Goal: Task Accomplishment & Management: Use online tool/utility

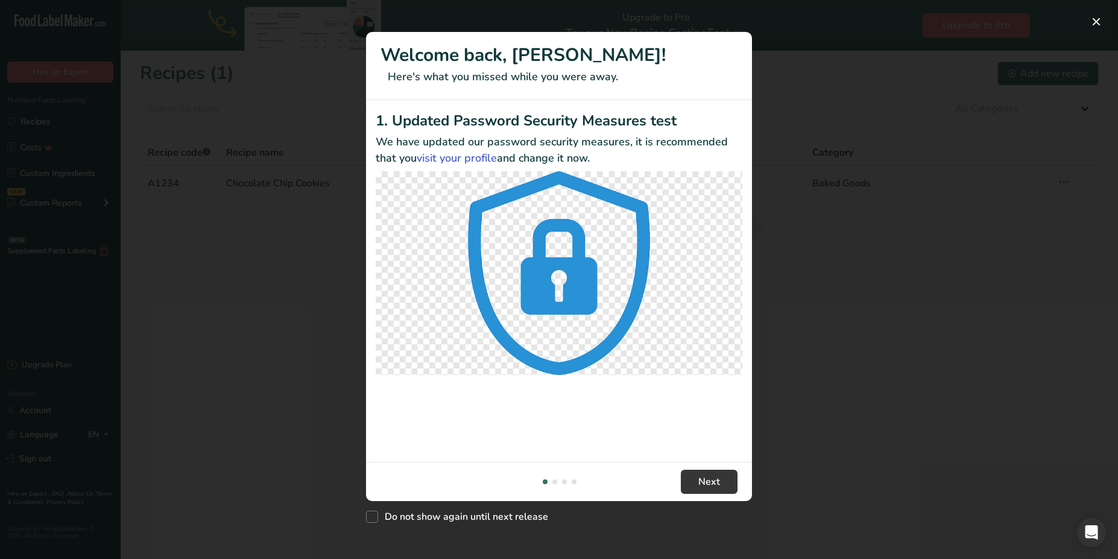
click at [273, 210] on div "New Features" at bounding box center [559, 279] width 1118 height 559
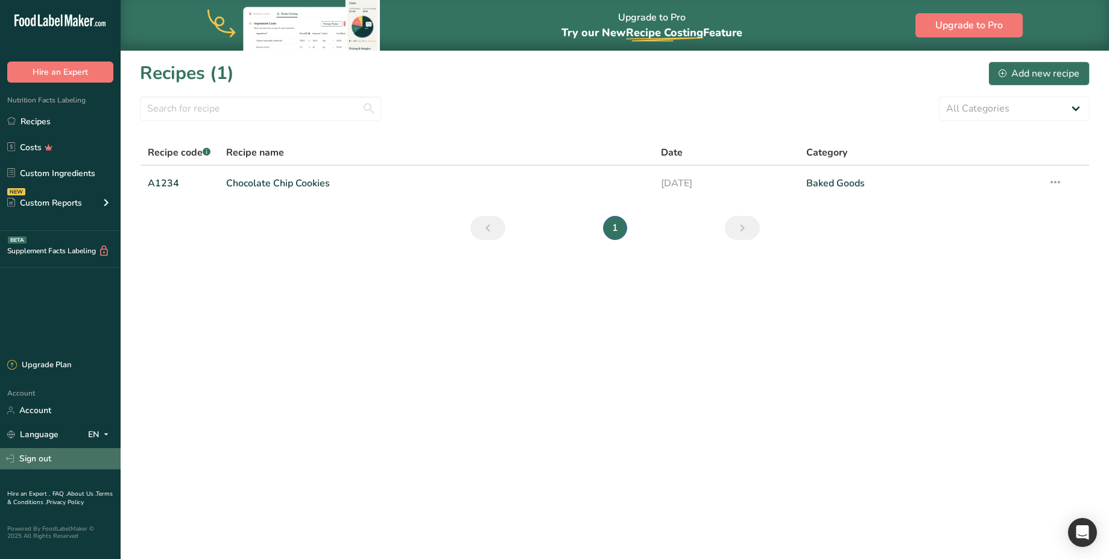
click at [64, 455] on link "Sign out" at bounding box center [60, 458] width 121 height 21
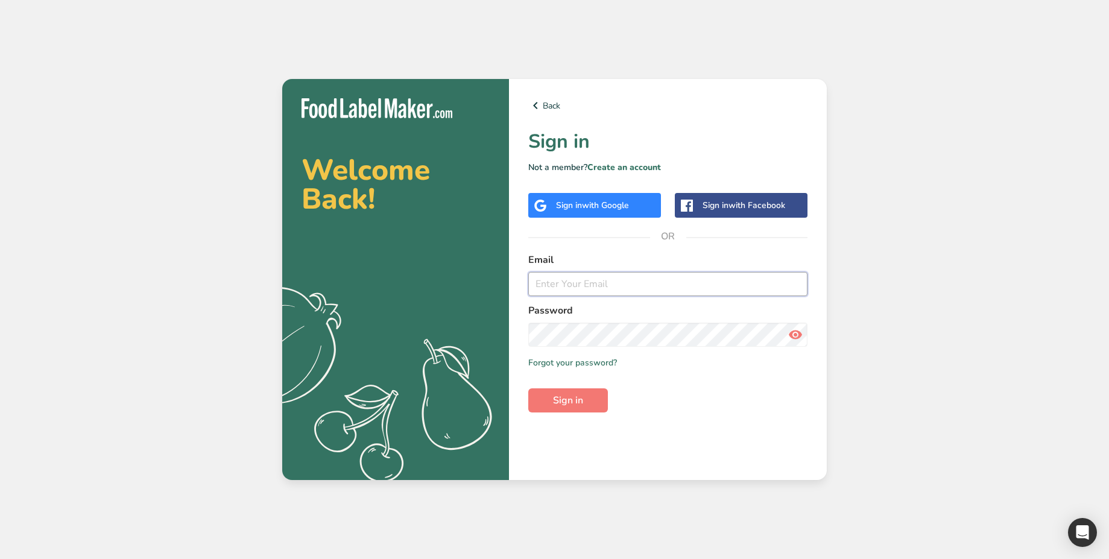
type input "[PERSON_NAME][EMAIL_ADDRESS][DOMAIN_NAME]"
click at [569, 203] on div "Sign in with Google" at bounding box center [592, 205] width 73 height 13
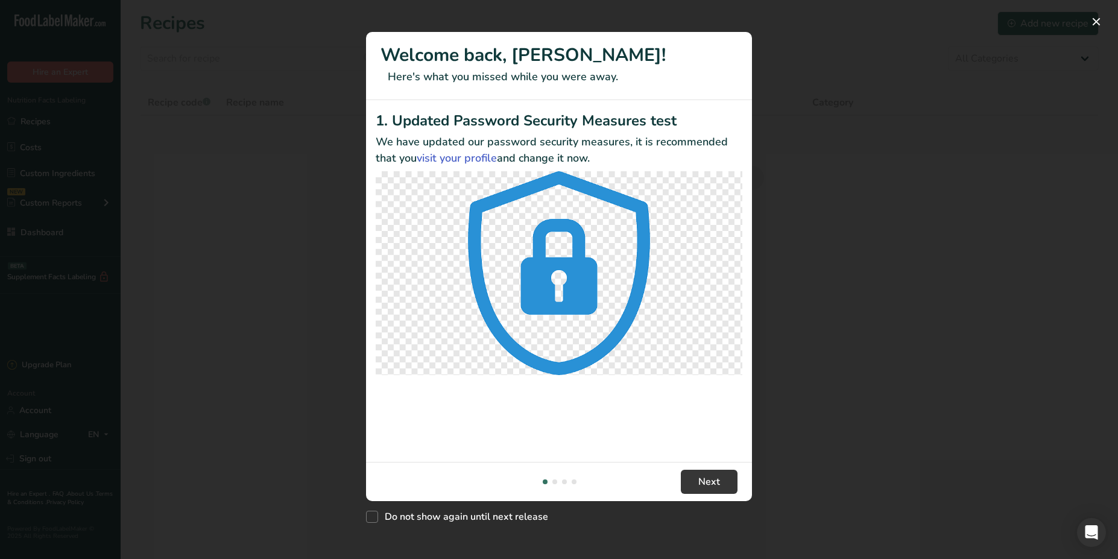
click at [77, 131] on div "New Features" at bounding box center [559, 279] width 1118 height 559
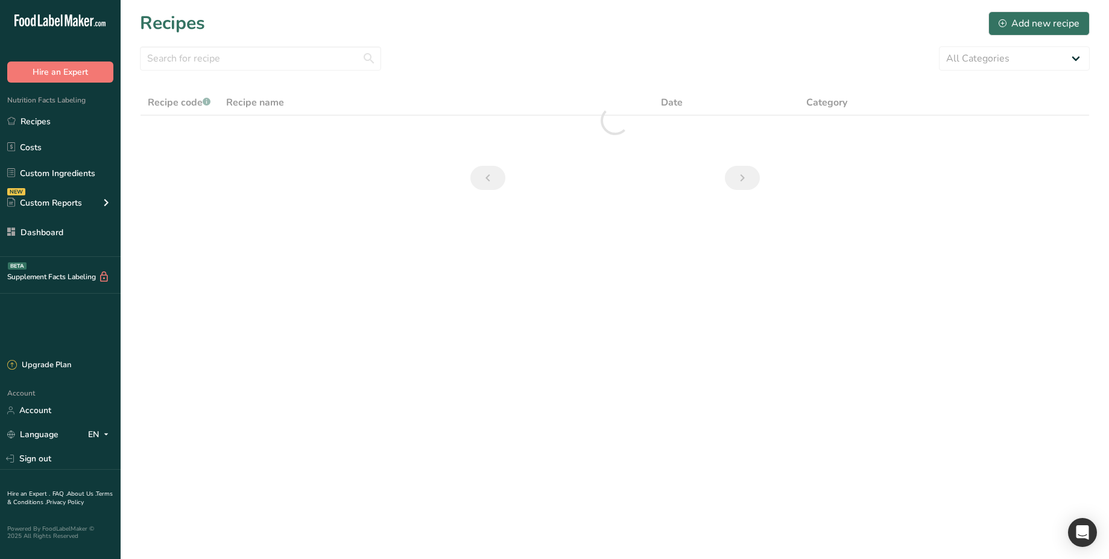
click at [77, 131] on link "Recipes" at bounding box center [60, 121] width 121 height 23
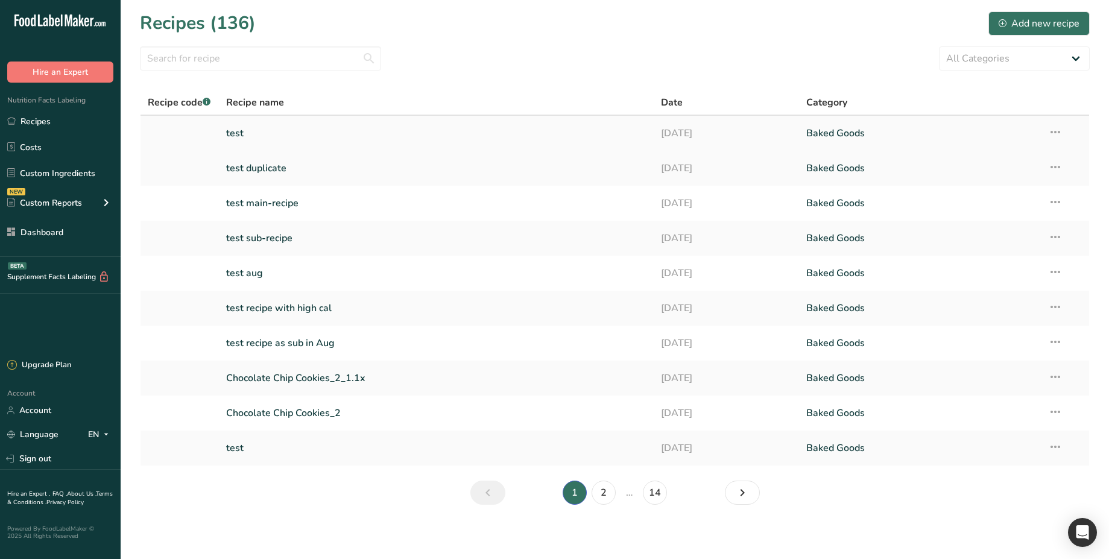
click at [327, 132] on link "test" at bounding box center [436, 133] width 421 height 25
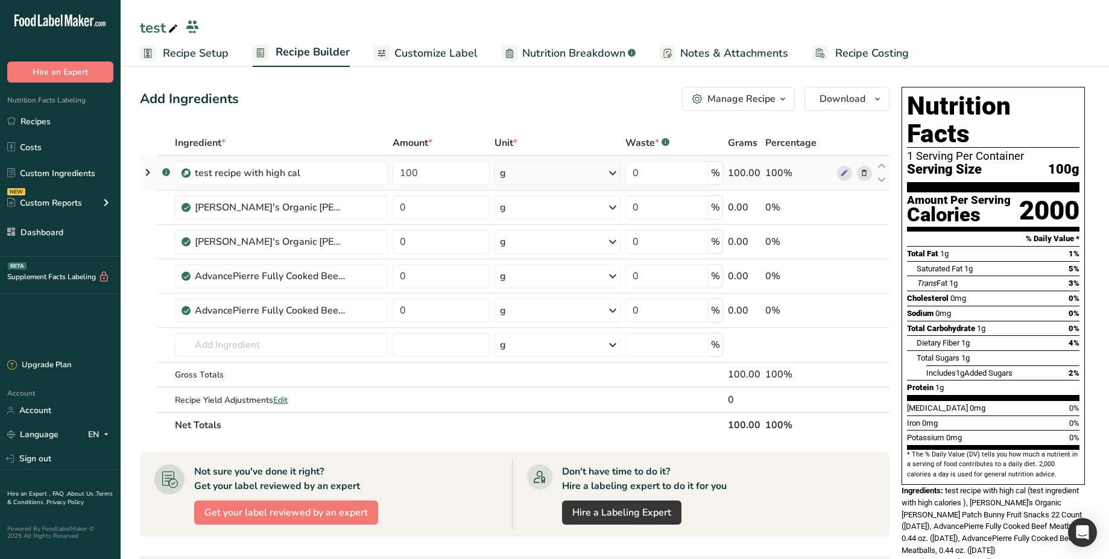
click at [145, 176] on icon at bounding box center [147, 173] width 14 height 22
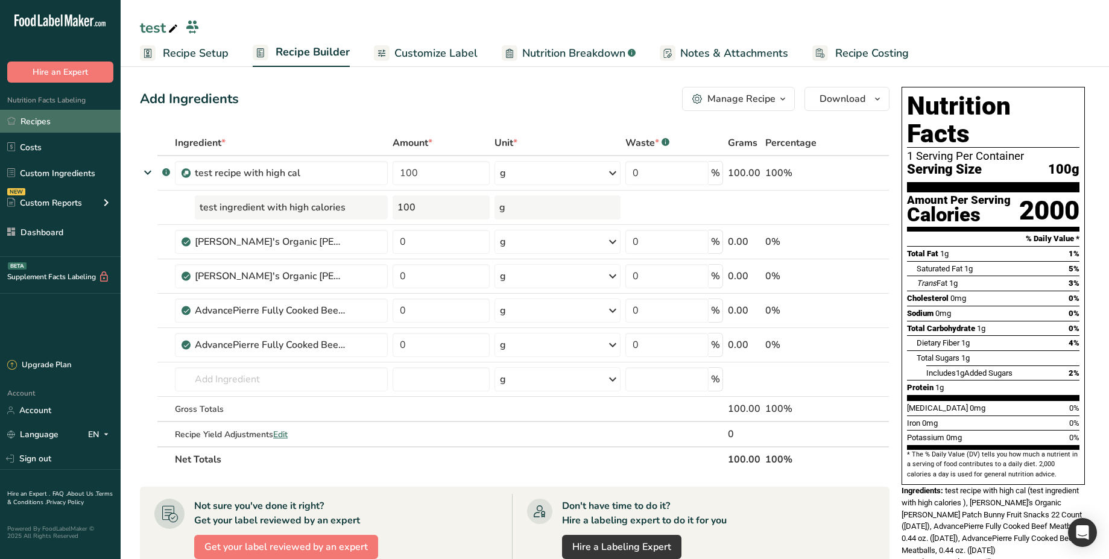
click at [47, 120] on link "Recipes" at bounding box center [60, 121] width 121 height 23
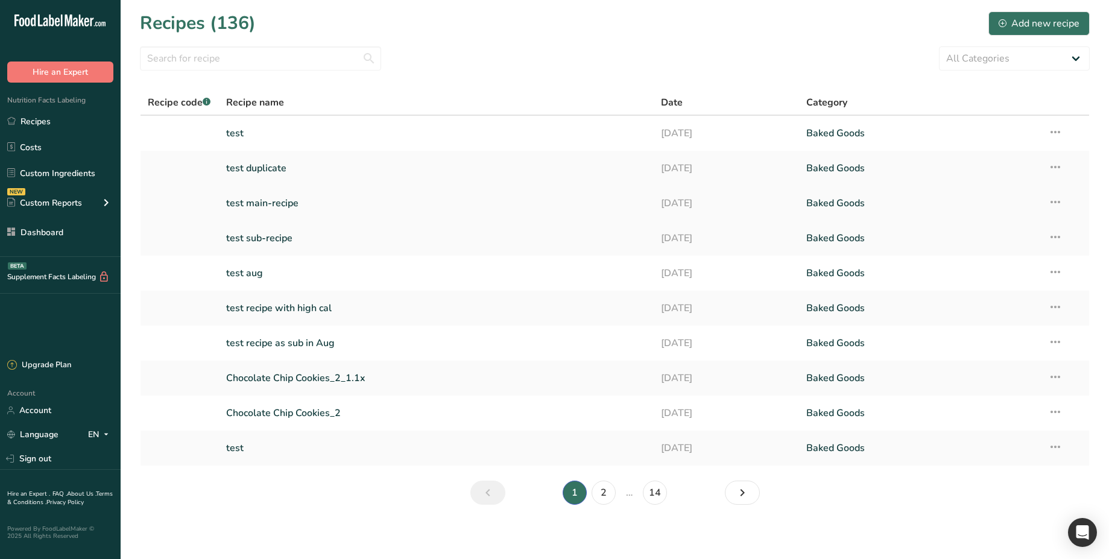
click at [308, 206] on link "test main-recipe" at bounding box center [436, 203] width 421 height 25
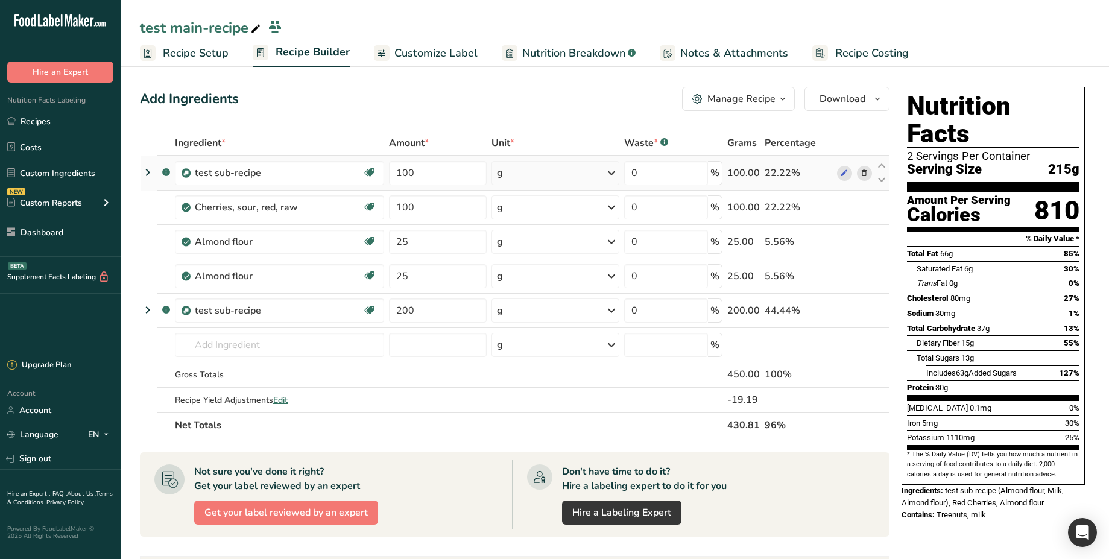
click at [147, 168] on icon at bounding box center [147, 173] width 14 height 22
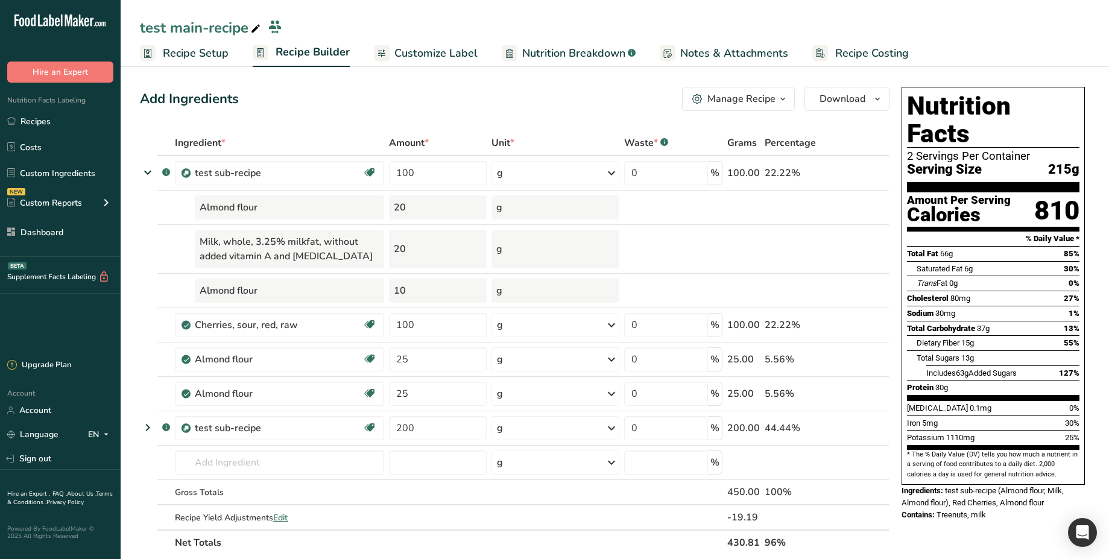
click at [181, 57] on span "Recipe Setup" at bounding box center [196, 53] width 66 height 16
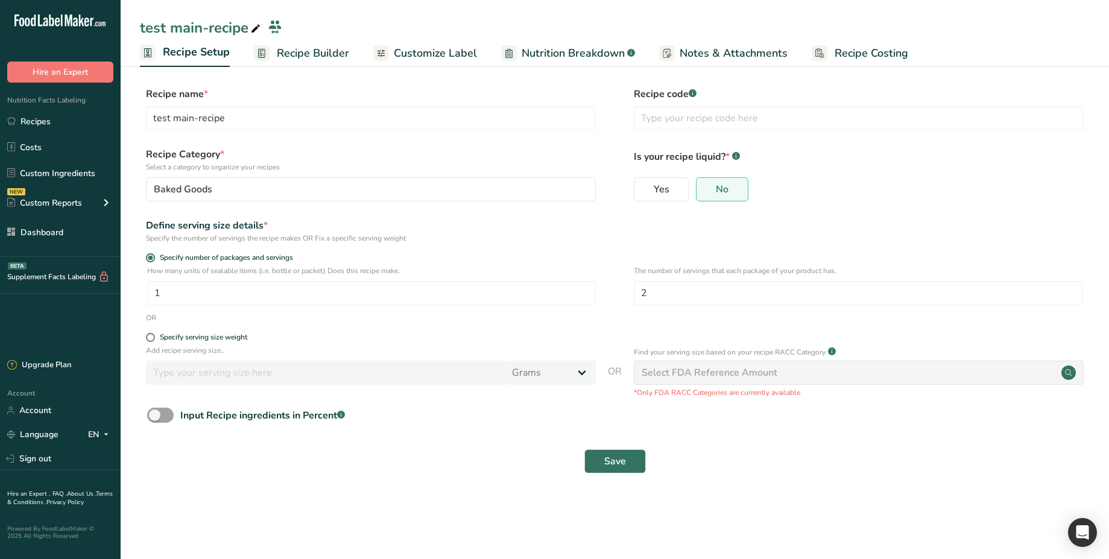
click at [292, 56] on span "Recipe Builder" at bounding box center [313, 53] width 72 height 16
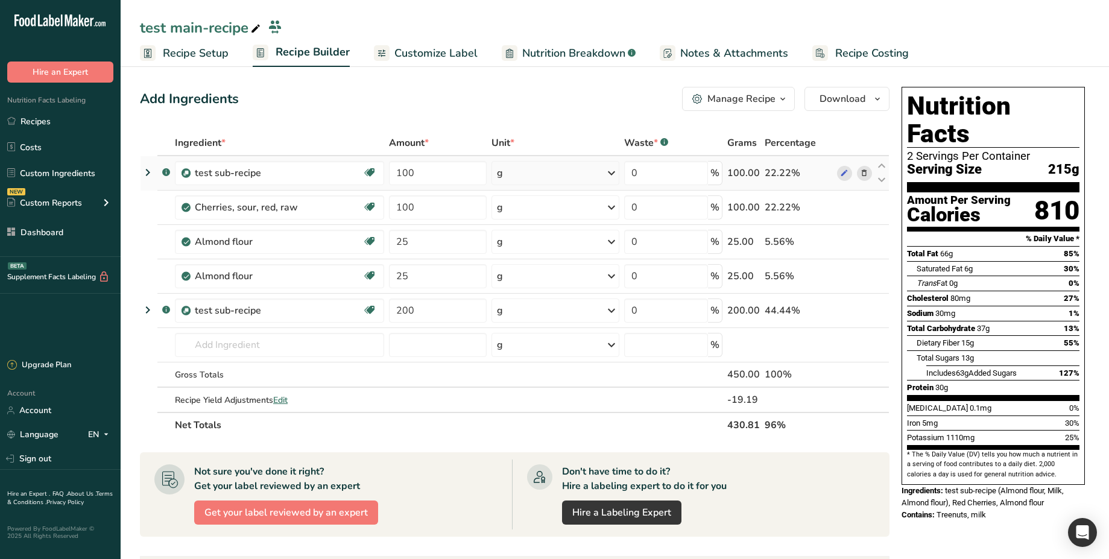
click at [146, 174] on icon at bounding box center [147, 173] width 14 height 22
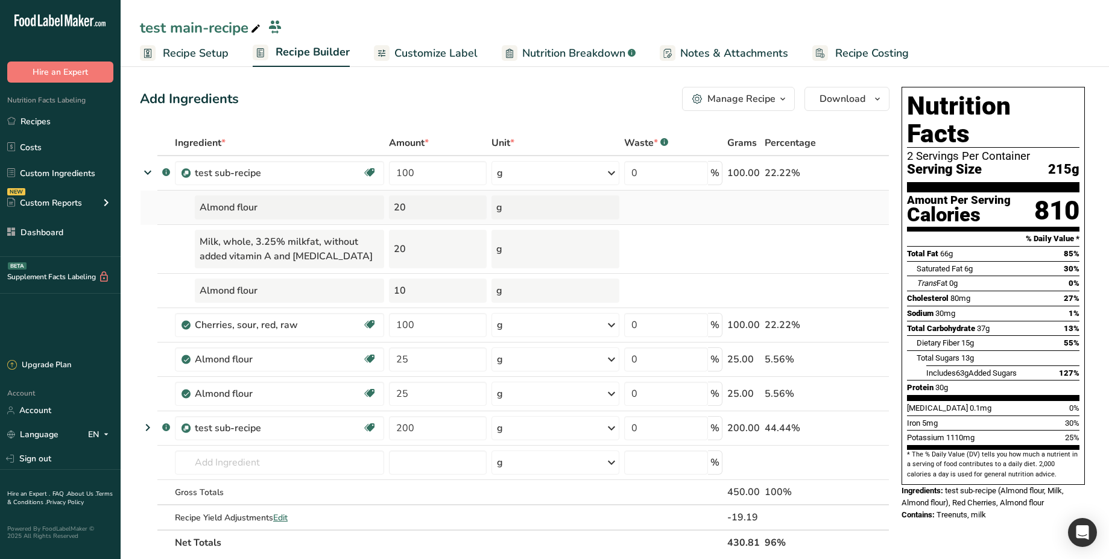
click at [408, 211] on div "20" at bounding box center [438, 207] width 98 height 24
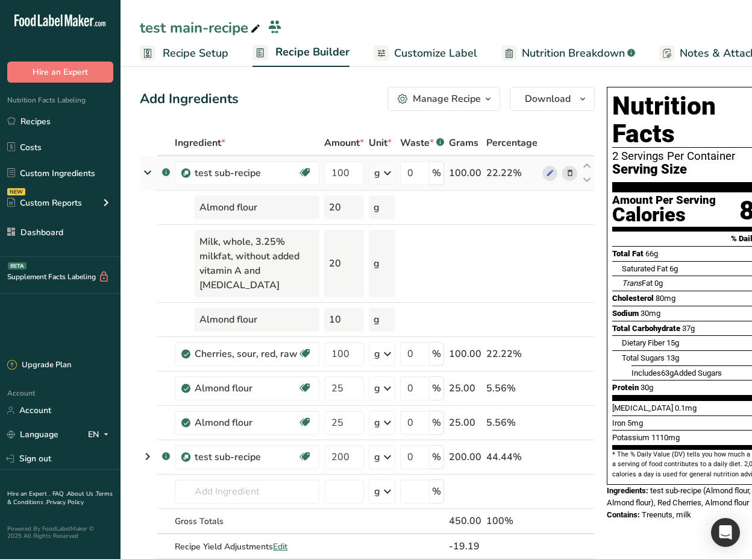
click at [378, 171] on div "g" at bounding box center [377, 173] width 6 height 14
click at [396, 339] on div "l" at bounding box center [427, 342] width 92 height 13
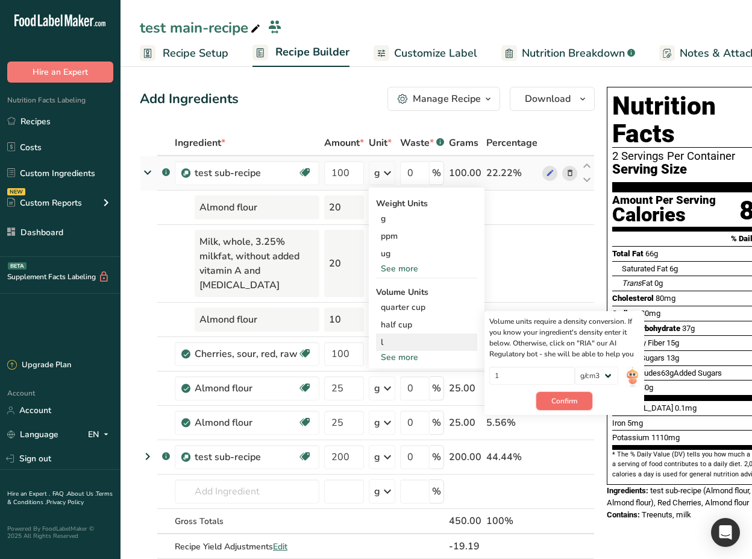
click at [558, 400] on span "Confirm" at bounding box center [565, 401] width 26 height 11
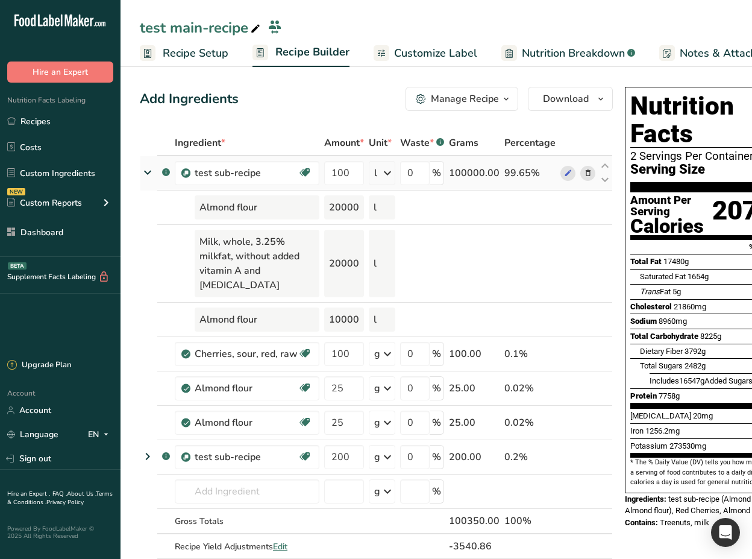
click at [380, 177] on icon at bounding box center [387, 173] width 14 height 22
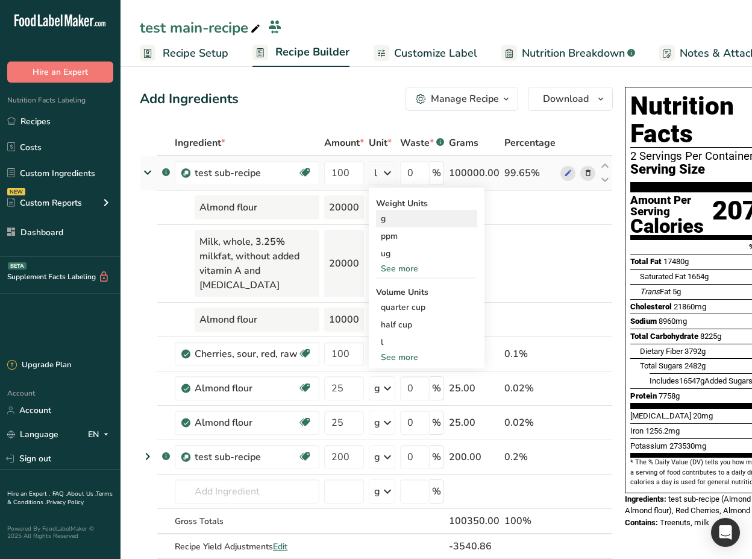
click at [391, 220] on div "g" at bounding box center [426, 218] width 101 height 17
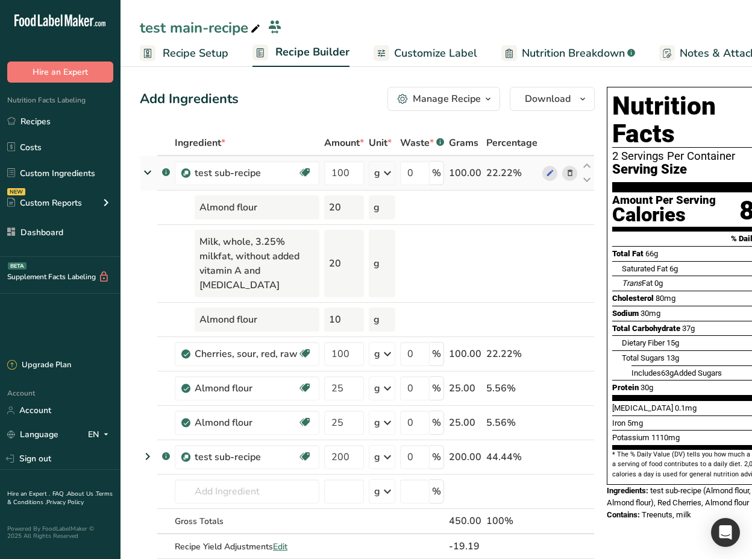
click at [380, 173] on icon at bounding box center [387, 173] width 14 height 22
click at [412, 336] on div "l" at bounding box center [427, 342] width 92 height 13
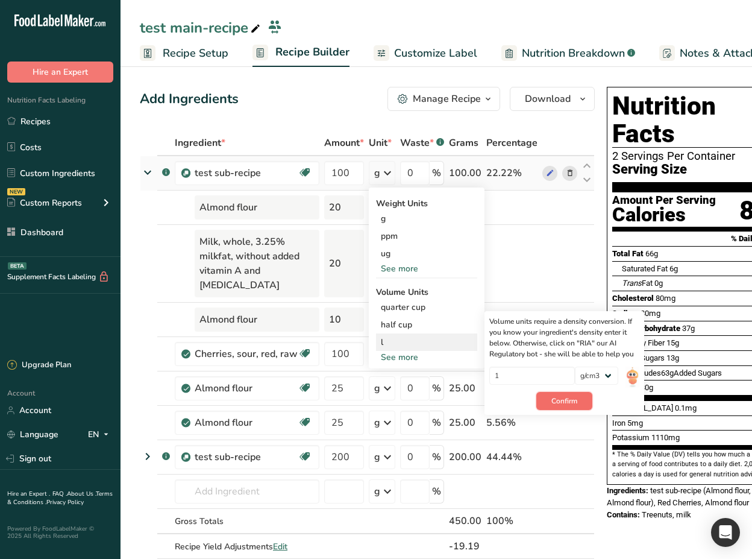
click at [545, 403] on button "Confirm" at bounding box center [565, 401] width 56 height 18
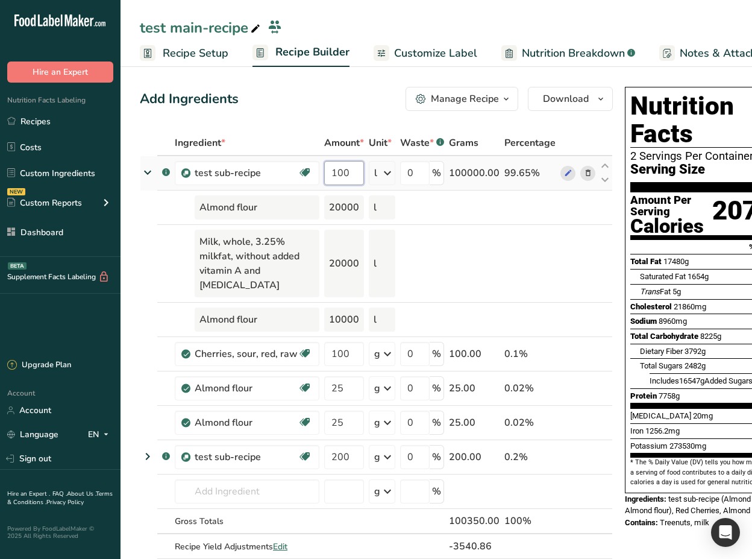
click at [345, 168] on input "100" at bounding box center [344, 173] width 40 height 24
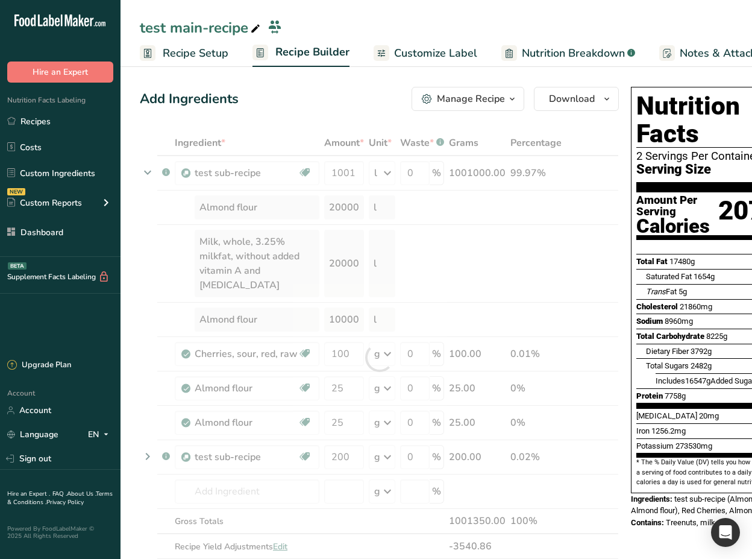
click at [316, 96] on div "Add Ingredients Manage Recipe Delete Recipe Duplicate Recipe Scale Recipe Save …" at bounding box center [379, 99] width 479 height 24
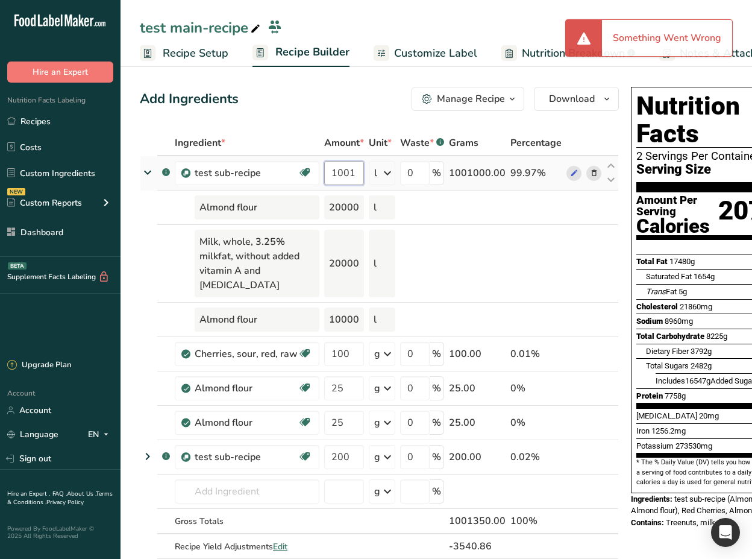
click at [352, 166] on input "1001" at bounding box center [344, 173] width 40 height 24
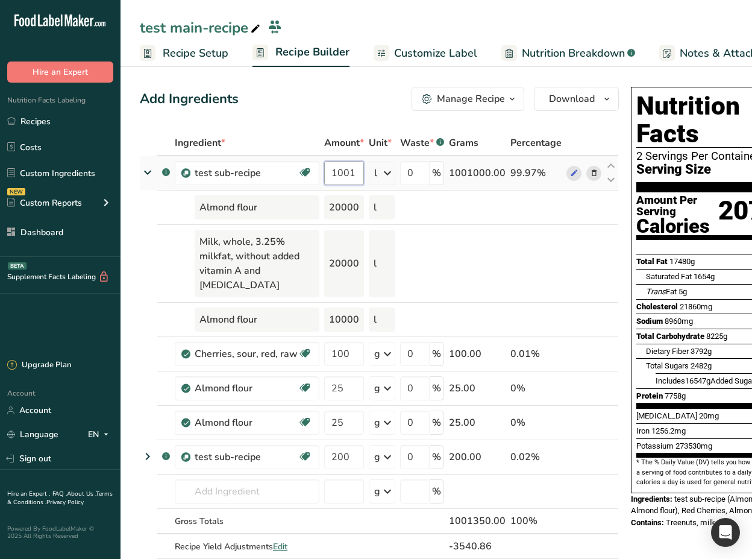
click at [352, 168] on input "1001" at bounding box center [344, 173] width 40 height 24
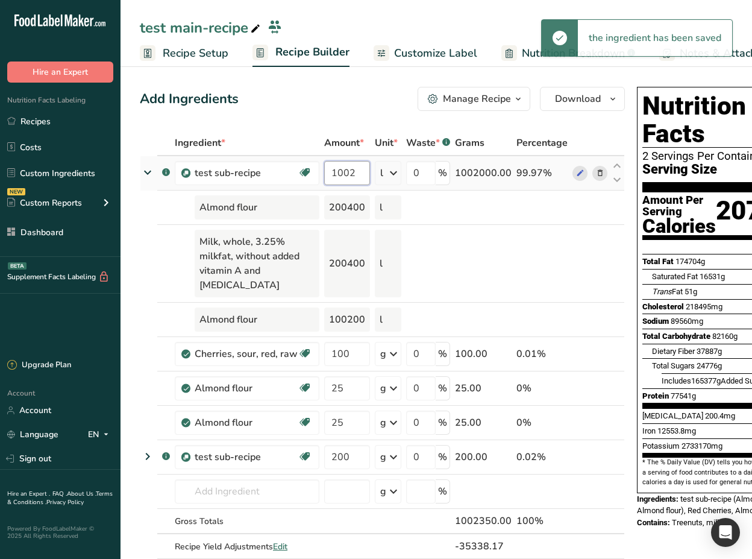
click at [356, 168] on input "1002" at bounding box center [347, 173] width 46 height 24
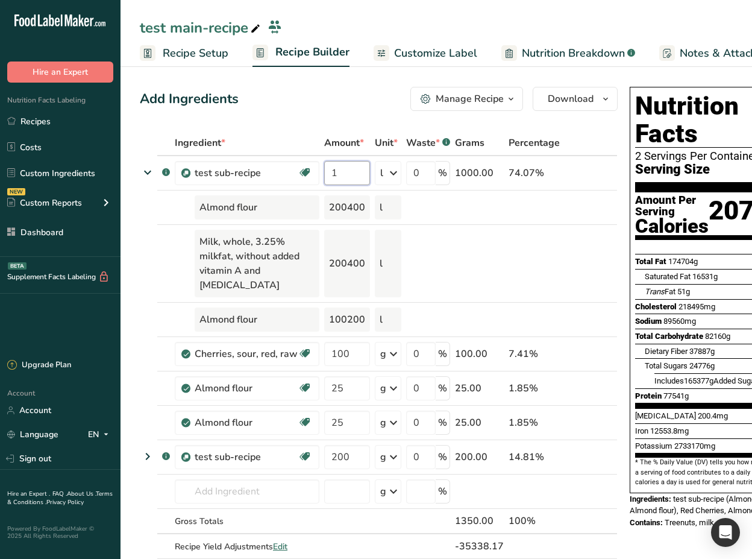
type input "1"
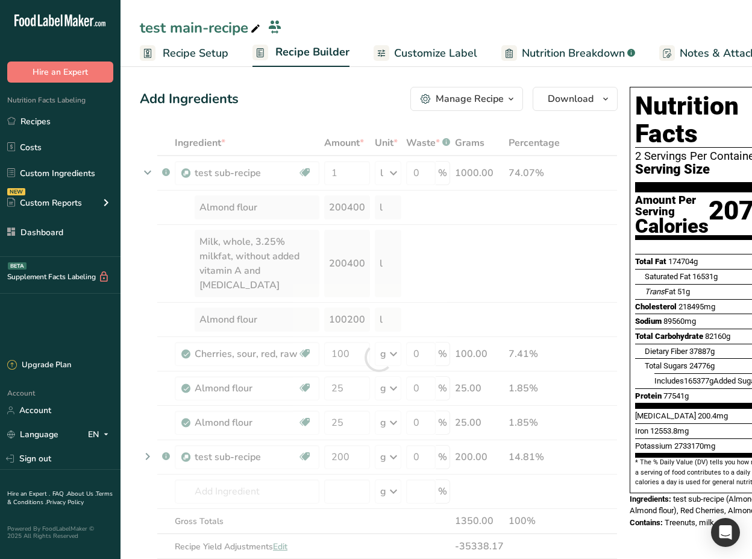
click at [334, 103] on div "Add Ingredients Manage Recipe Delete Recipe Duplicate Recipe Scale Recipe Save …" at bounding box center [379, 99] width 478 height 24
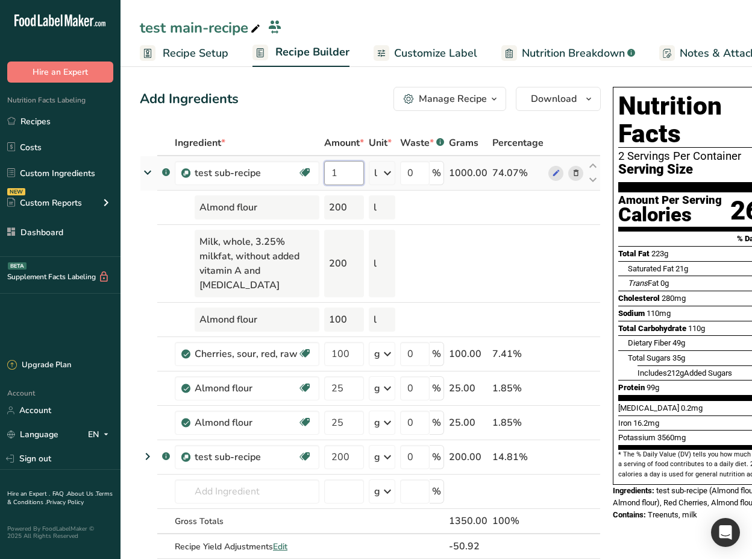
click at [344, 174] on input "1" at bounding box center [344, 173] width 40 height 24
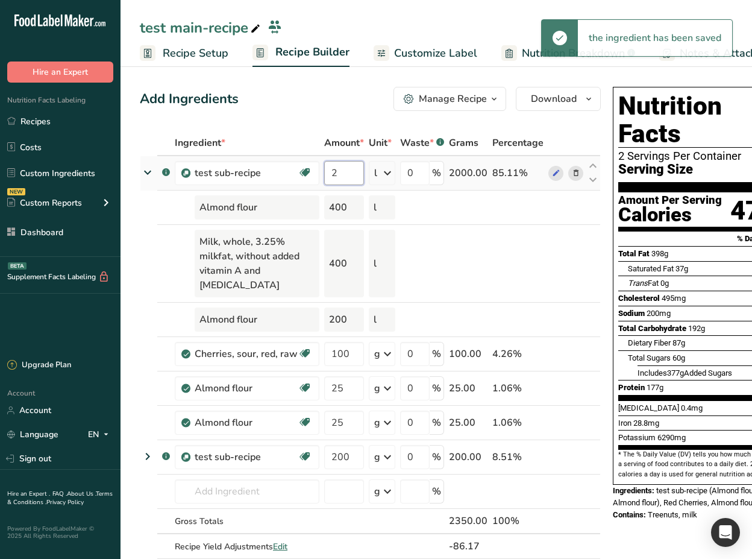
click at [349, 181] on input "2" at bounding box center [344, 173] width 40 height 24
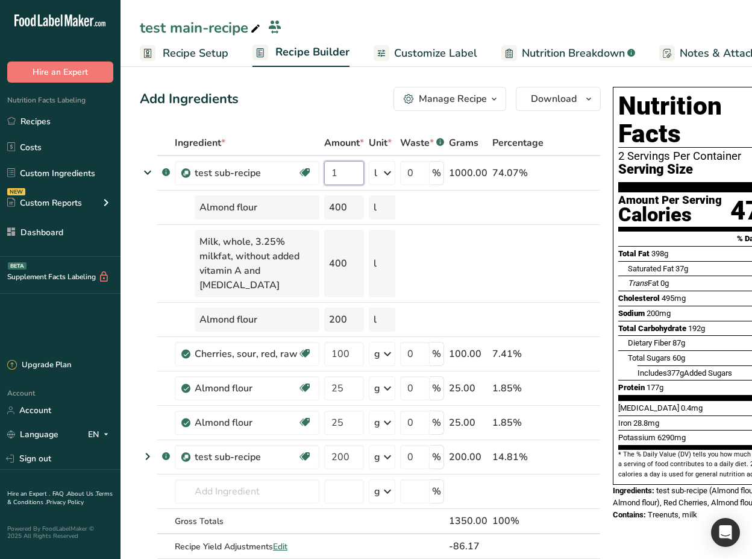
type input "1"
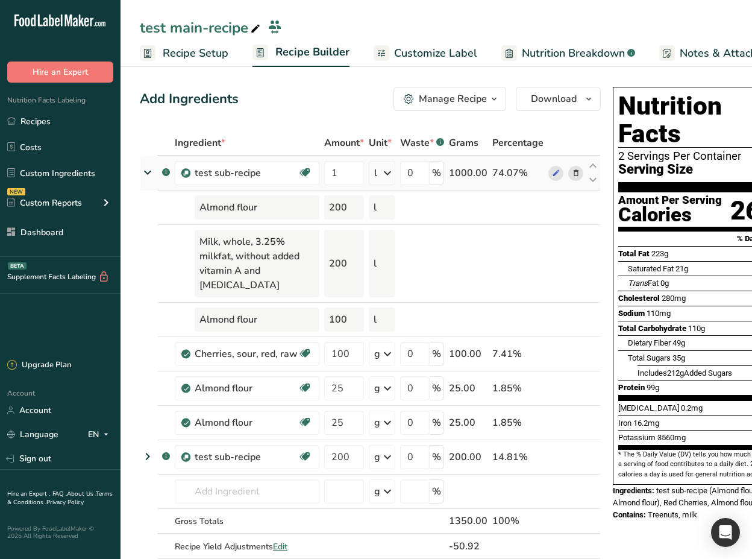
click at [380, 175] on icon at bounding box center [387, 173] width 14 height 22
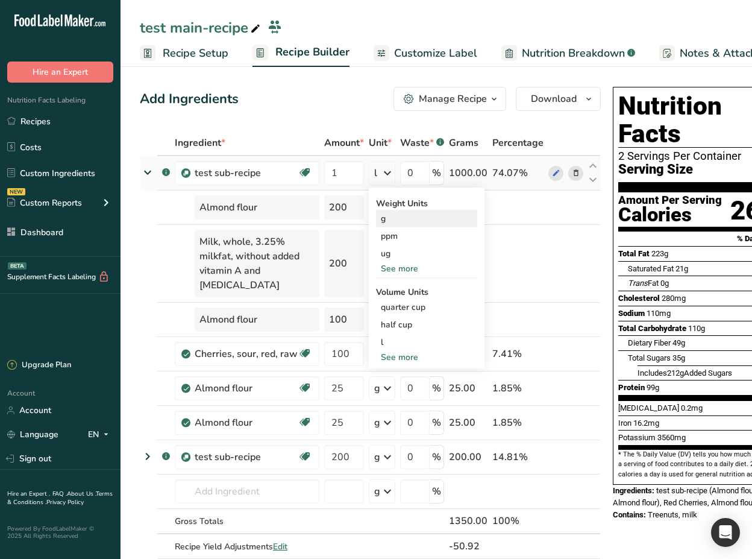
click at [398, 218] on div "g" at bounding box center [426, 218] width 101 height 17
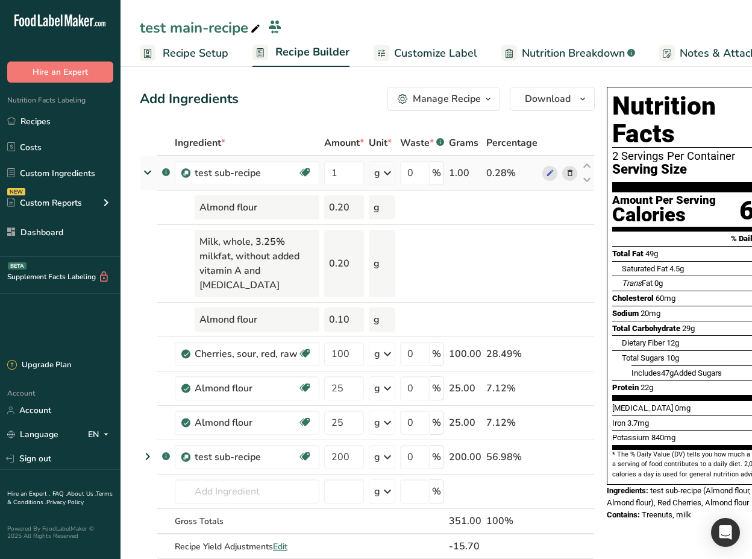
click at [377, 173] on div "g" at bounding box center [377, 173] width 6 height 14
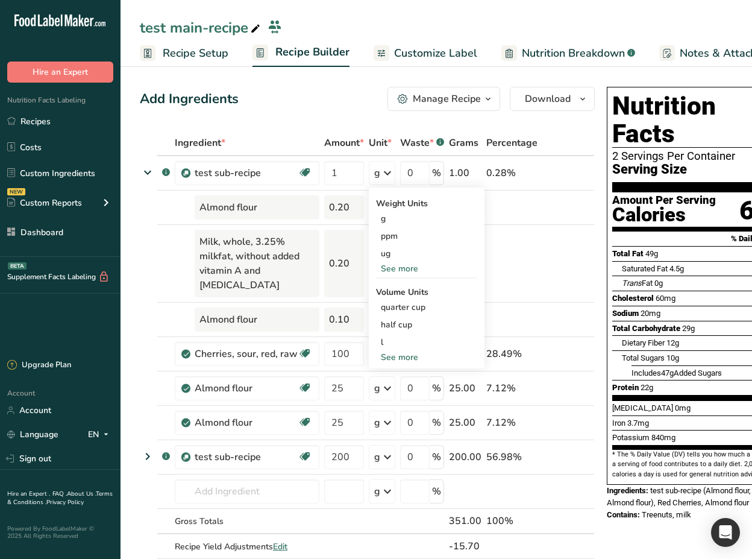
click at [336, 105] on div "Add Ingredients Manage Recipe Delete Recipe Duplicate Recipe Scale Recipe Save …" at bounding box center [367, 99] width 455 height 24
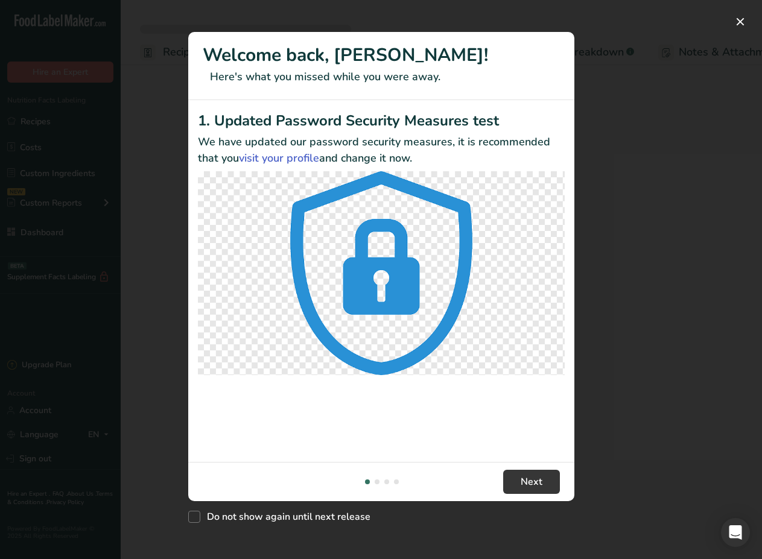
click at [179, 99] on div "New Features" at bounding box center [381, 279] width 762 height 559
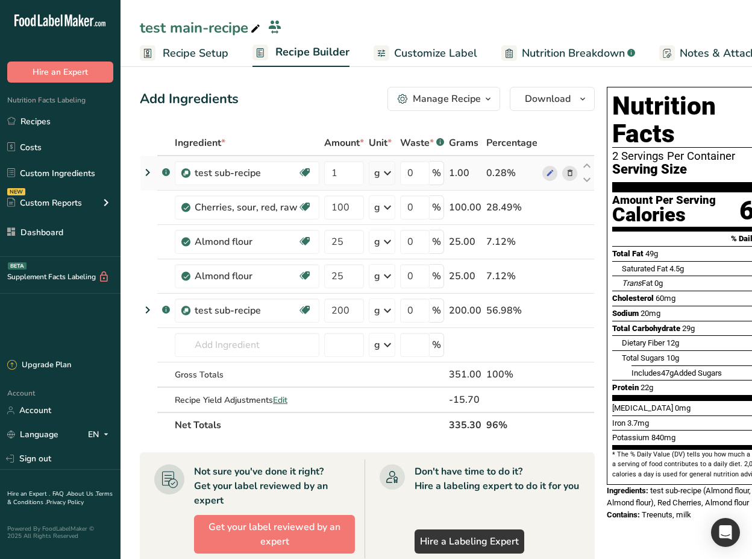
click at [148, 177] on icon at bounding box center [147, 173] width 14 height 22
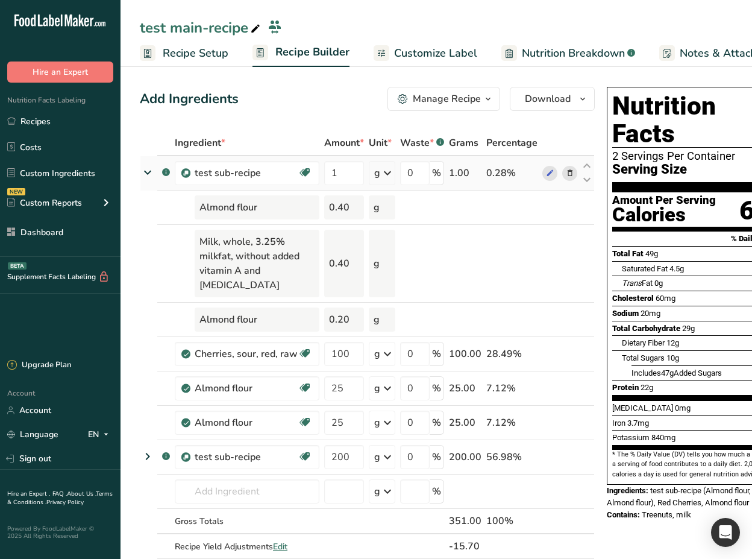
click at [148, 175] on icon at bounding box center [148, 172] width 22 height 14
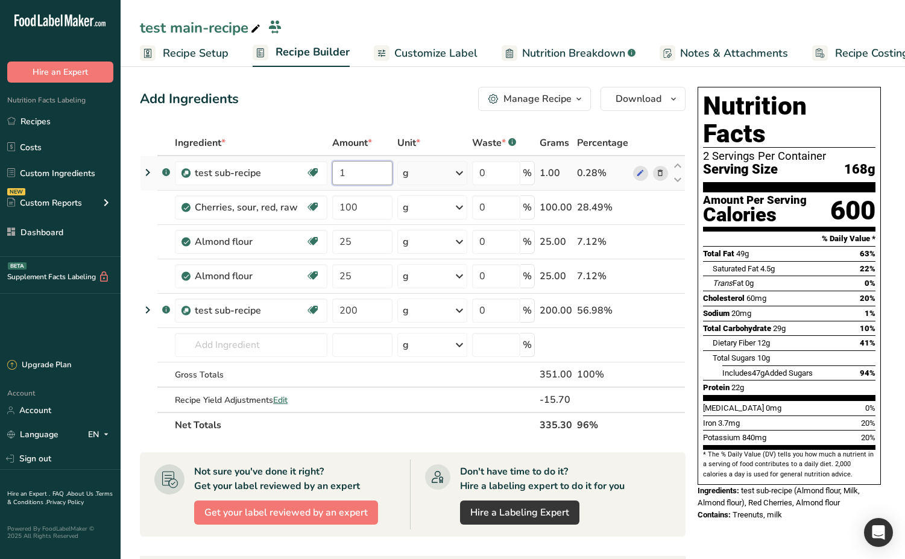
click at [356, 172] on input "1" at bounding box center [362, 173] width 60 height 24
type input "100"
click at [317, 125] on div "Add Ingredients Manage Recipe Delete Recipe Duplicate Recipe Scale Recipe Save …" at bounding box center [416, 493] width 553 height 822
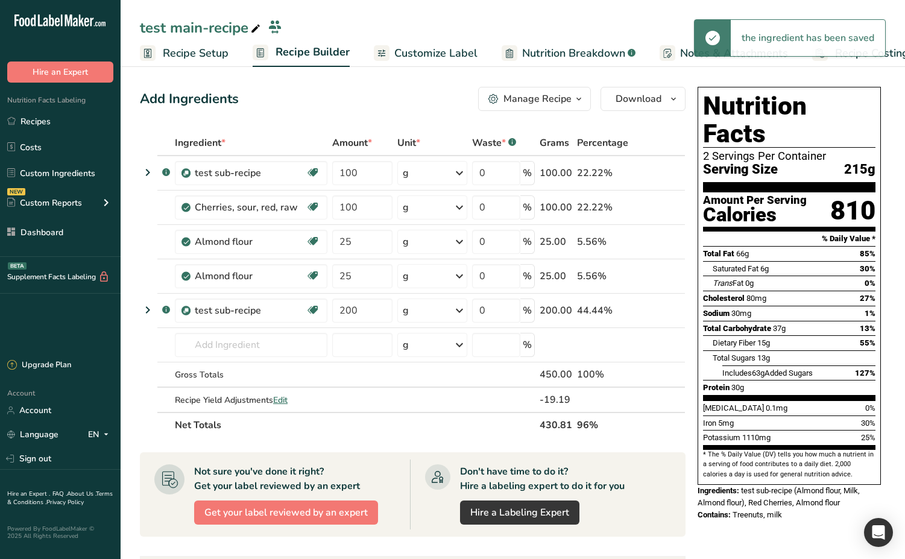
click at [150, 172] on icon at bounding box center [147, 173] width 14 height 22
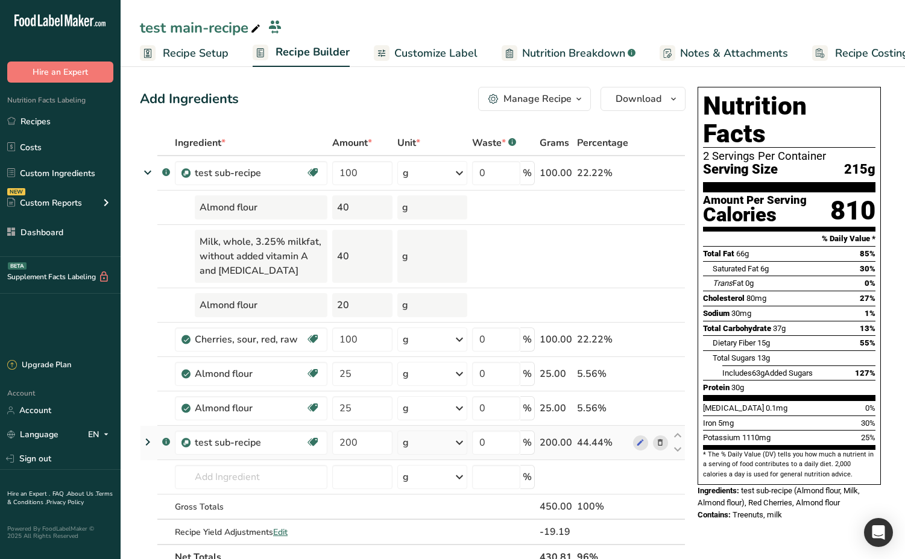
click at [664, 447] on icon at bounding box center [660, 443] width 8 height 13
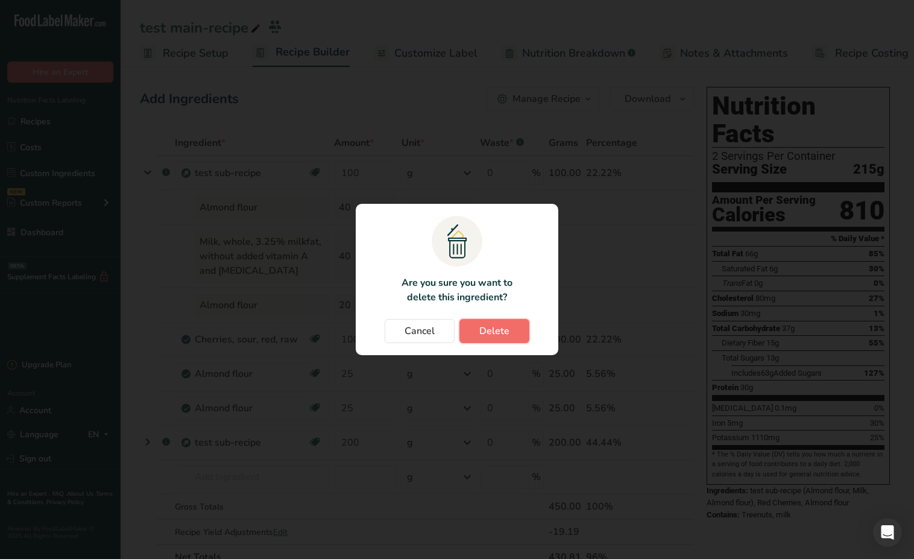
click at [491, 328] on span "Delete" at bounding box center [494, 331] width 30 height 14
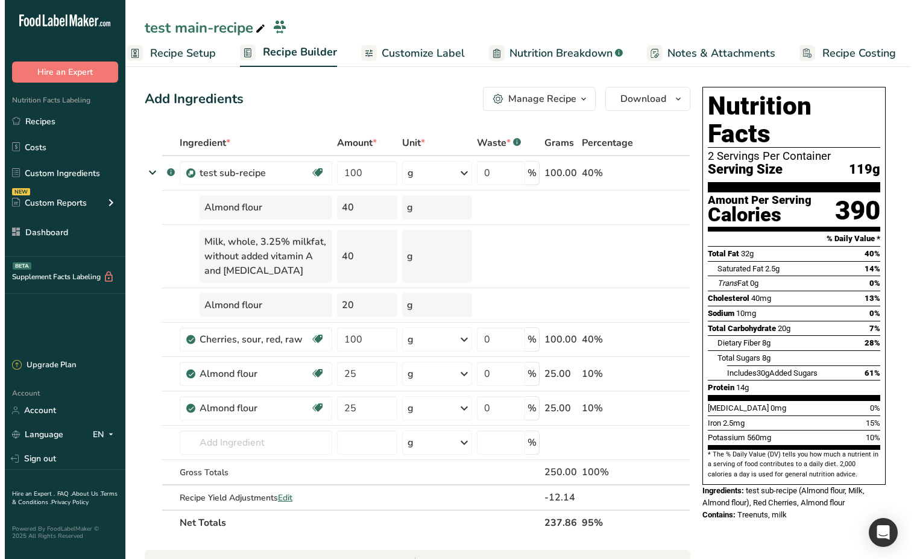
scroll to position [0, 22]
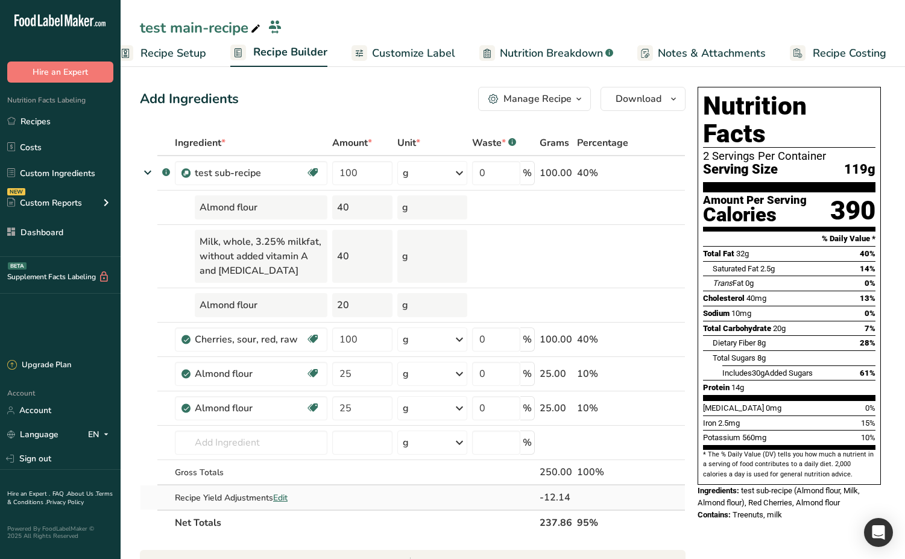
click at [286, 498] on span "Edit" at bounding box center [280, 497] width 14 height 11
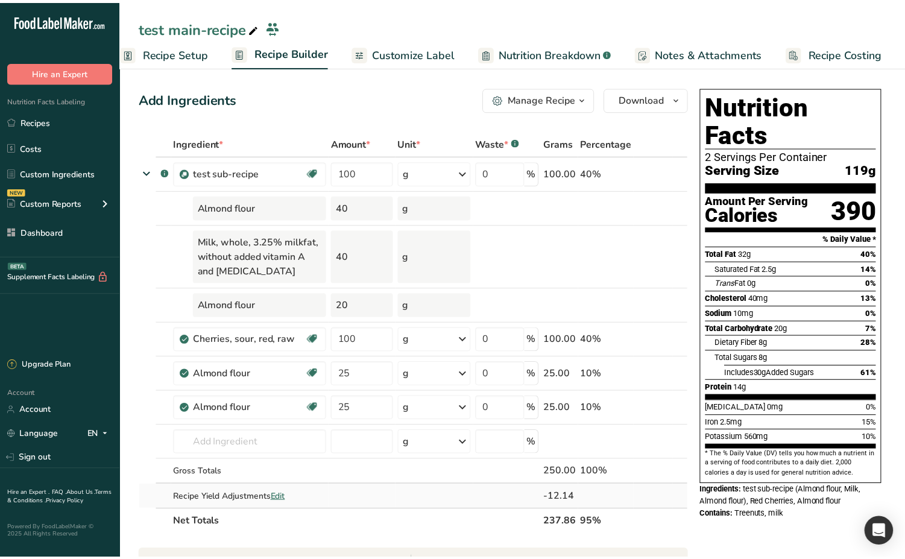
scroll to position [0, 13]
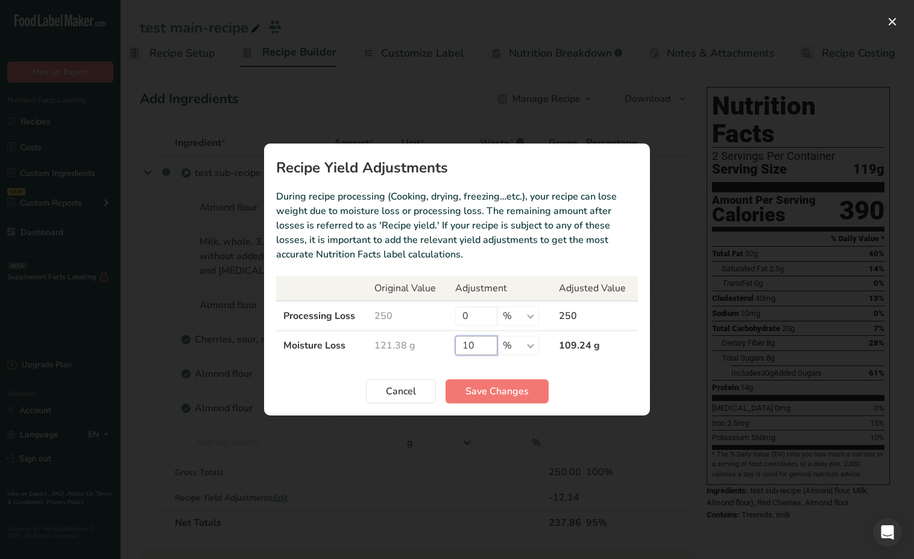
click at [482, 341] on input "10" at bounding box center [476, 345] width 42 height 19
type input "0"
click at [505, 400] on button "Save Changes" at bounding box center [497, 391] width 103 height 24
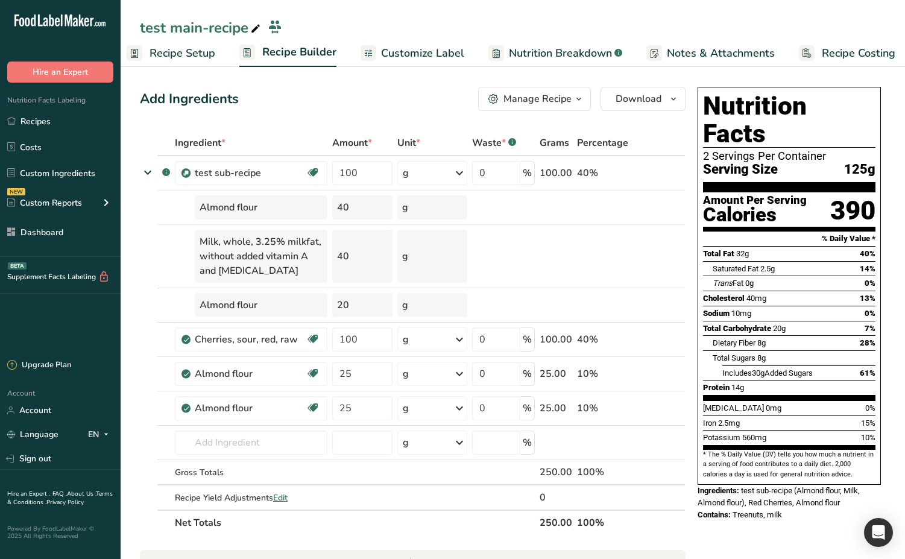
click at [570, 48] on span "Nutrition Breakdown" at bounding box center [560, 53] width 103 height 16
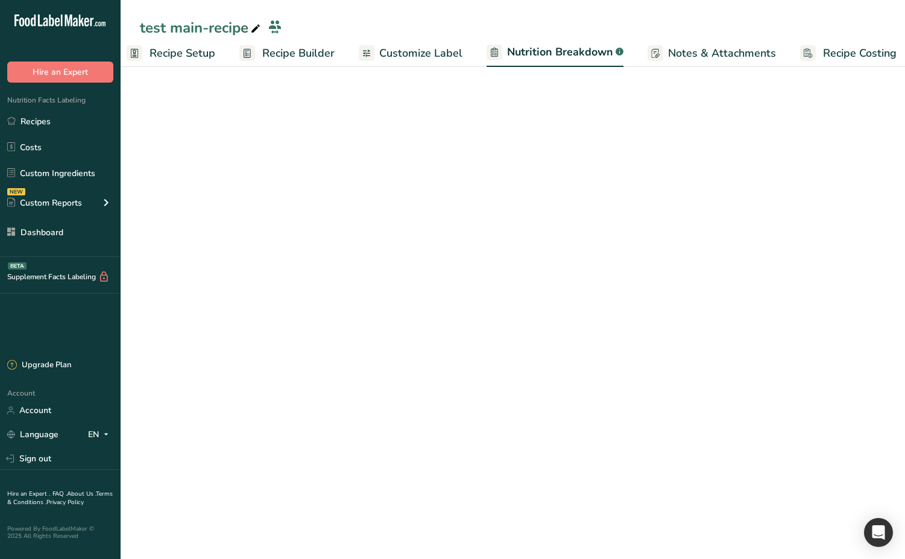
scroll to position [0, 24]
select select "Calories"
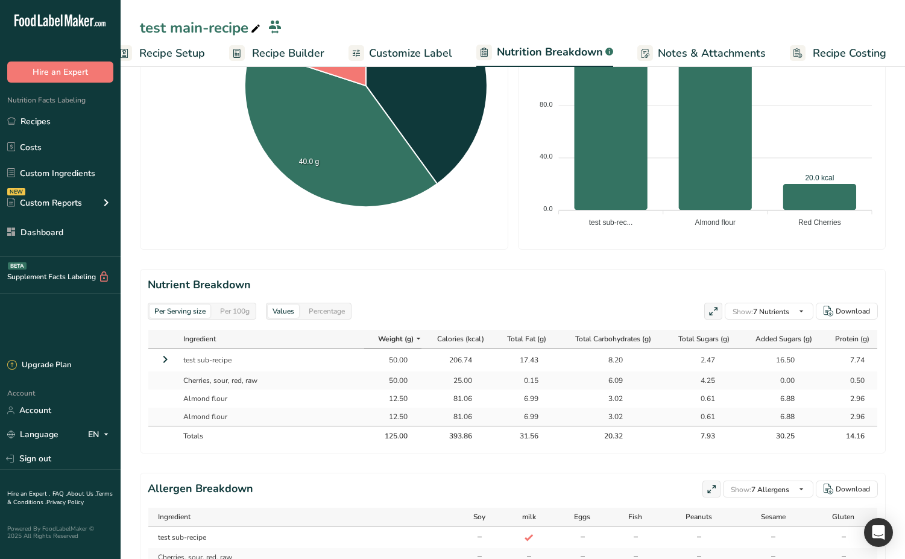
scroll to position [446, 0]
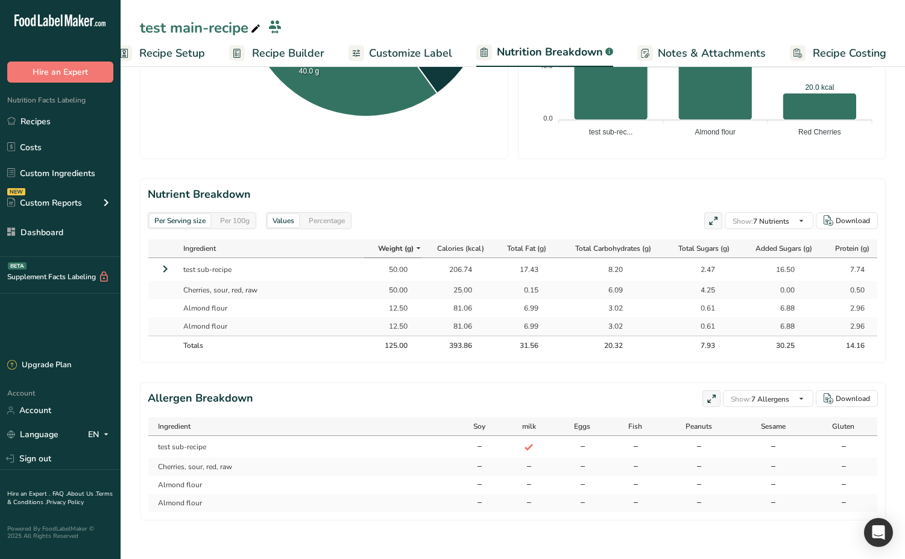
click at [295, 51] on span "Recipe Builder" at bounding box center [288, 53] width 72 height 16
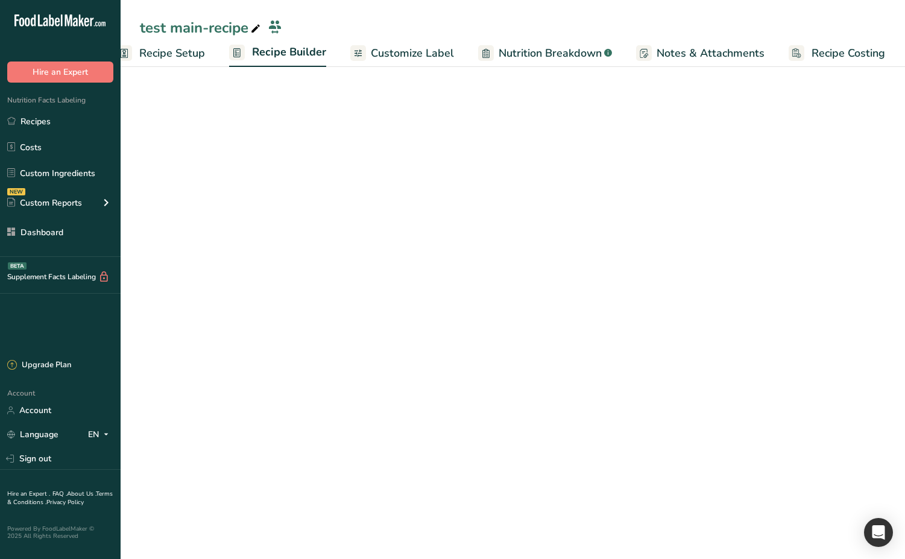
scroll to position [0, 22]
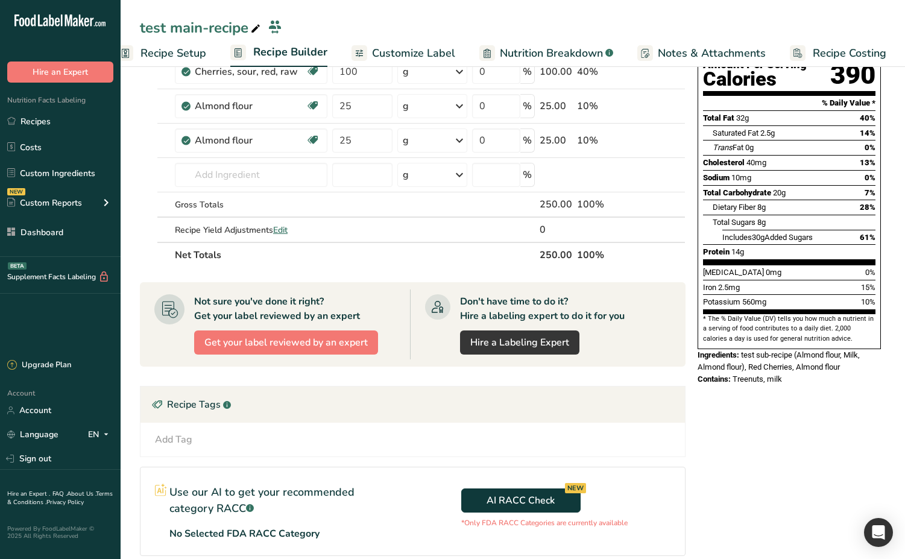
click at [427, 55] on span "Customize Label" at bounding box center [413, 53] width 83 height 16
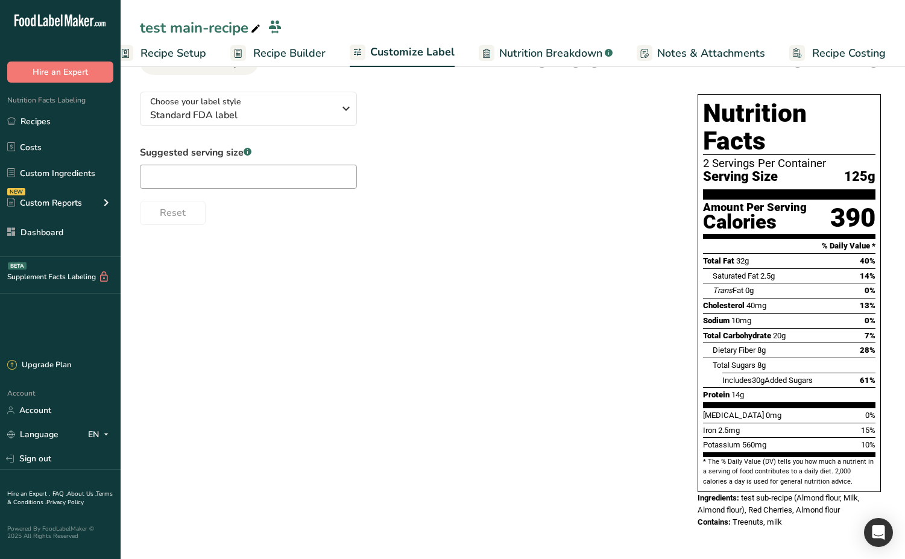
scroll to position [43, 0]
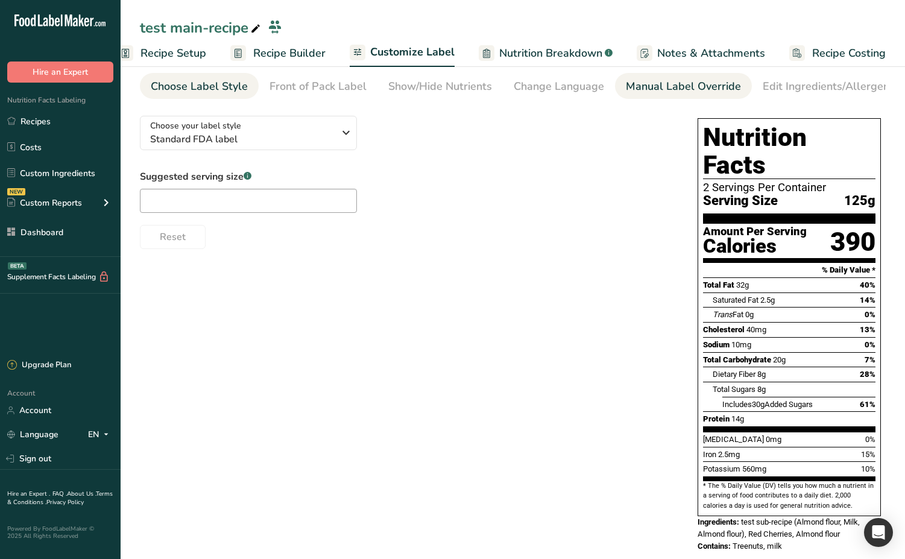
click at [646, 90] on div "Manual Label Override" at bounding box center [683, 86] width 115 height 16
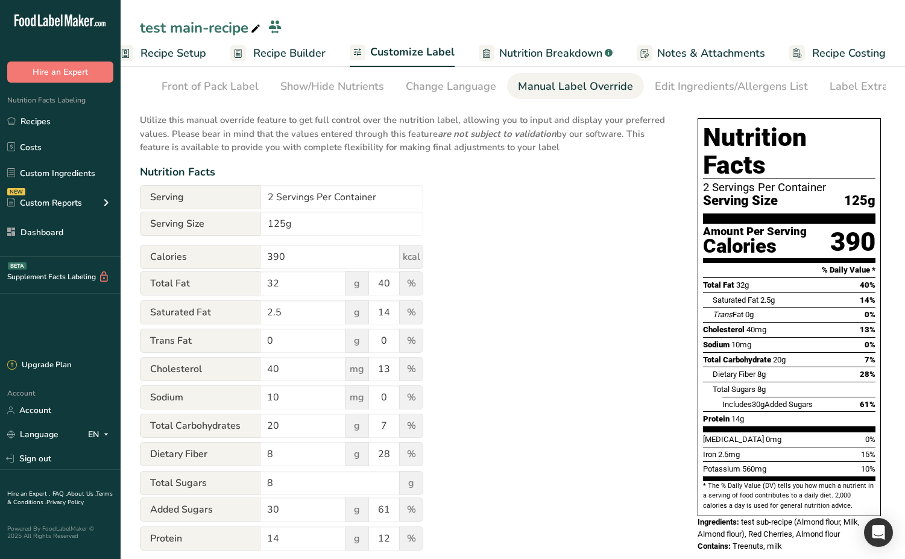
scroll to position [0, 130]
click at [681, 91] on div "Edit Ingredients/Allergens List" at bounding box center [708, 86] width 153 height 16
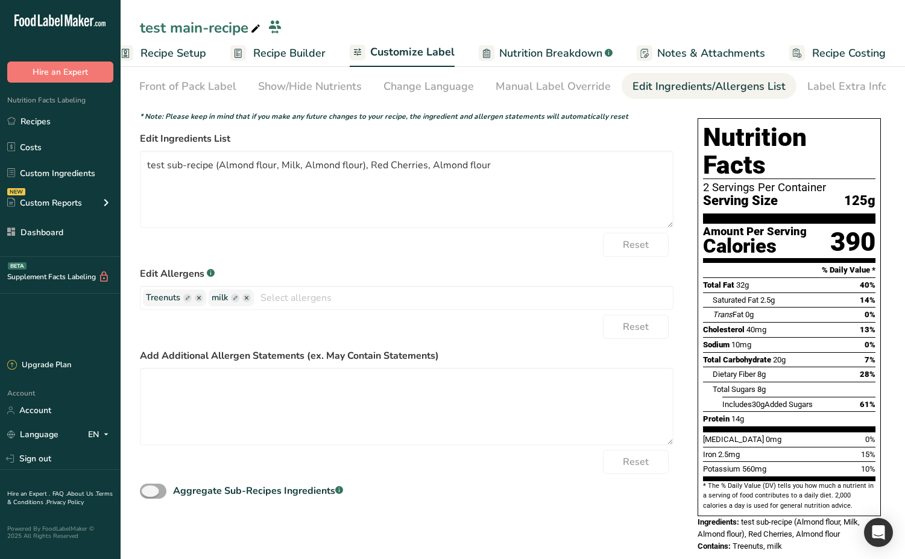
click at [152, 490] on span at bounding box center [153, 491] width 27 height 15
click at [148, 490] on input "Aggregate Sub-Recipes Ingredients .a-a{fill:#347362;}.b-a{fill:#fff;}" at bounding box center [144, 491] width 8 height 8
checkbox input "true"
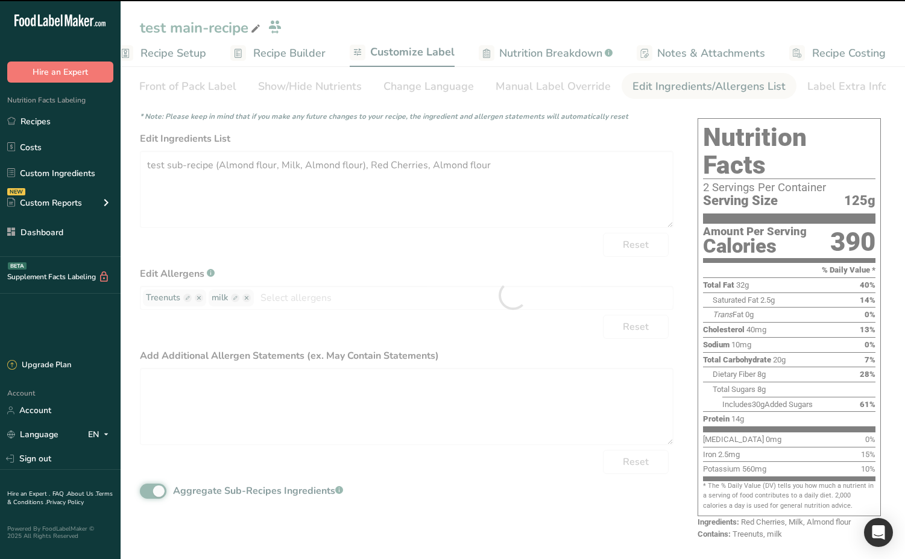
type textarea "Red Cherries, Milk, Almond flour"
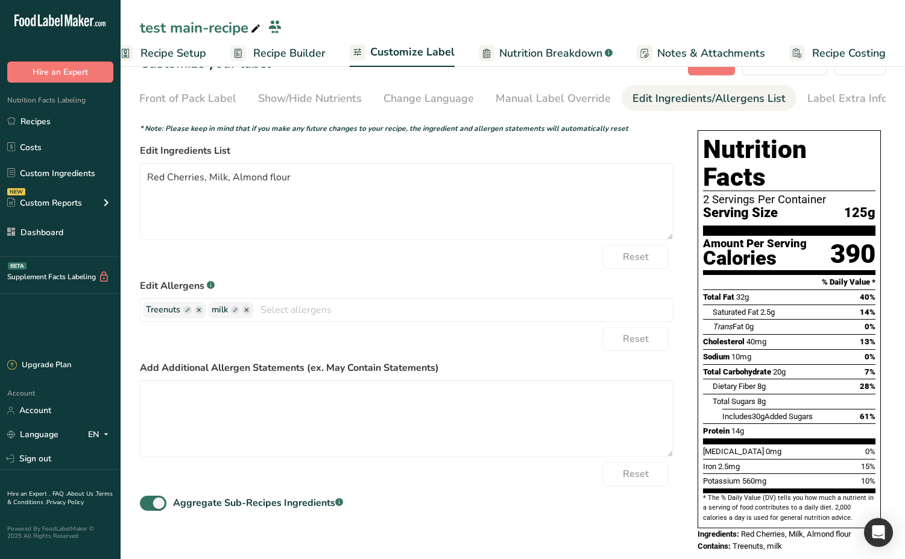
click at [599, 58] on span "Nutrition Breakdown" at bounding box center [550, 53] width 103 height 16
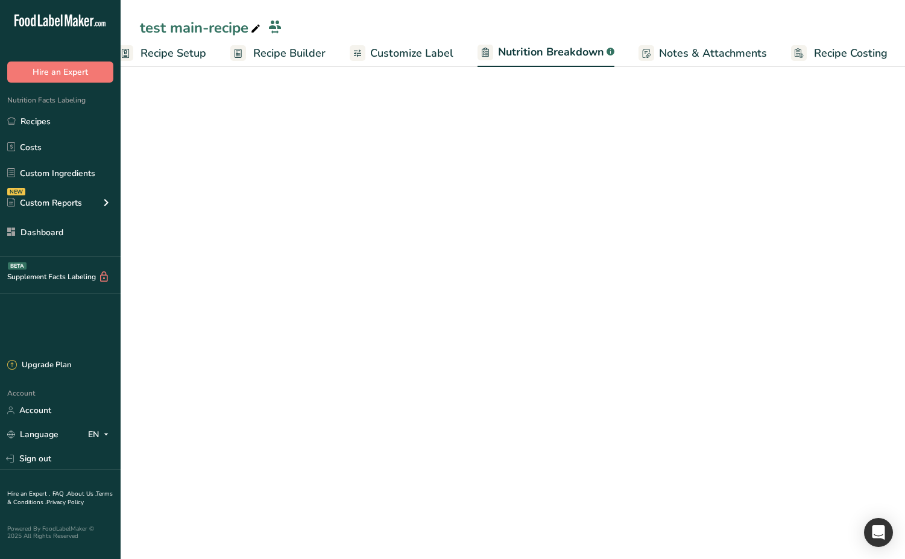
scroll to position [0, 24]
select select "Calories"
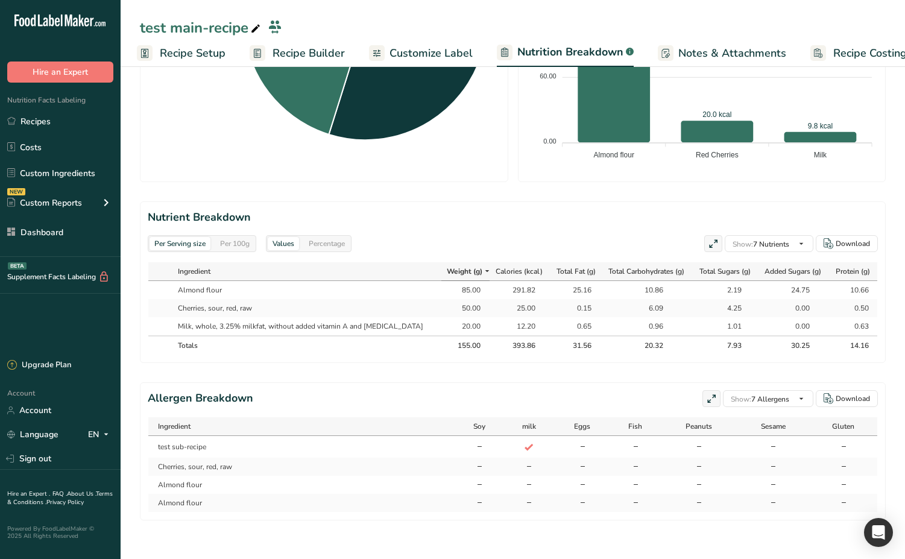
scroll to position [0, 0]
click at [306, 60] on span "Recipe Builder" at bounding box center [312, 53] width 72 height 16
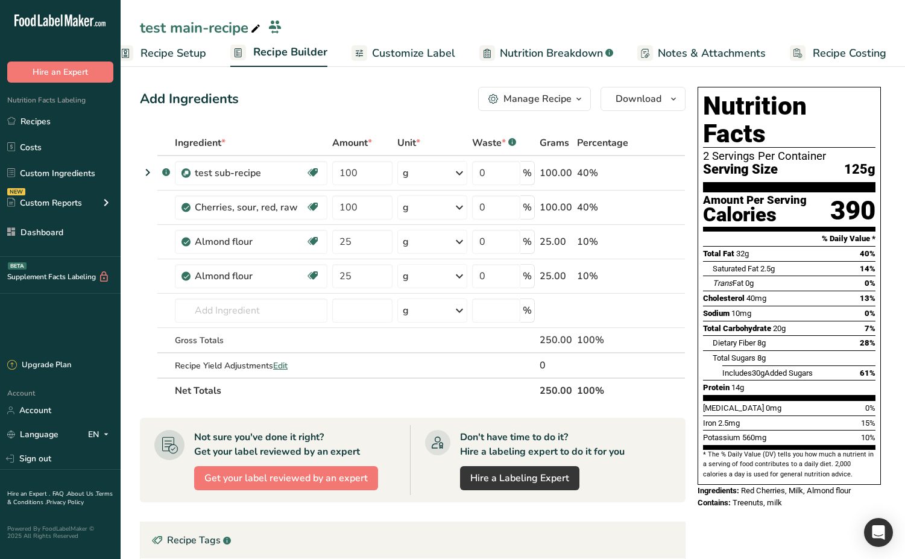
click at [187, 54] on span "Recipe Setup" at bounding box center [173, 53] width 66 height 16
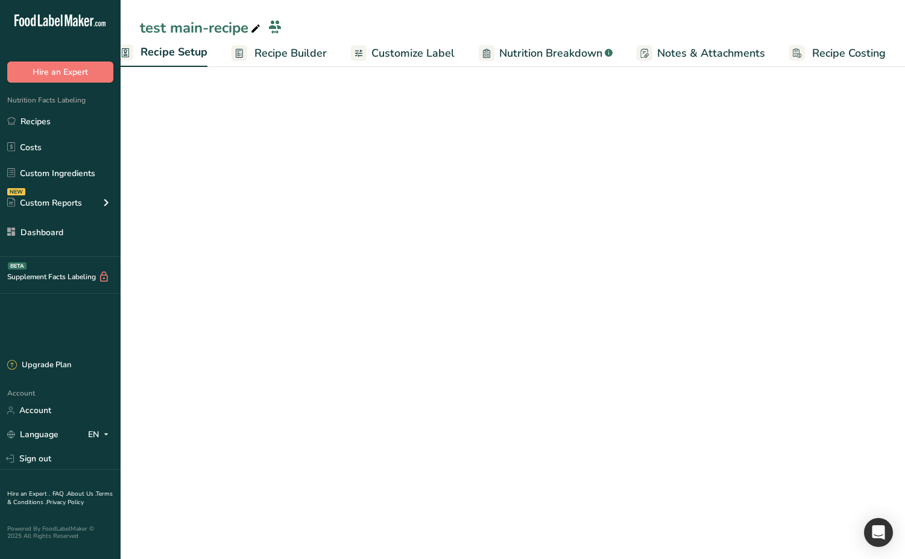
scroll to position [0, 4]
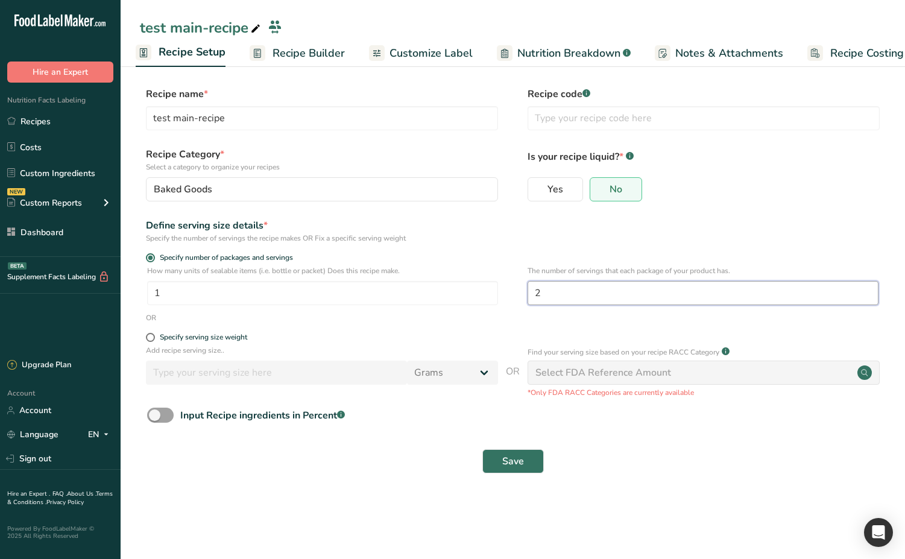
click at [576, 298] on input "2" at bounding box center [703, 293] width 351 height 24
type input "1"
click at [521, 454] on span "Save" at bounding box center [513, 461] width 22 height 14
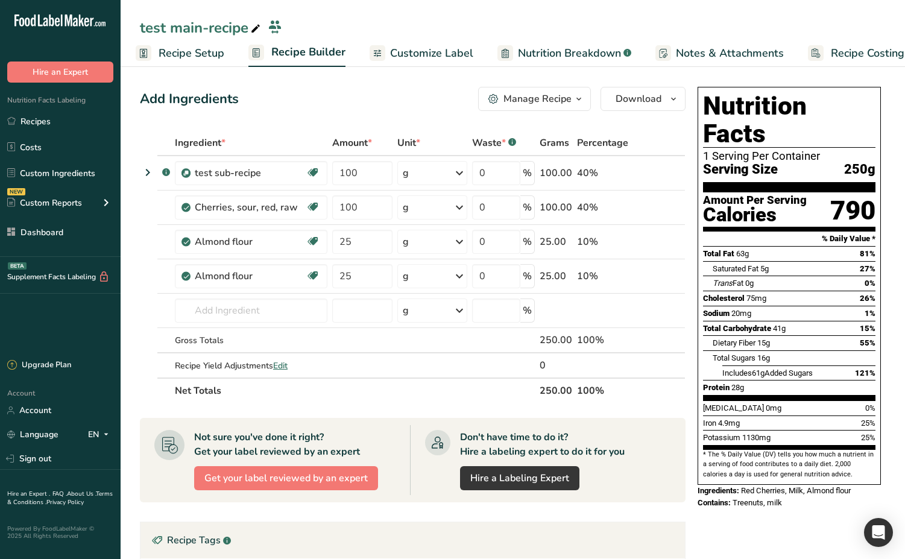
click at [525, 49] on span "Nutrition Breakdown" at bounding box center [569, 53] width 103 height 16
select select "Calories"
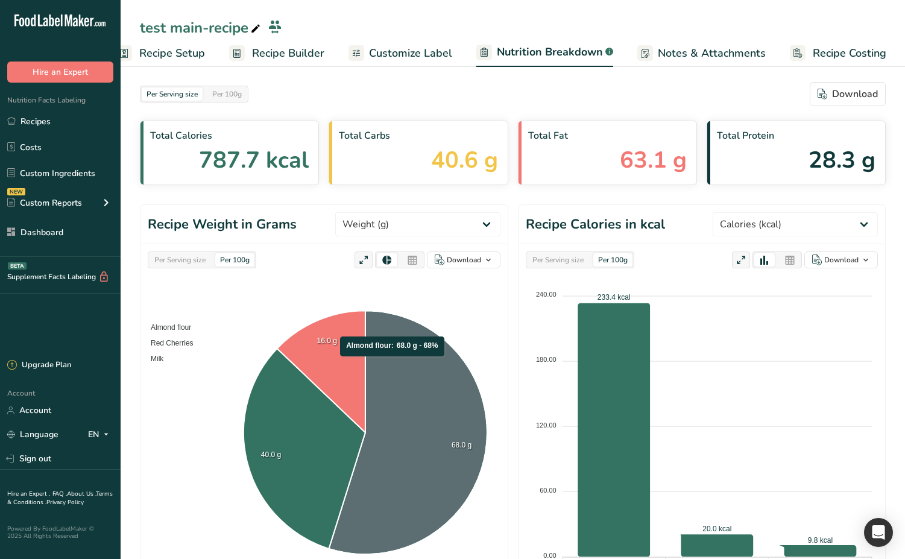
scroll to position [423, 0]
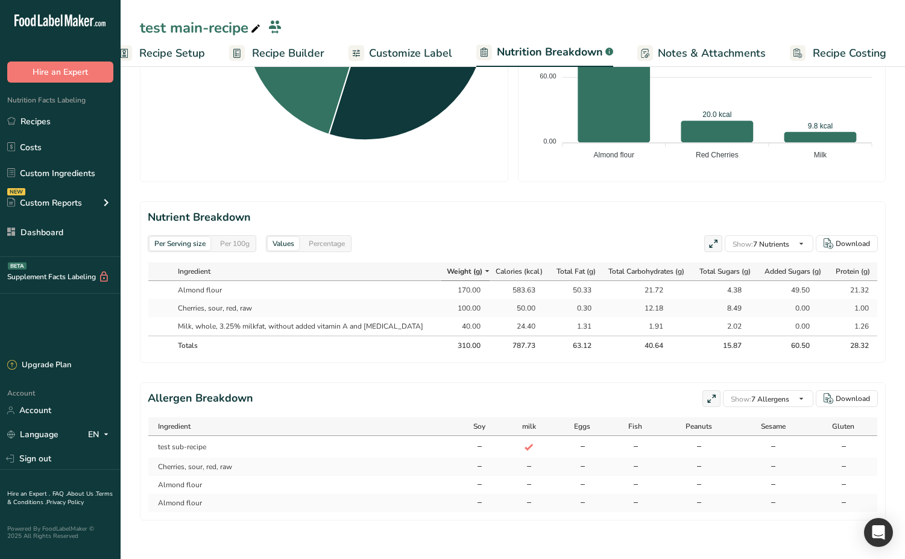
click at [297, 58] on span "Recipe Builder" at bounding box center [288, 53] width 72 height 16
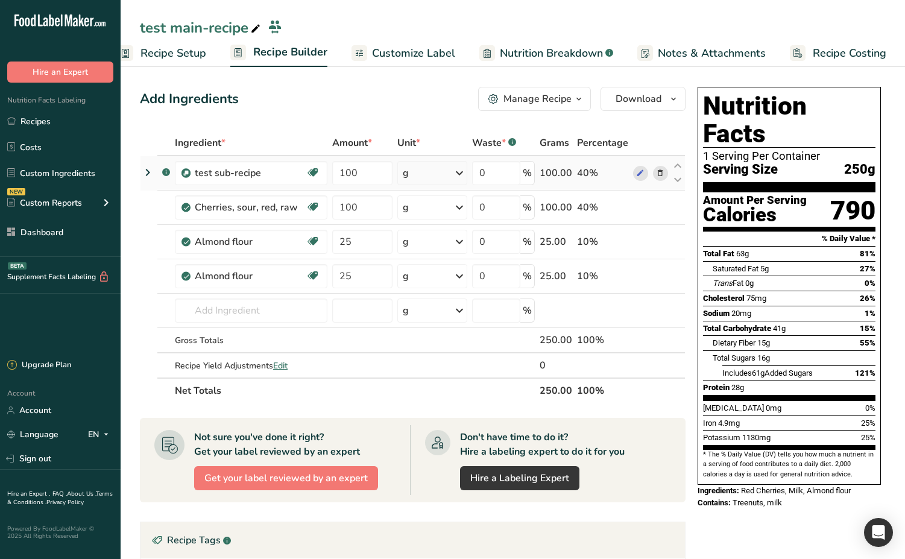
click at [146, 168] on icon at bounding box center [147, 173] width 14 height 22
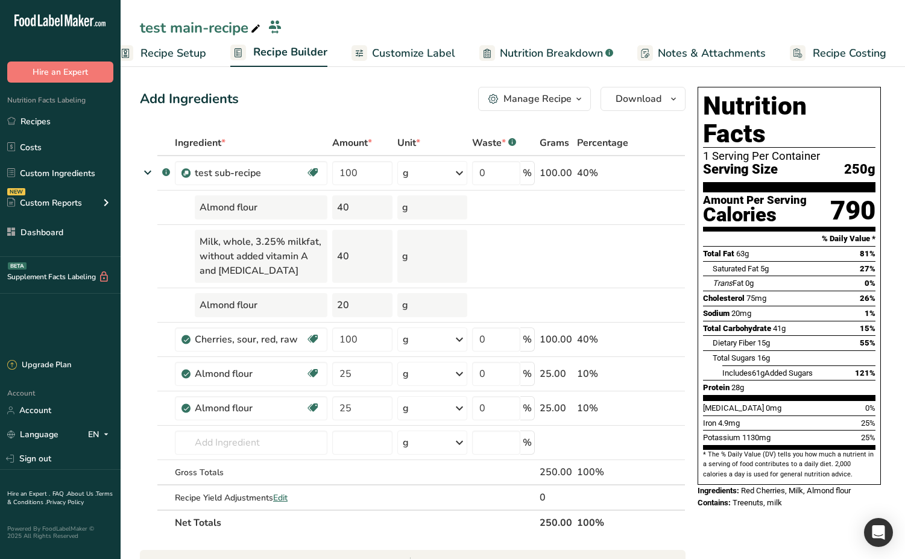
click at [588, 62] on link "Nutrition Breakdown .a-a{fill:#347362;}.b-a{fill:#fff;}" at bounding box center [546, 53] width 134 height 27
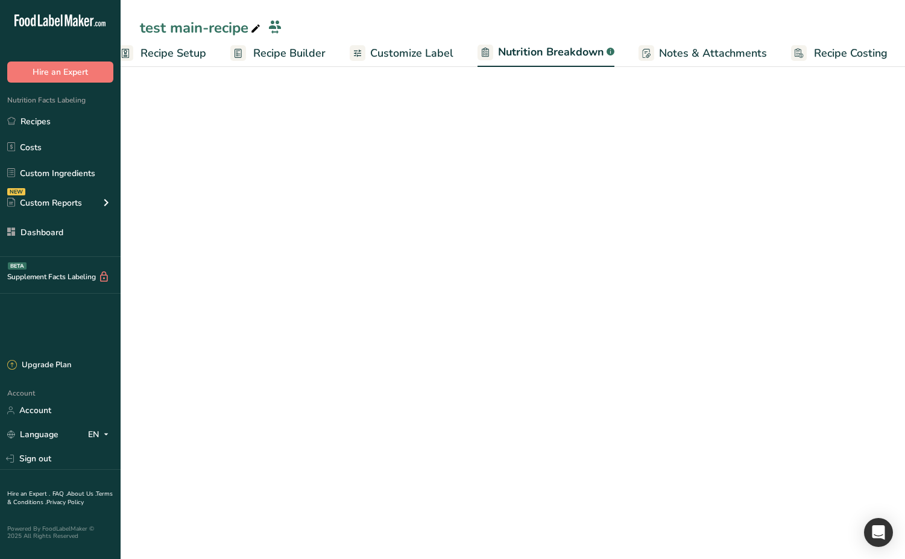
scroll to position [0, 24]
select select "Calories"
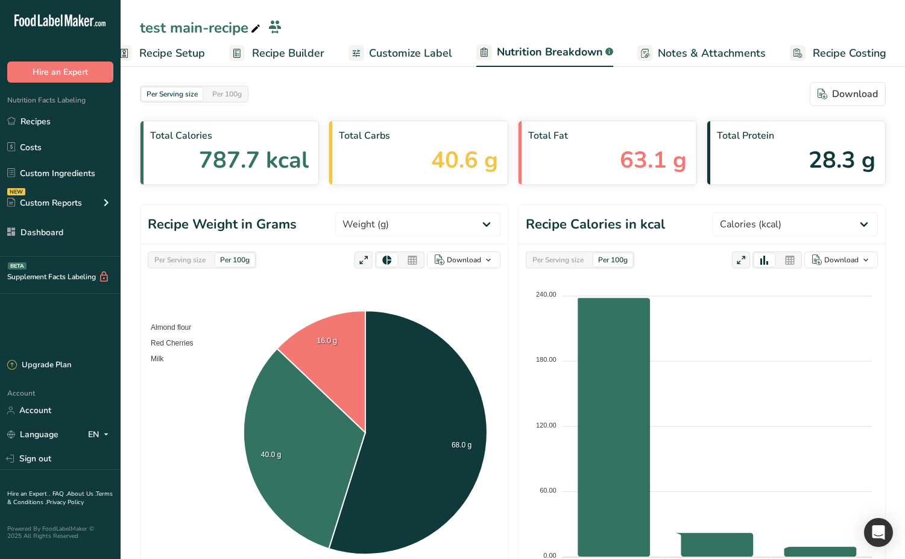
scroll to position [423, 0]
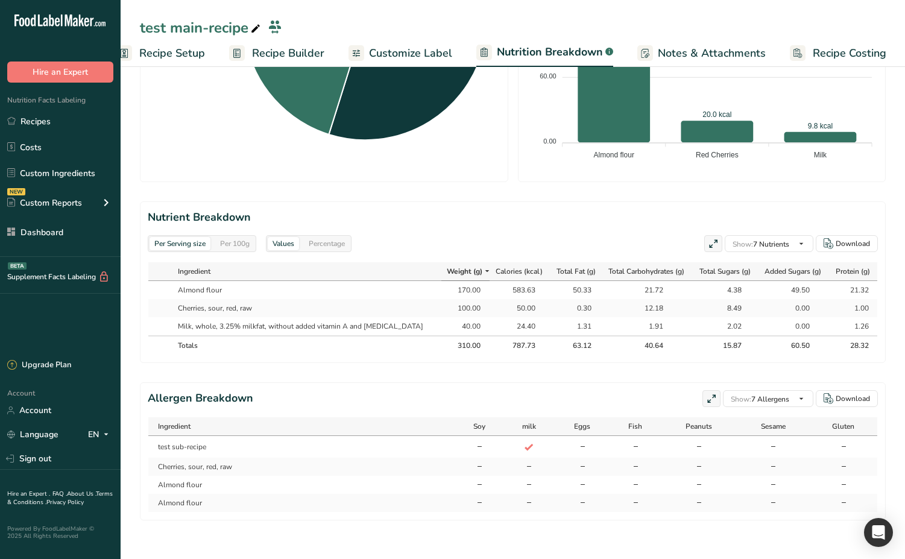
click at [311, 56] on span "Recipe Builder" at bounding box center [288, 53] width 72 height 16
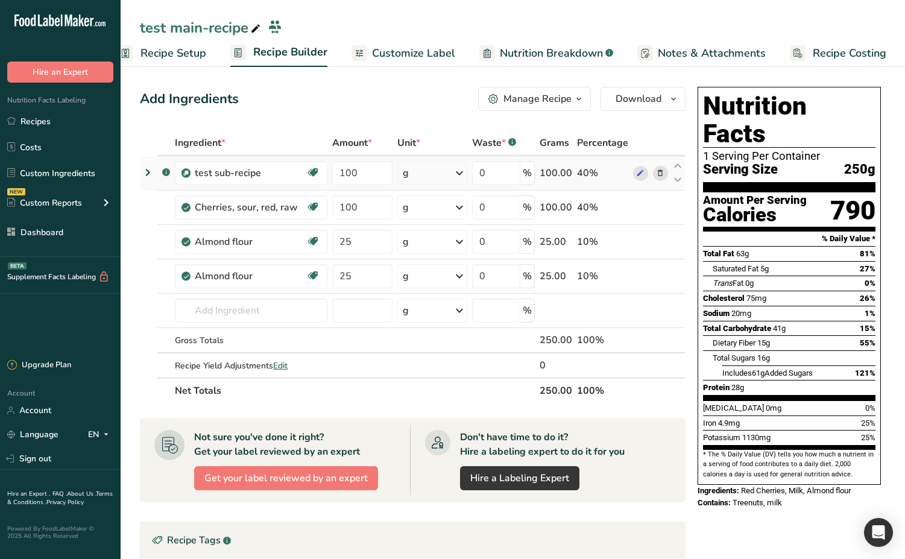
click at [147, 168] on icon at bounding box center [147, 173] width 14 height 22
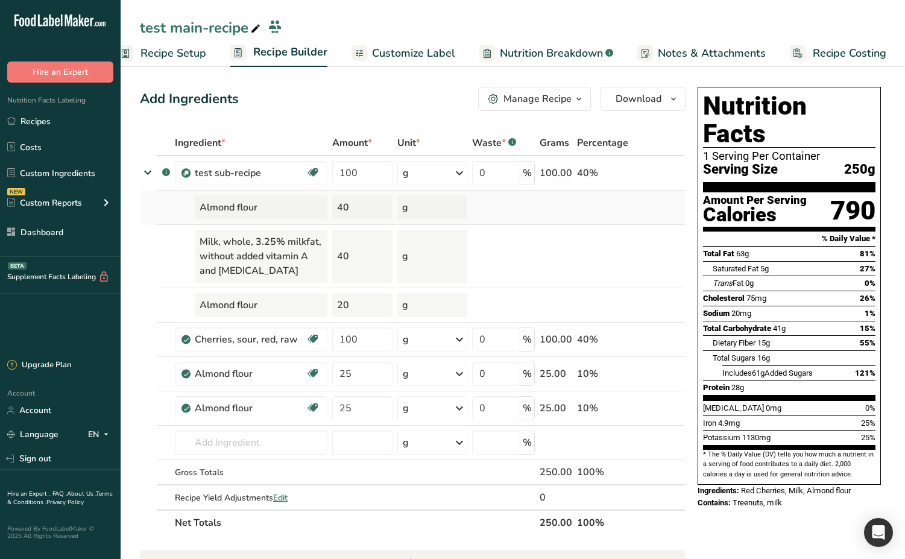
drag, startPoint x: 335, startPoint y: 208, endPoint x: 350, endPoint y: 208, distance: 14.5
click at [350, 208] on div "40" at bounding box center [362, 207] width 60 height 24
drag, startPoint x: 333, startPoint y: 308, endPoint x: 357, endPoint y: 307, distance: 23.5
click at [357, 307] on div "20" at bounding box center [362, 305] width 60 height 24
click at [558, 56] on span "Nutrition Breakdown" at bounding box center [551, 53] width 103 height 16
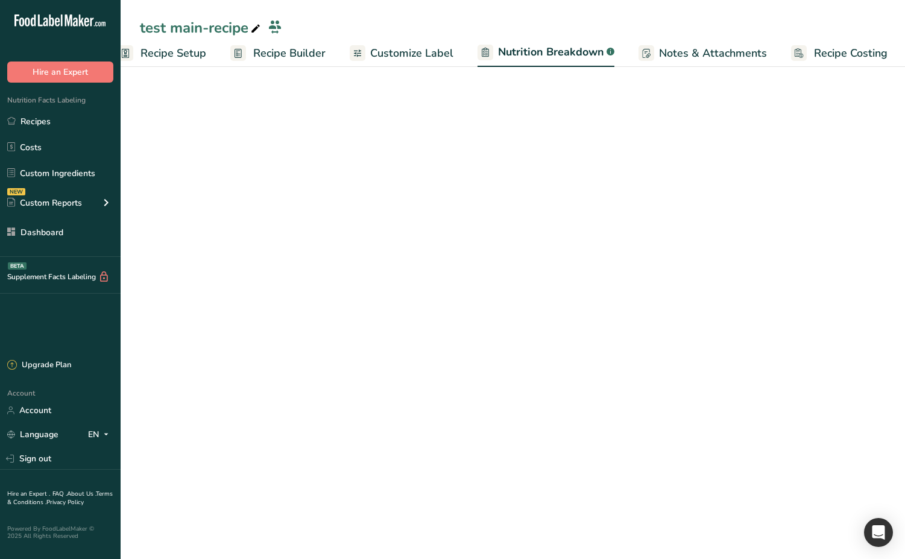
scroll to position [0, 24]
select select "Calories"
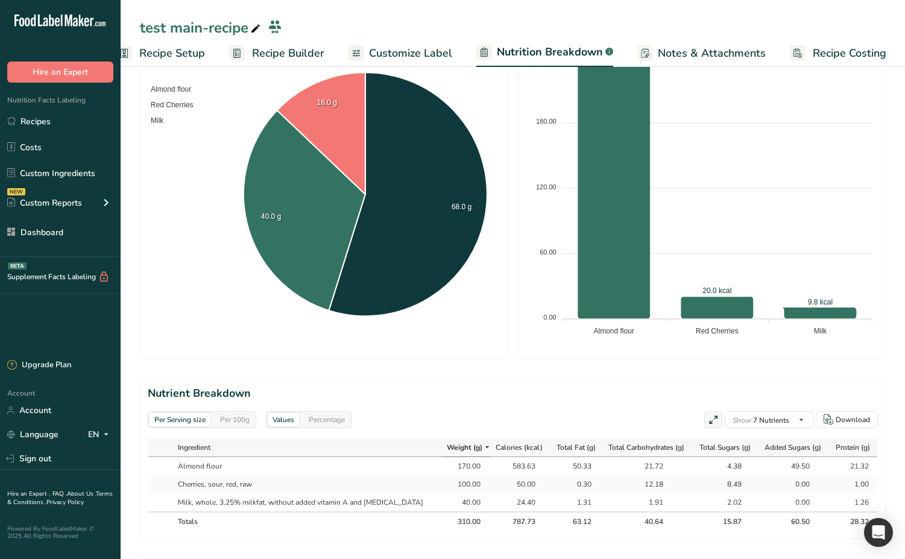
scroll to position [423, 0]
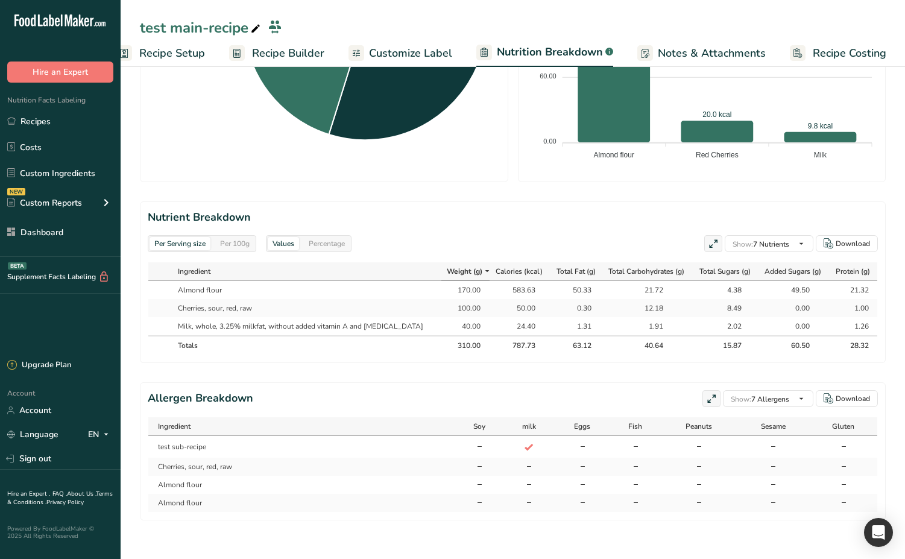
click at [291, 66] on link "Recipe Builder" at bounding box center [276, 53] width 95 height 27
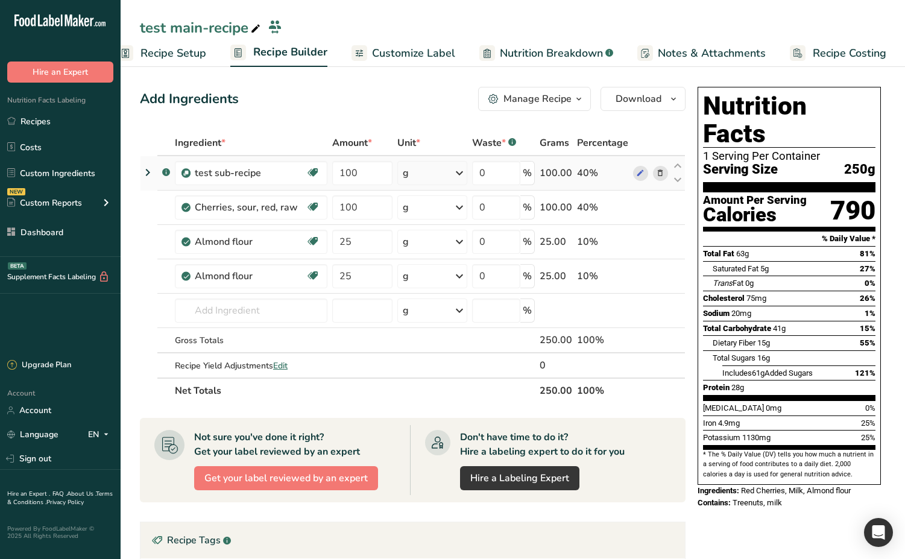
click at [155, 175] on td at bounding box center [148, 173] width 17 height 34
click at [639, 173] on icon at bounding box center [640, 173] width 8 height 13
click at [142, 173] on icon at bounding box center [147, 173] width 14 height 22
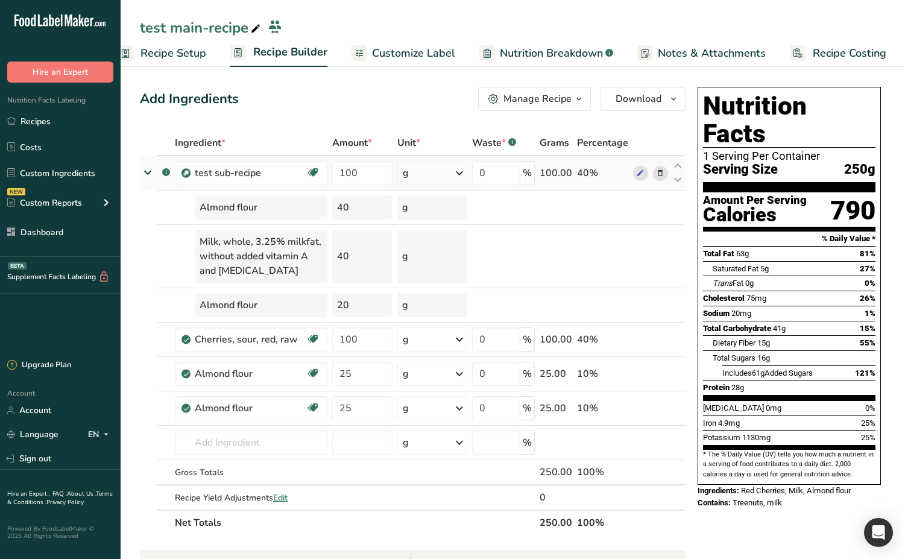
click at [142, 173] on icon at bounding box center [148, 172] width 22 height 14
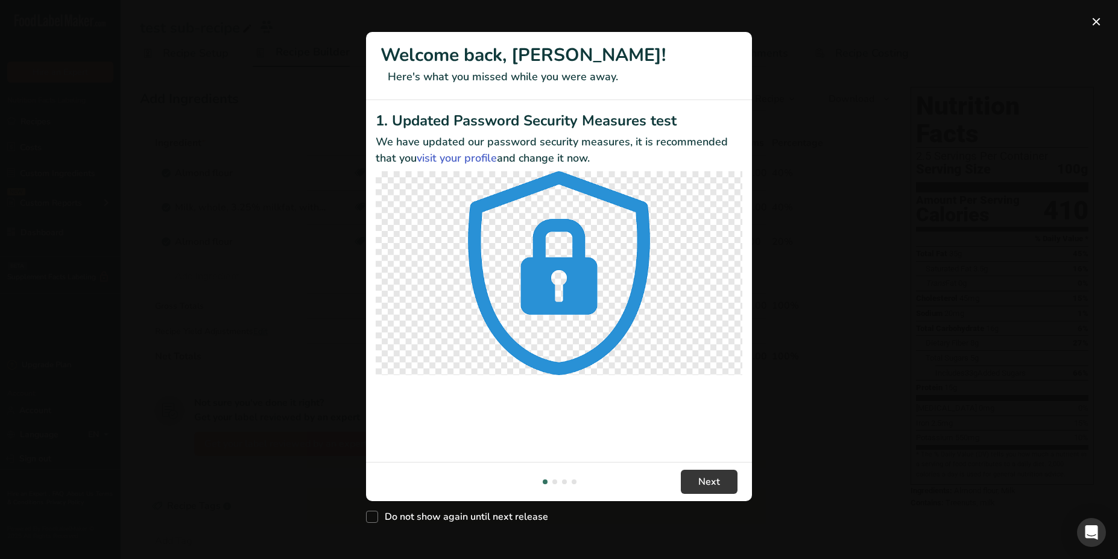
click at [329, 280] on div "New Features" at bounding box center [559, 279] width 1118 height 559
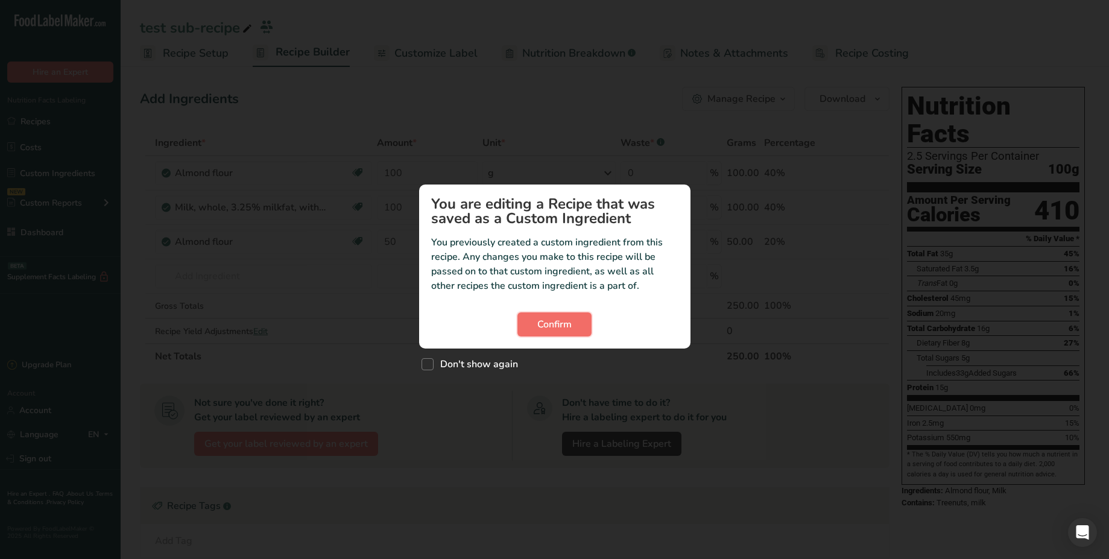
click at [544, 333] on button "Confirm" at bounding box center [554, 324] width 74 height 24
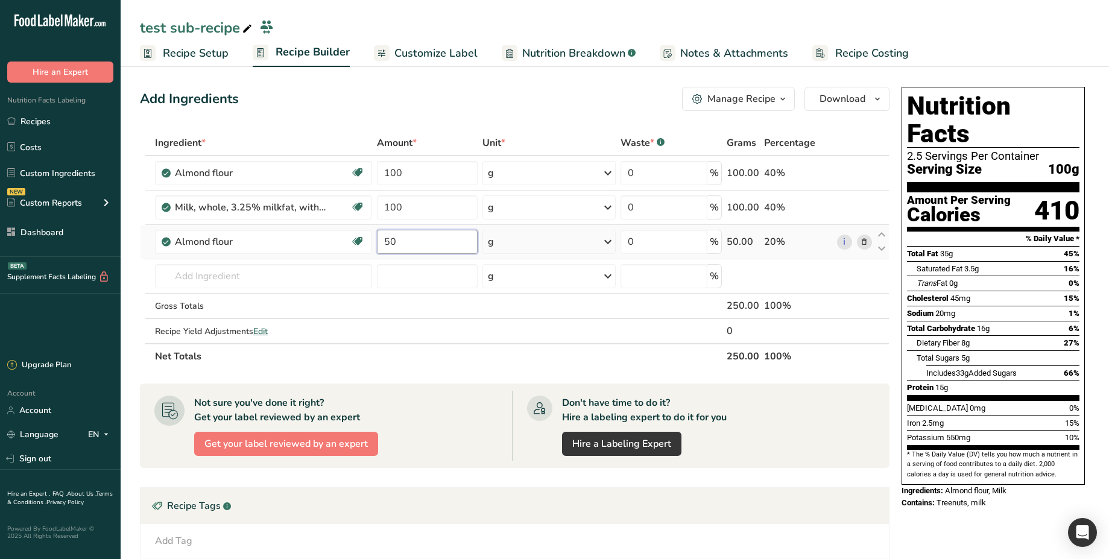
click at [397, 248] on input "50" at bounding box center [427, 242] width 101 height 24
type input "3"
type input "100"
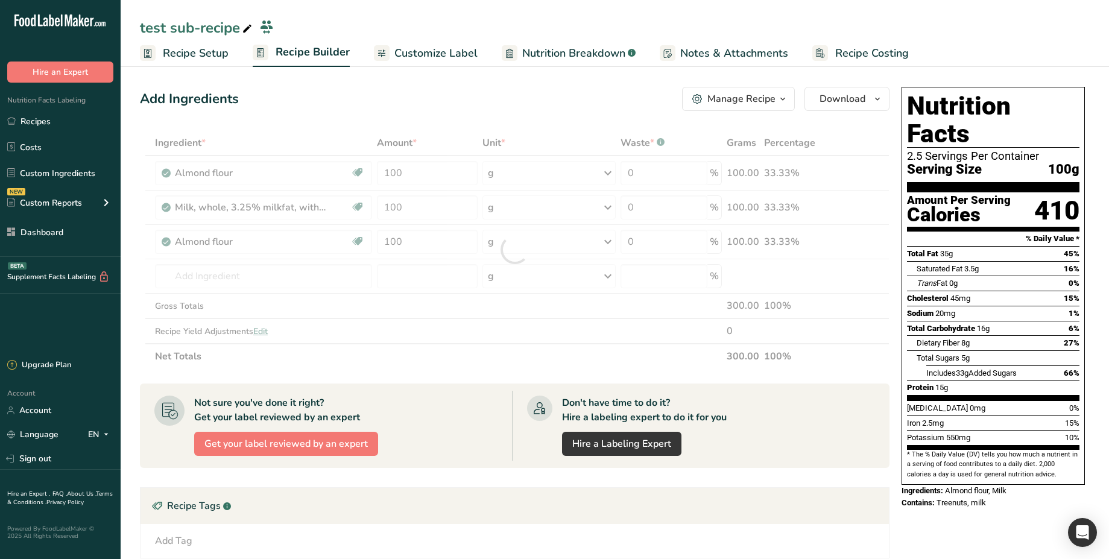
click at [332, 116] on div "Add Ingredients Manage Recipe Delete Recipe Duplicate Recipe Scale Recipe Save …" at bounding box center [518, 439] width 757 height 715
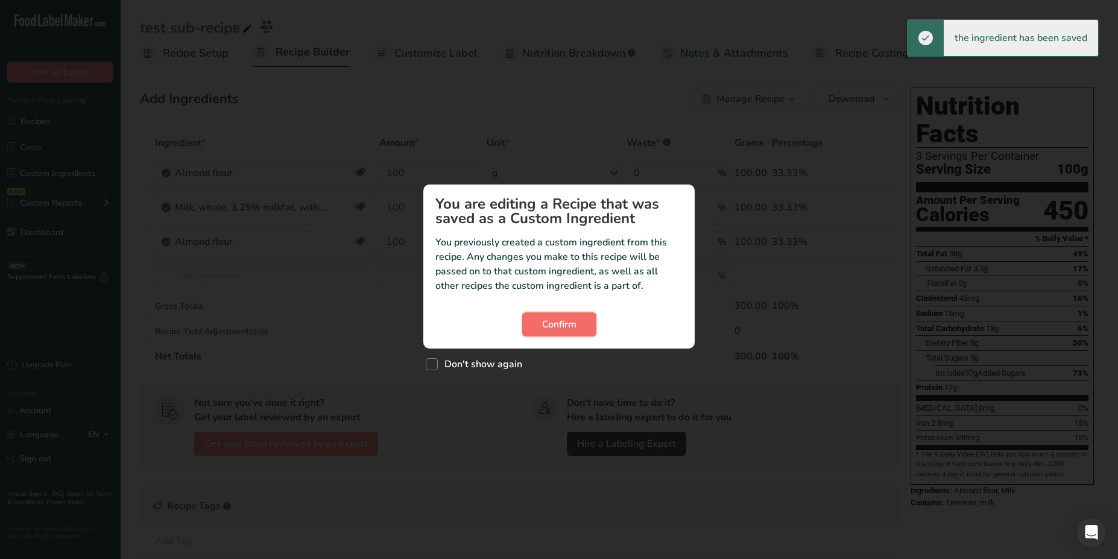
click at [557, 320] on span "Confirm" at bounding box center [559, 324] width 34 height 14
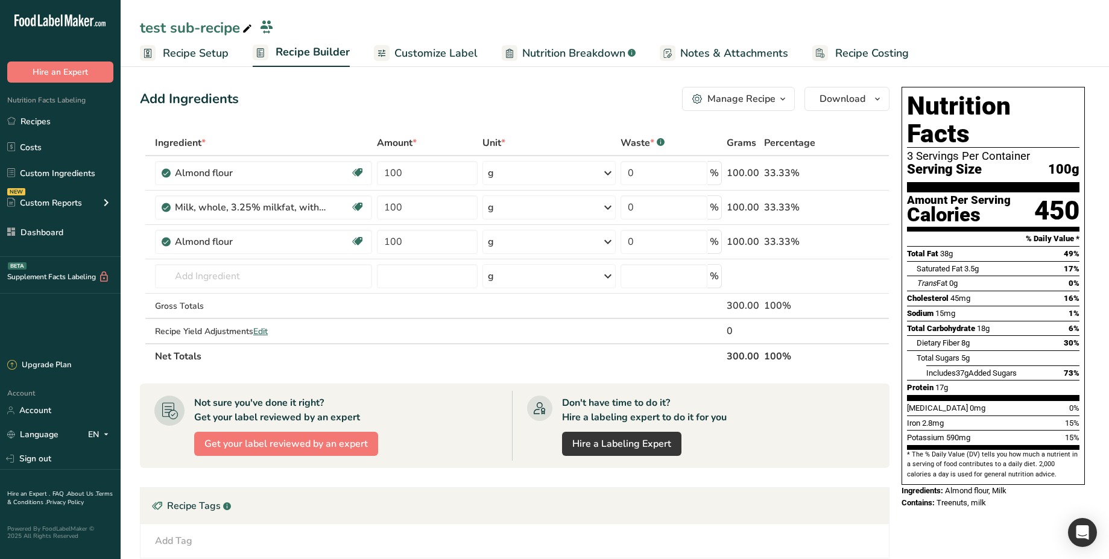
click at [200, 55] on span "Recipe Setup" at bounding box center [196, 53] width 66 height 16
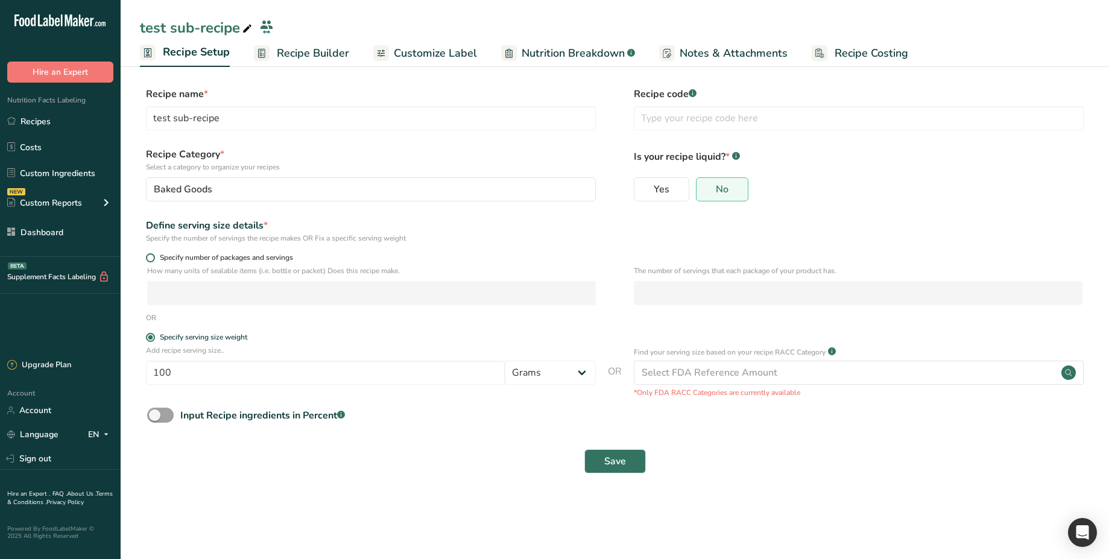
click at [208, 258] on span "Specify number of packages and servings" at bounding box center [224, 257] width 138 height 9
click at [154, 258] on input "Specify number of packages and servings" at bounding box center [150, 258] width 8 height 8
radio input "true"
radio input "false"
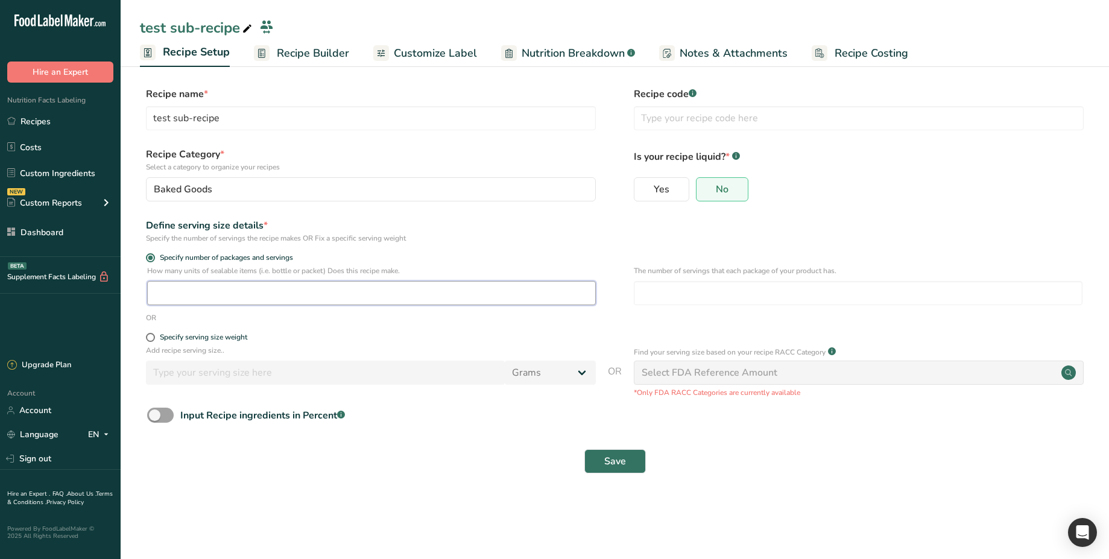
click at [421, 298] on input "number" at bounding box center [371, 293] width 449 height 24
type input "1"
click at [643, 294] on input "number" at bounding box center [858, 293] width 449 height 24
type input "1"
click at [617, 461] on span "Save" at bounding box center [615, 461] width 22 height 14
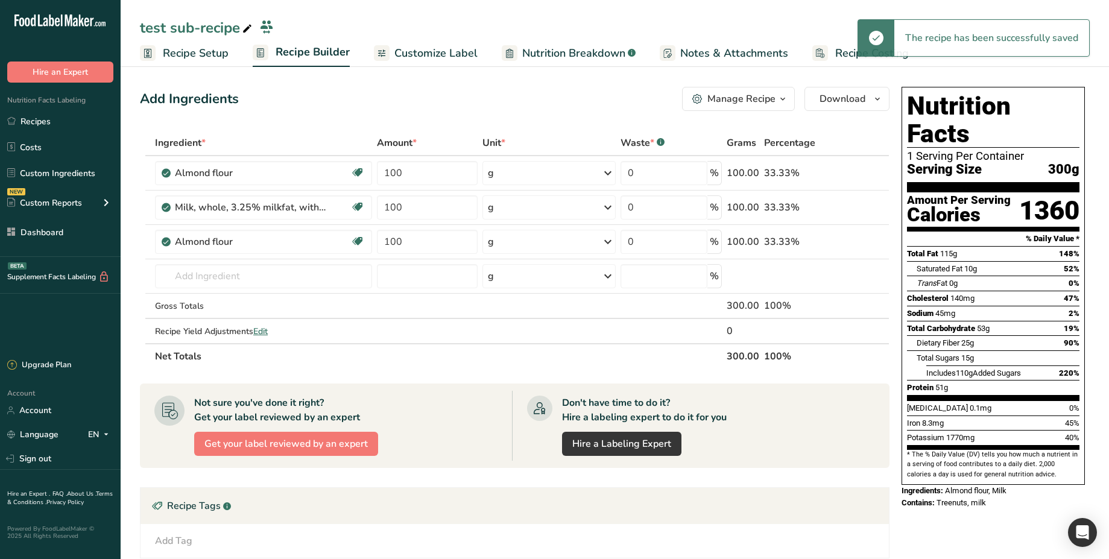
click at [549, 52] on span "Nutrition Breakdown" at bounding box center [573, 53] width 103 height 16
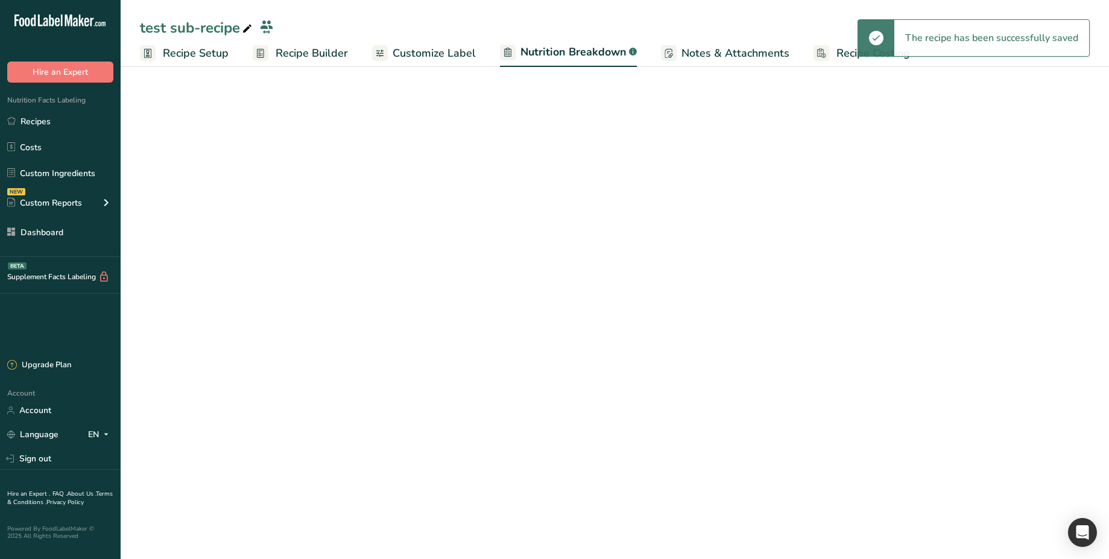
select select "Calories"
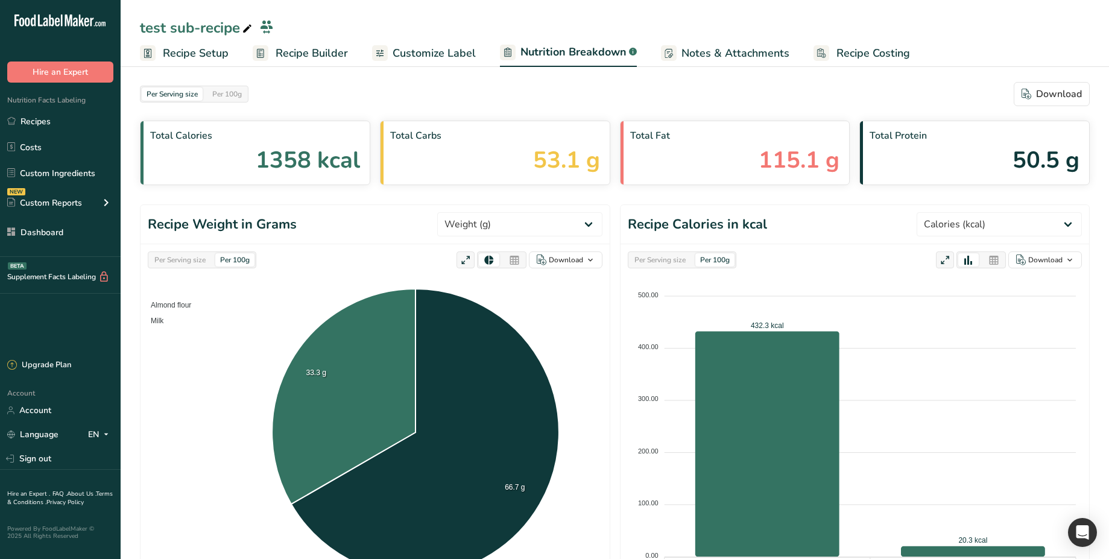
click at [317, 62] on link "Recipe Builder" at bounding box center [300, 53] width 95 height 27
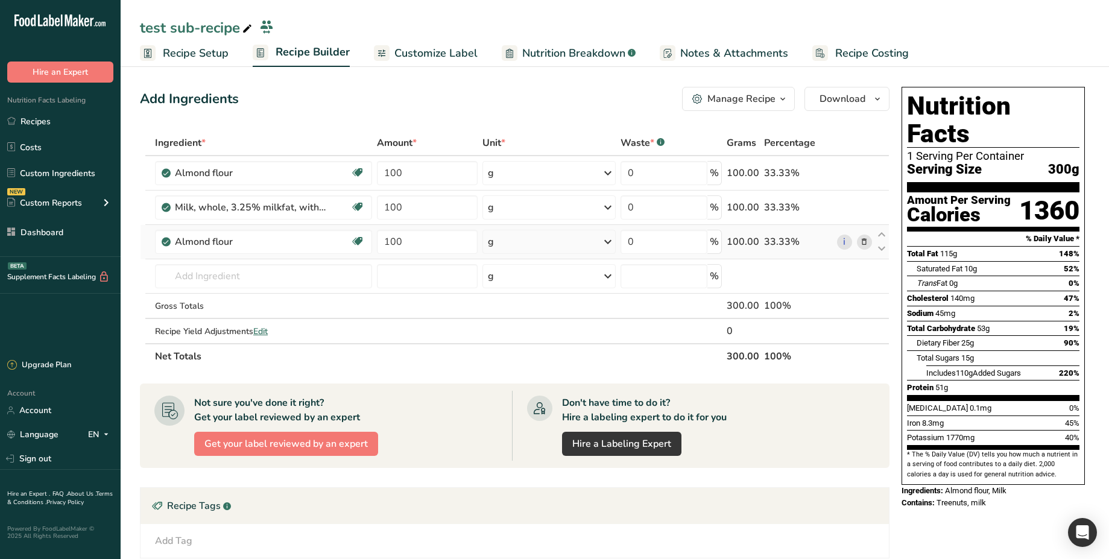
click at [861, 238] on icon at bounding box center [864, 242] width 8 height 13
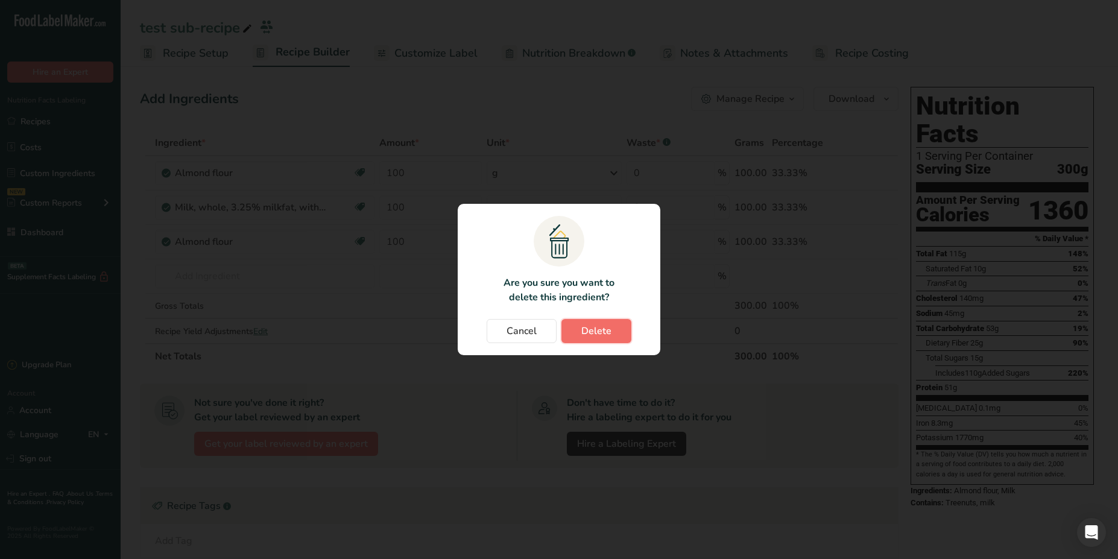
click at [622, 325] on button "Delete" at bounding box center [596, 331] width 70 height 24
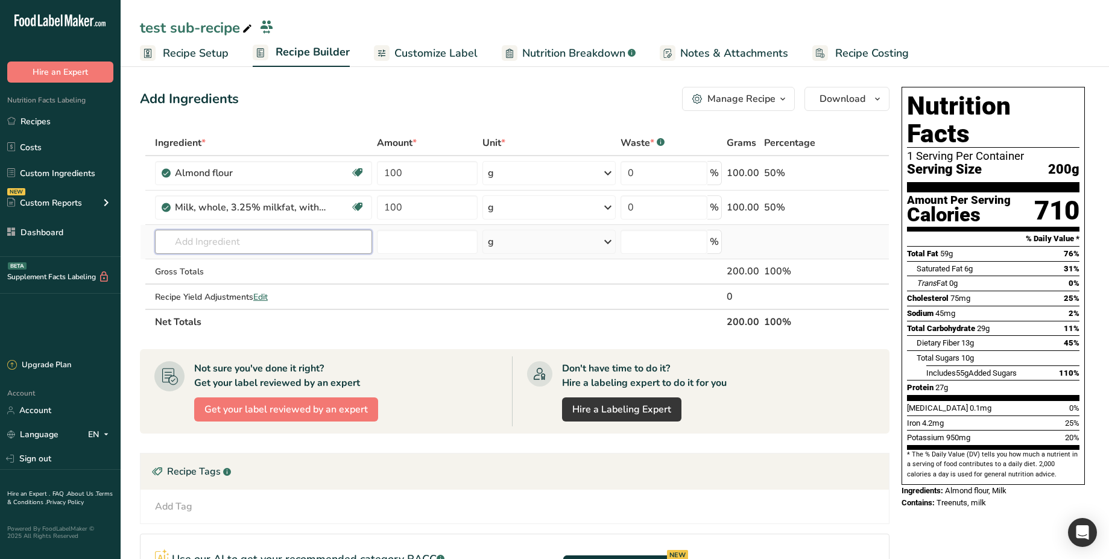
click at [264, 234] on input "text" at bounding box center [263, 242] width 217 height 24
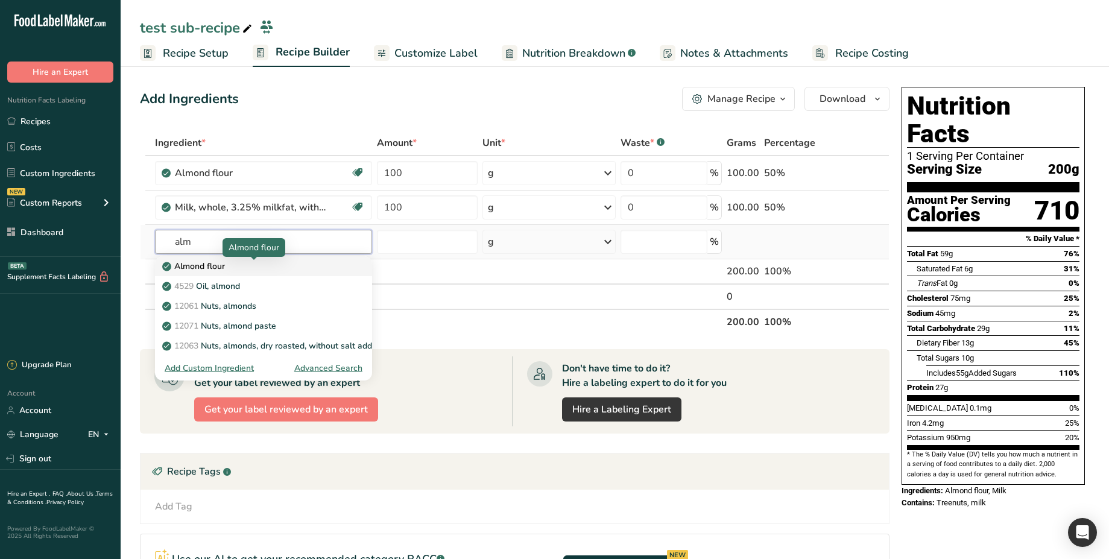
type input "alm"
click at [276, 265] on div "Almond flour" at bounding box center [254, 266] width 178 height 13
type input "Almond flour"
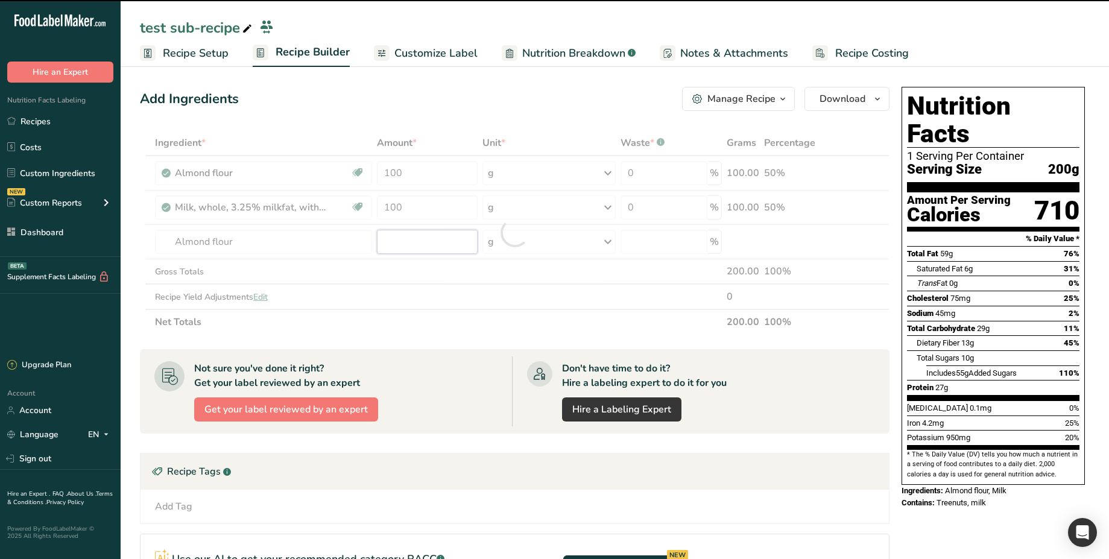
type input "0"
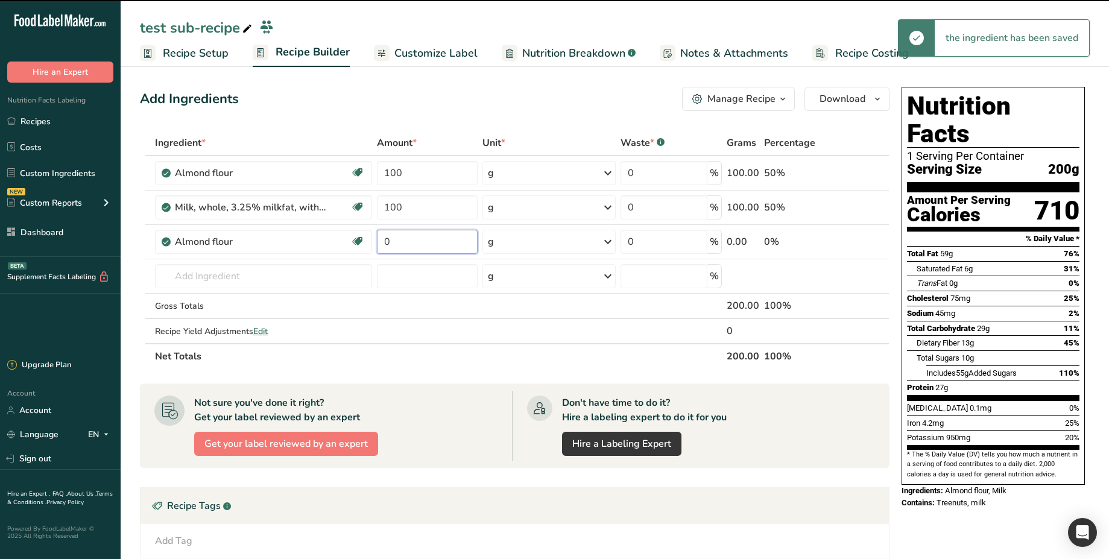
click at [412, 236] on input "0" at bounding box center [427, 242] width 101 height 24
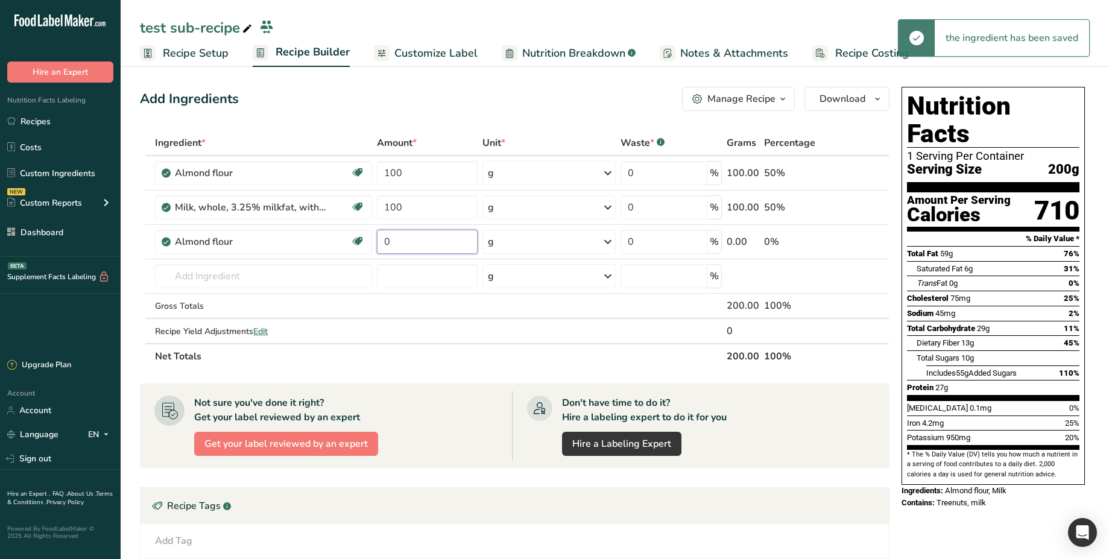
click at [412, 236] on input "0" at bounding box center [427, 242] width 101 height 24
type input "100"
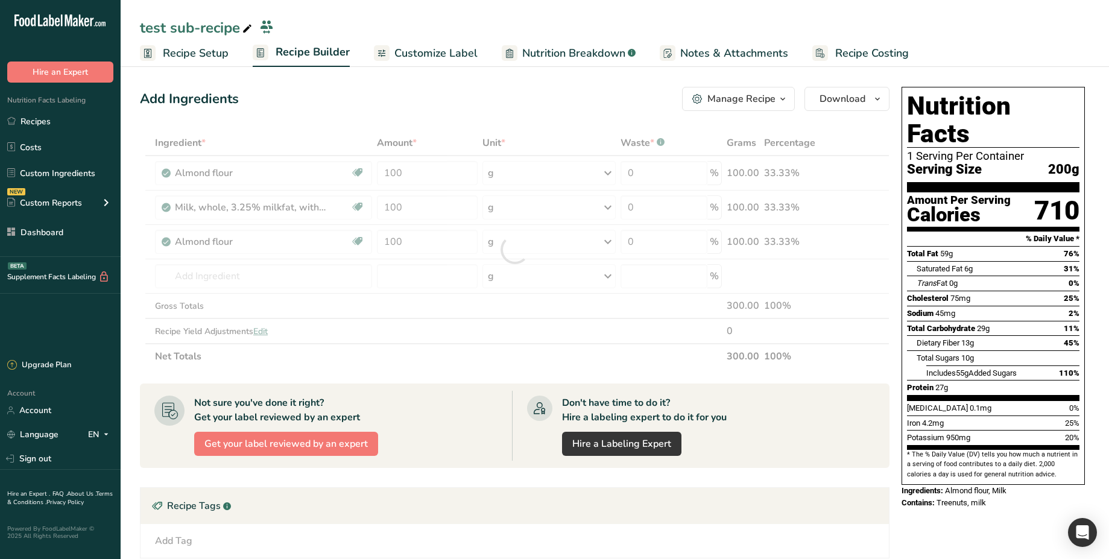
click at [450, 84] on div "Add Ingredients Manage Recipe Delete Recipe Duplicate Recipe Scale Recipe Save …" at bounding box center [518, 439] width 757 height 715
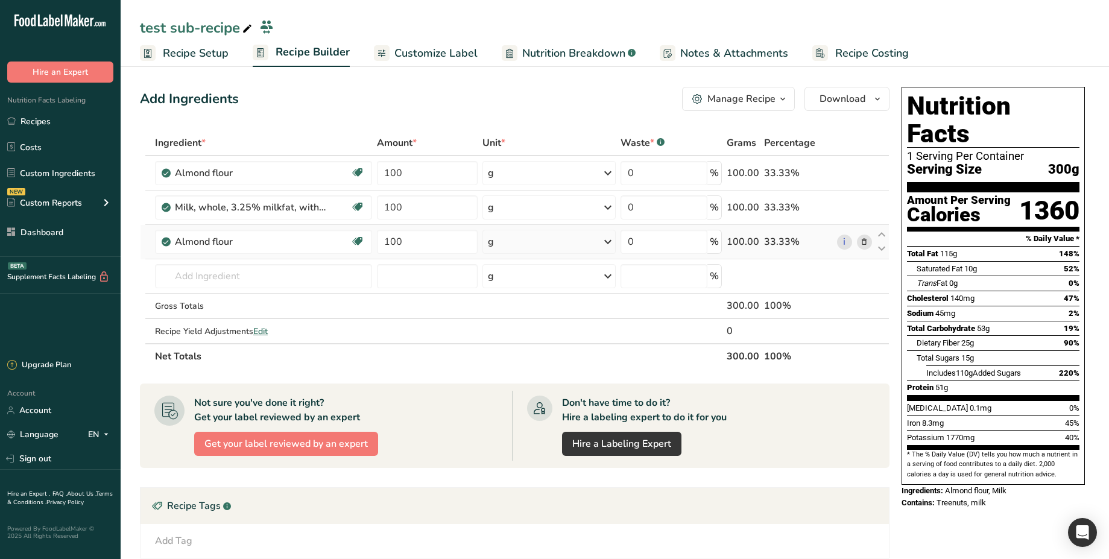
click at [862, 241] on icon at bounding box center [864, 242] width 8 height 13
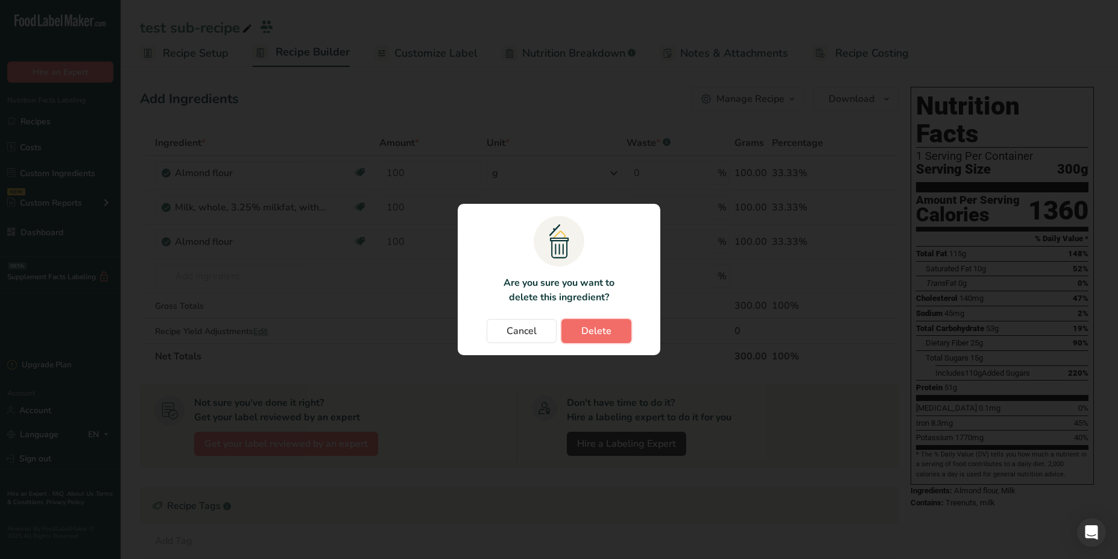
click at [627, 326] on button "Delete" at bounding box center [596, 331] width 70 height 24
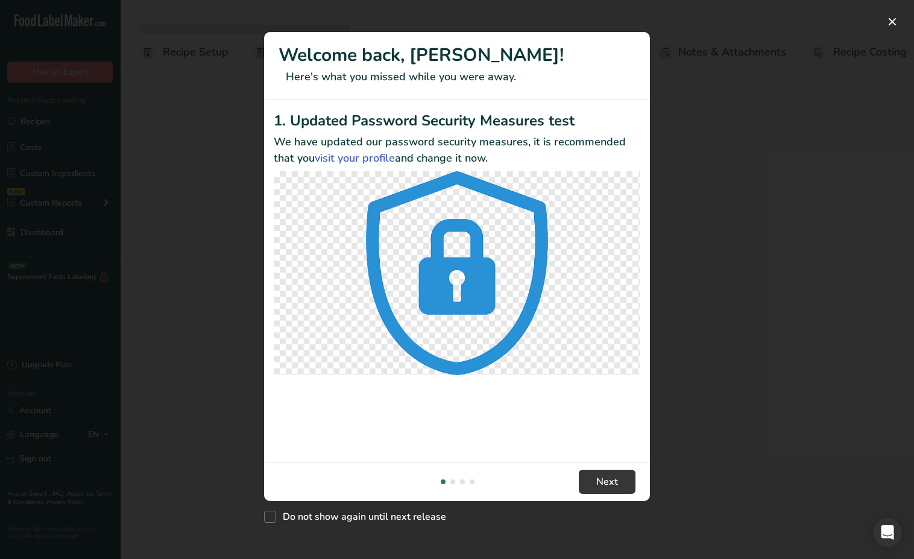
click at [181, 130] on div "New Features" at bounding box center [457, 279] width 914 height 559
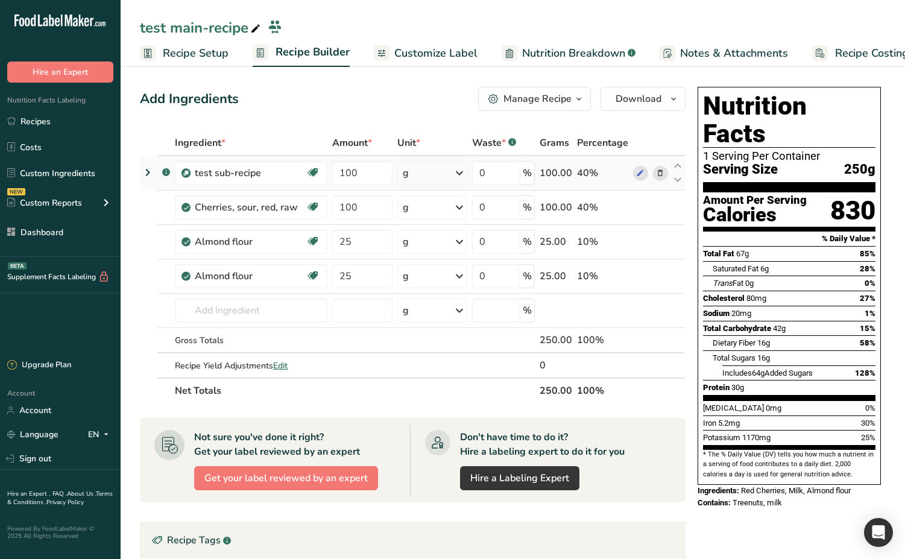
click at [153, 174] on icon at bounding box center [147, 173] width 14 height 22
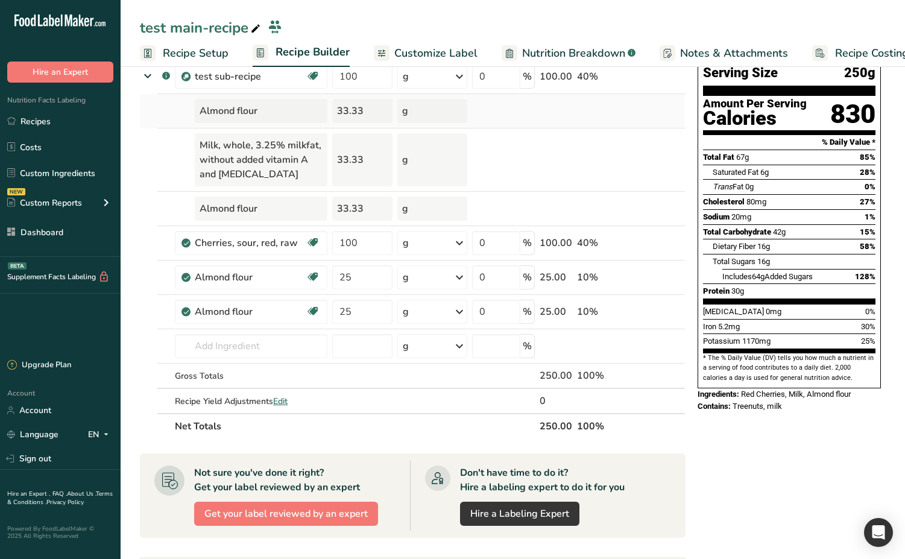
scroll to position [98, 0]
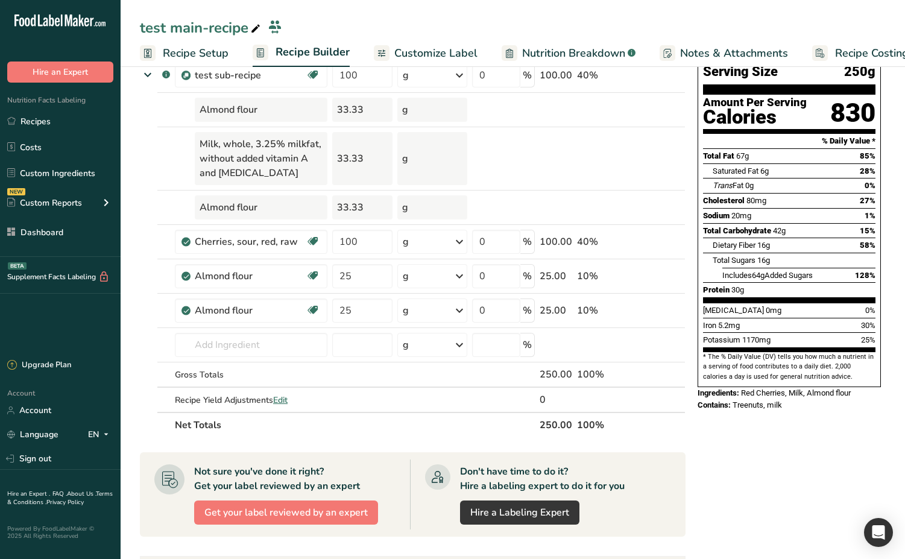
click at [575, 53] on span "Nutrition Breakdown" at bounding box center [573, 53] width 103 height 16
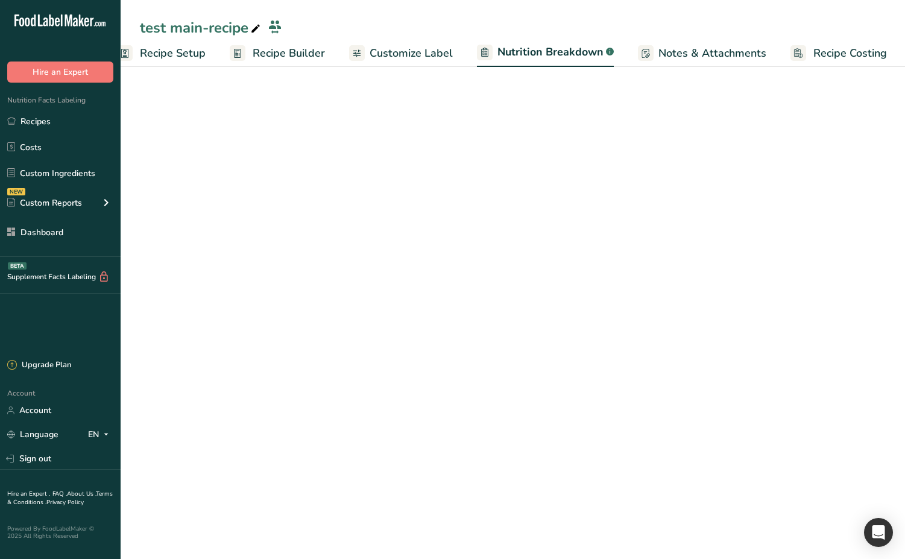
scroll to position [0, 24]
select select "Calories"
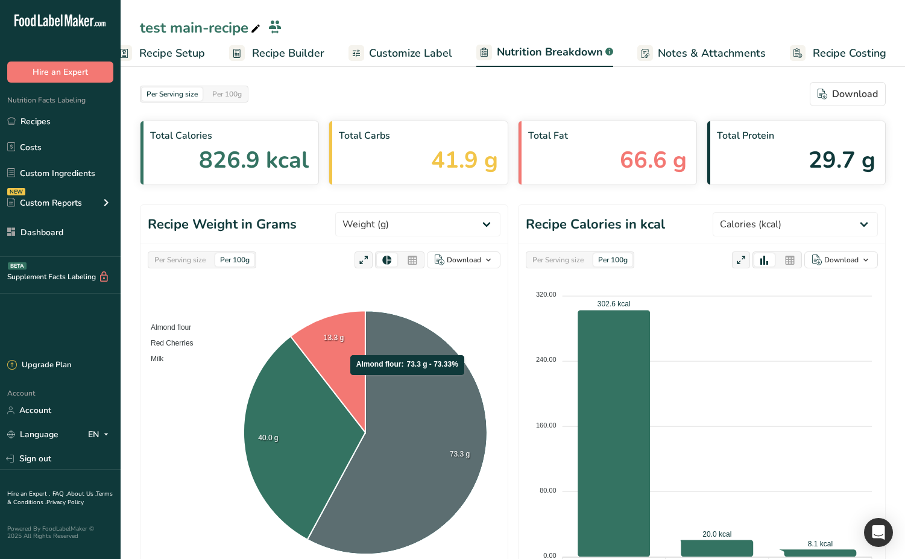
scroll to position [423, 0]
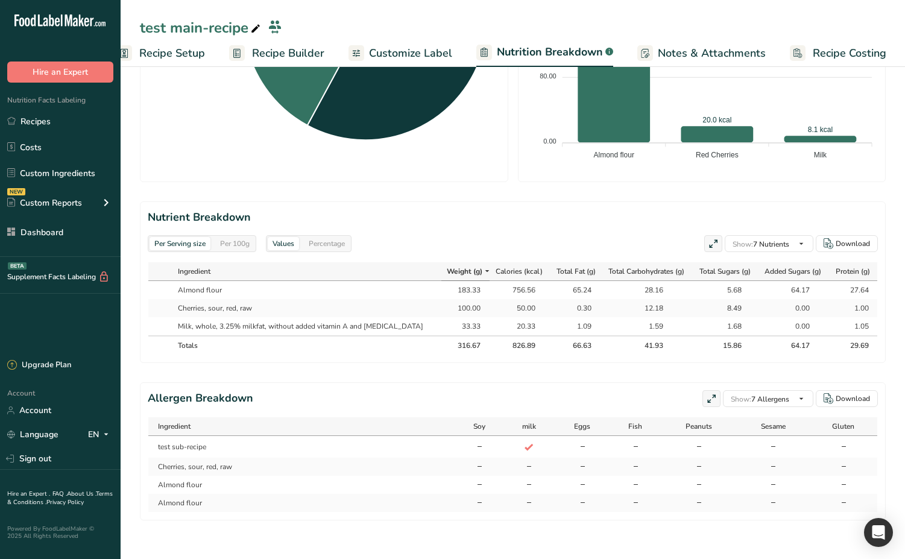
click at [287, 57] on span "Recipe Builder" at bounding box center [288, 53] width 72 height 16
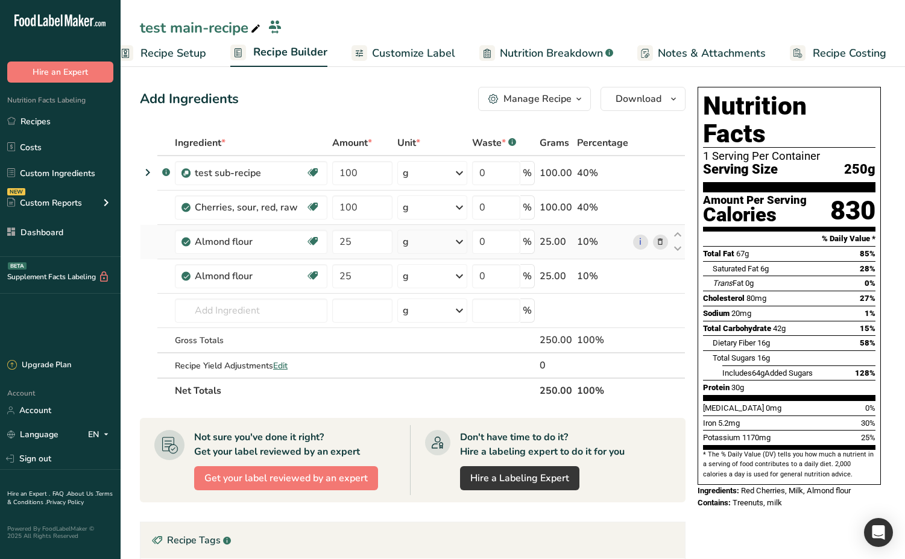
click at [658, 244] on icon at bounding box center [660, 242] width 8 height 13
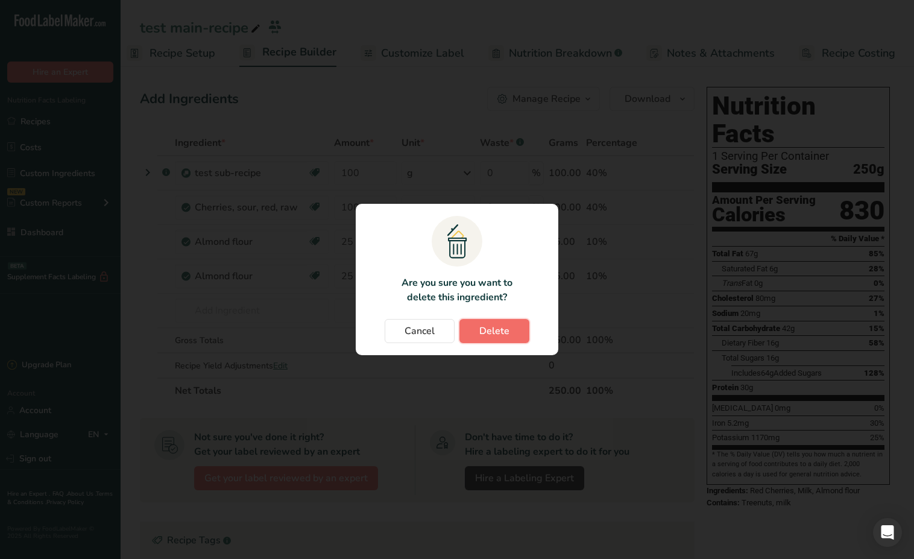
click at [505, 330] on span "Delete" at bounding box center [494, 331] width 30 height 14
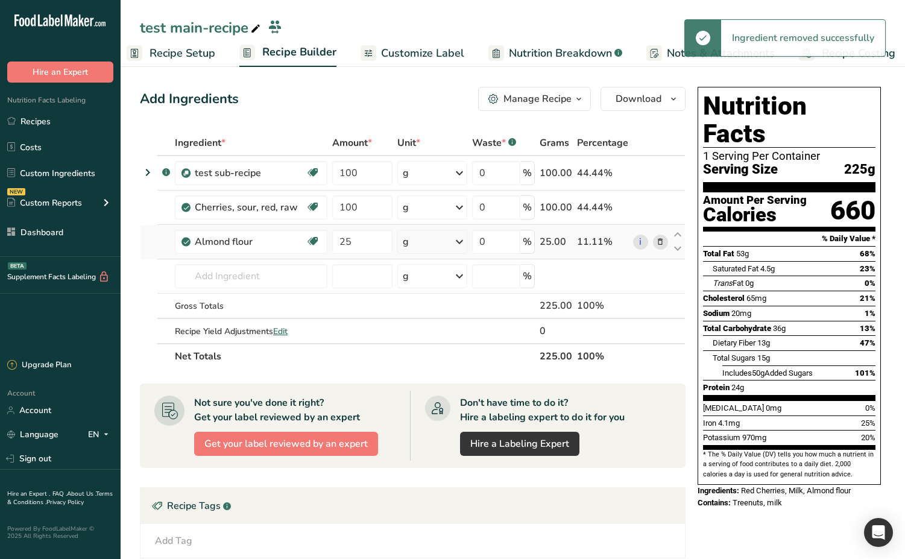
click at [661, 244] on icon at bounding box center [660, 242] width 8 height 13
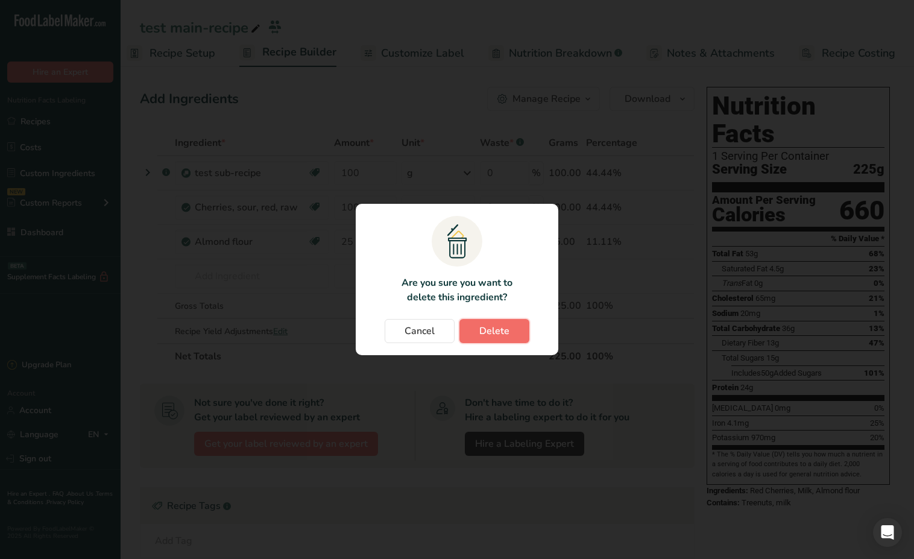
click at [502, 333] on span "Delete" at bounding box center [494, 331] width 30 height 14
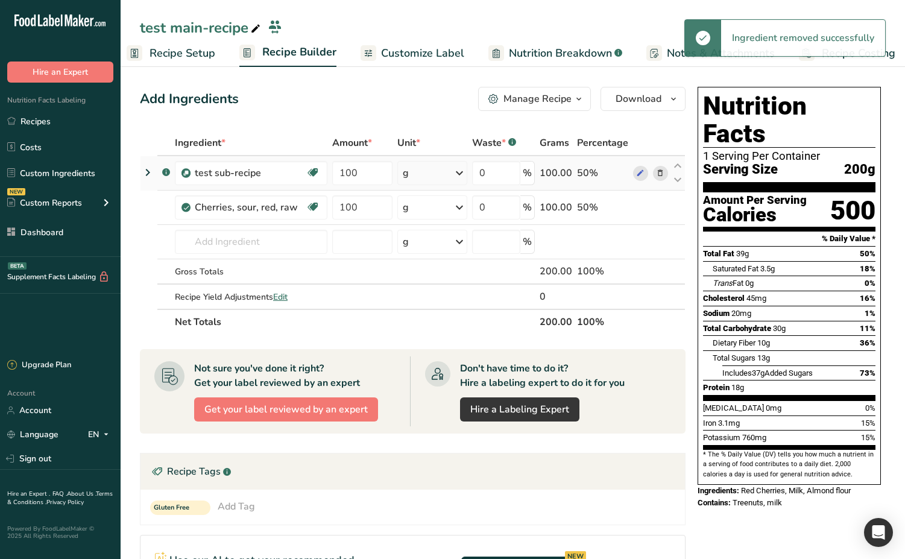
click at [150, 170] on icon at bounding box center [147, 173] width 14 height 22
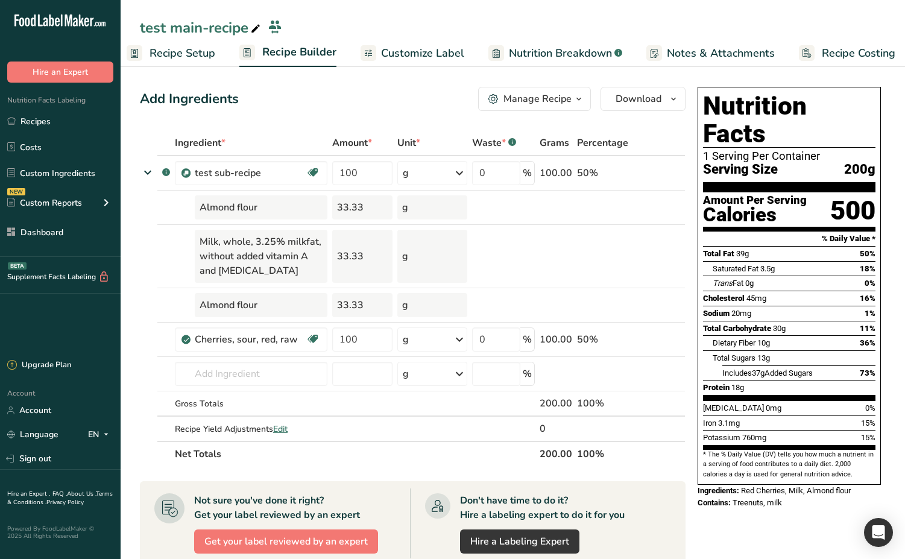
click at [552, 55] on span "Nutrition Breakdown" at bounding box center [560, 53] width 103 height 16
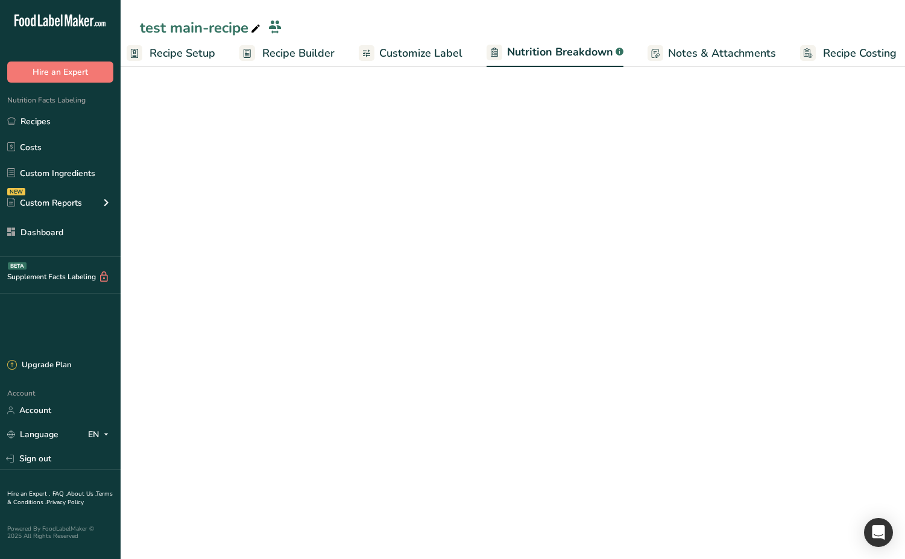
scroll to position [0, 24]
select select "Calories"
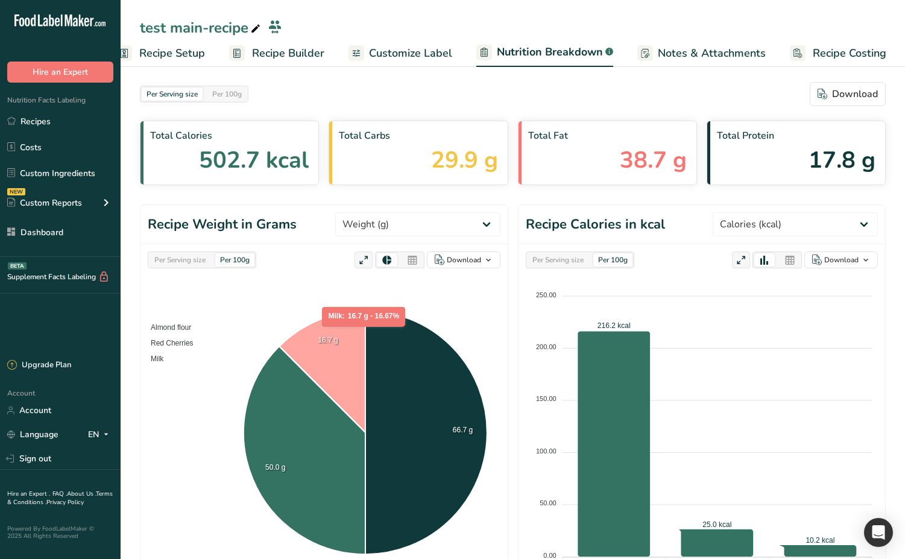
scroll to position [387, 0]
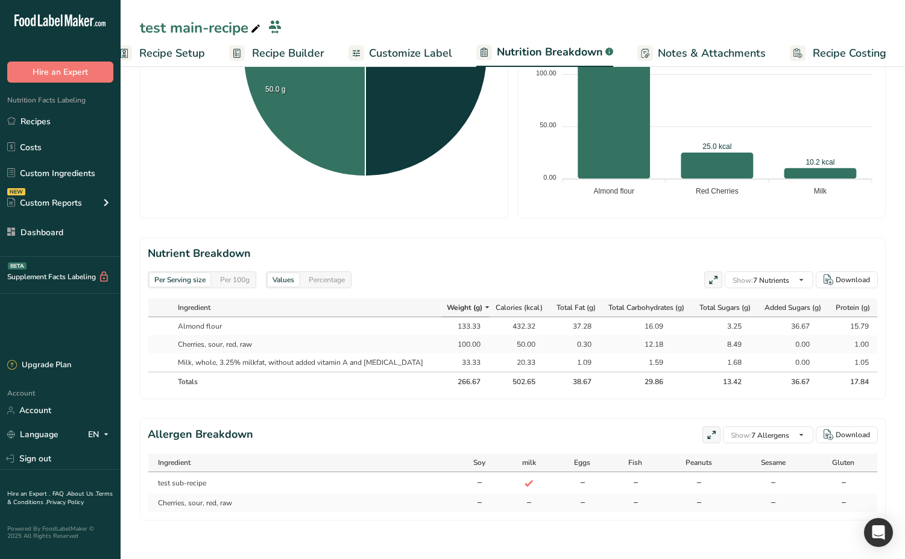
click at [303, 55] on span "Recipe Builder" at bounding box center [288, 53] width 72 height 16
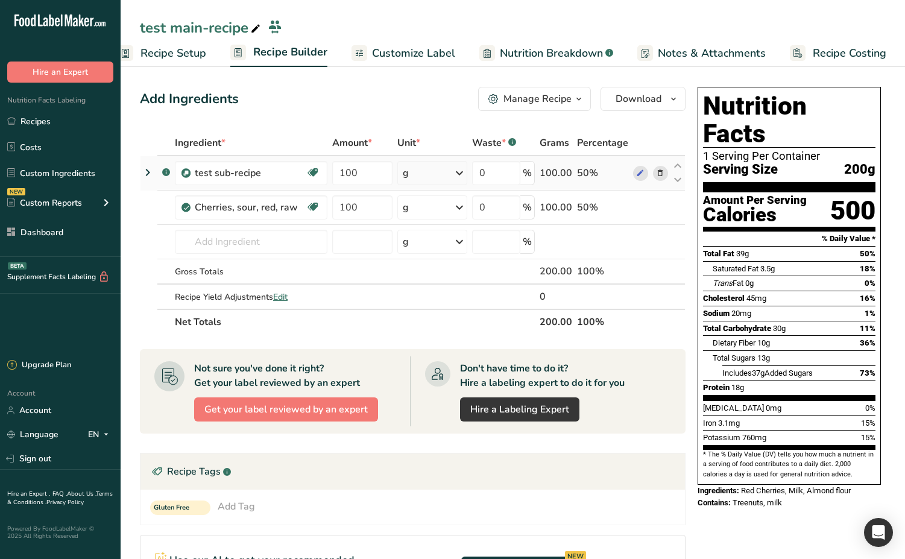
click at [151, 172] on icon at bounding box center [147, 173] width 14 height 22
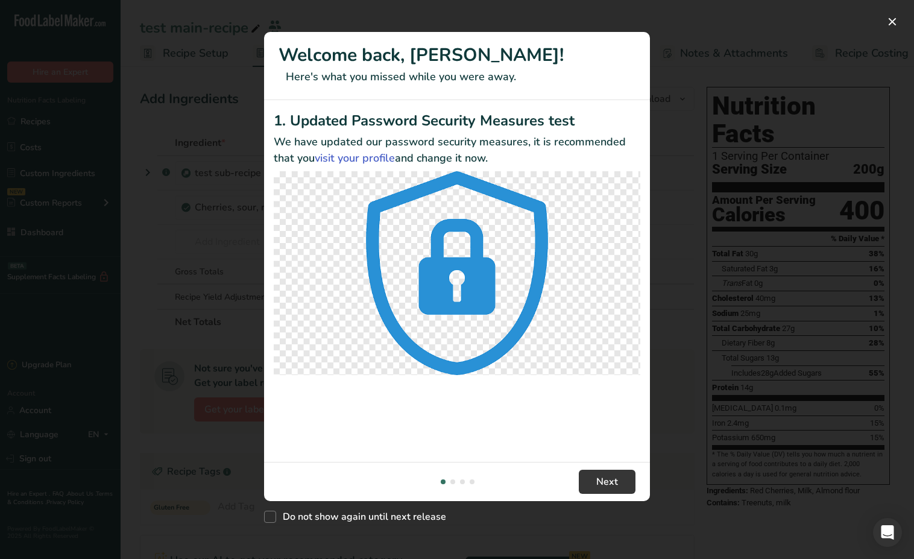
click at [751, 133] on div "New Features" at bounding box center [457, 279] width 914 height 559
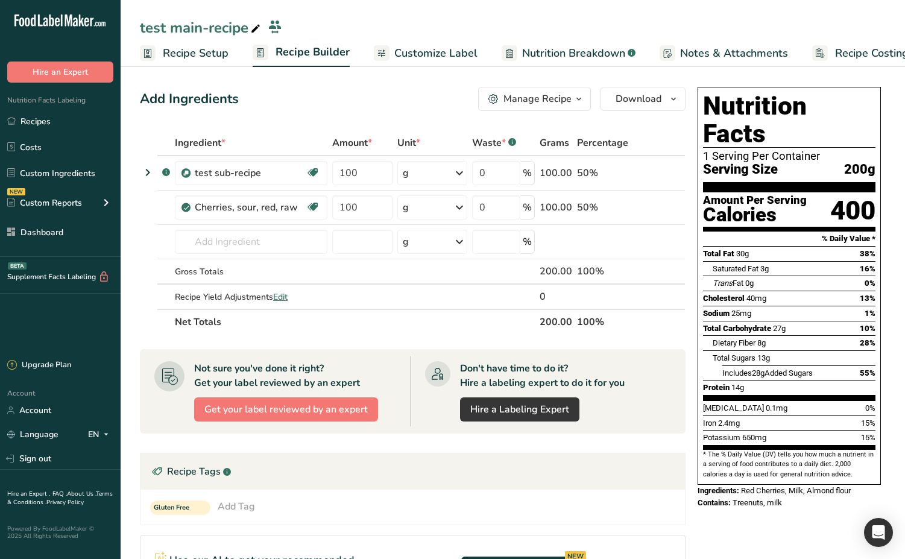
click at [588, 55] on span "Nutrition Breakdown" at bounding box center [573, 53] width 103 height 16
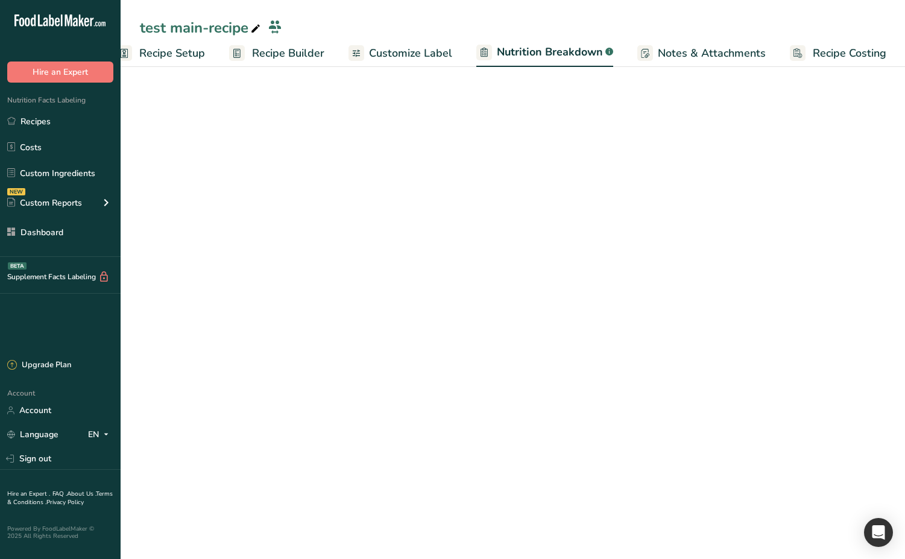
select select "Calories"
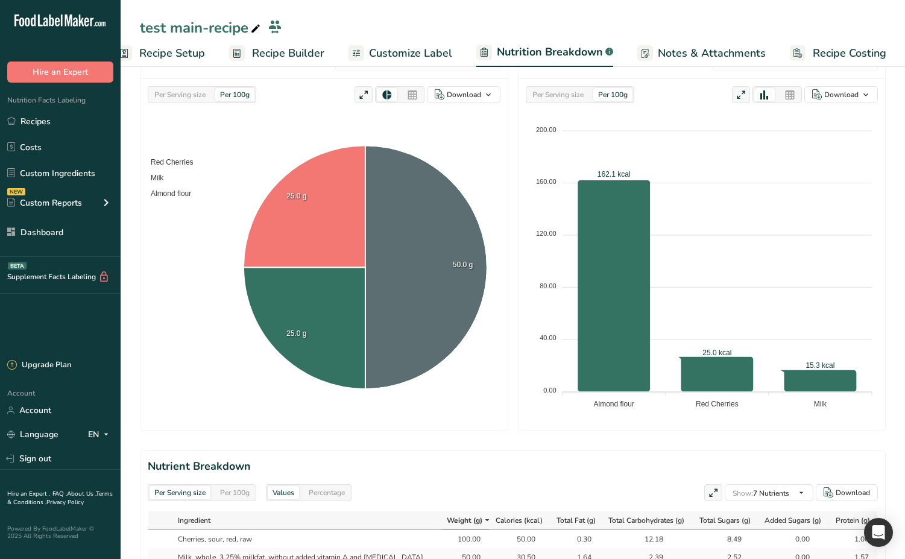
scroll to position [387, 0]
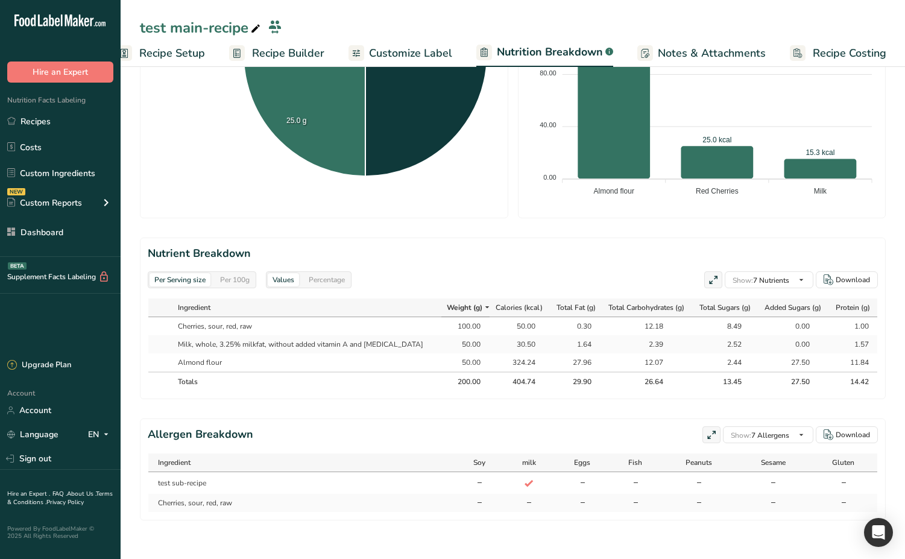
click at [301, 46] on span "Recipe Builder" at bounding box center [288, 53] width 72 height 16
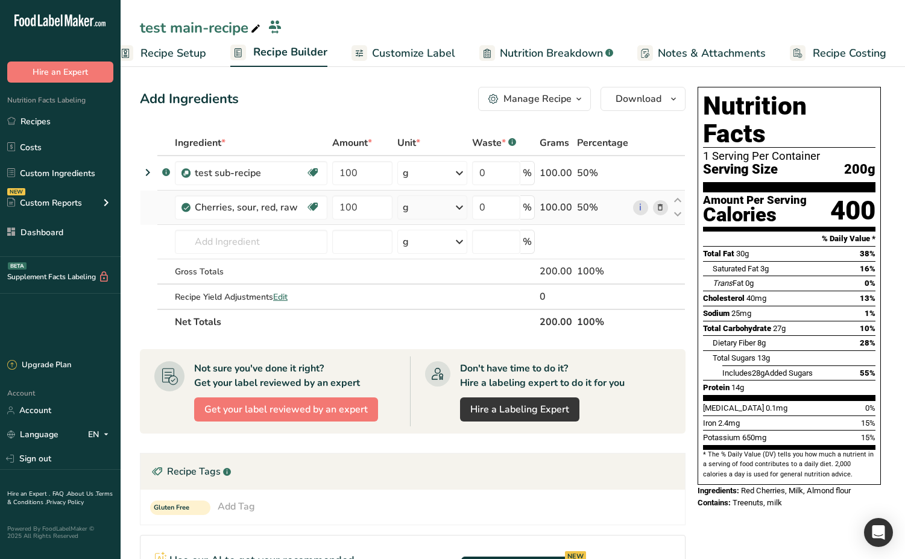
click at [456, 211] on icon at bounding box center [459, 208] width 14 height 22
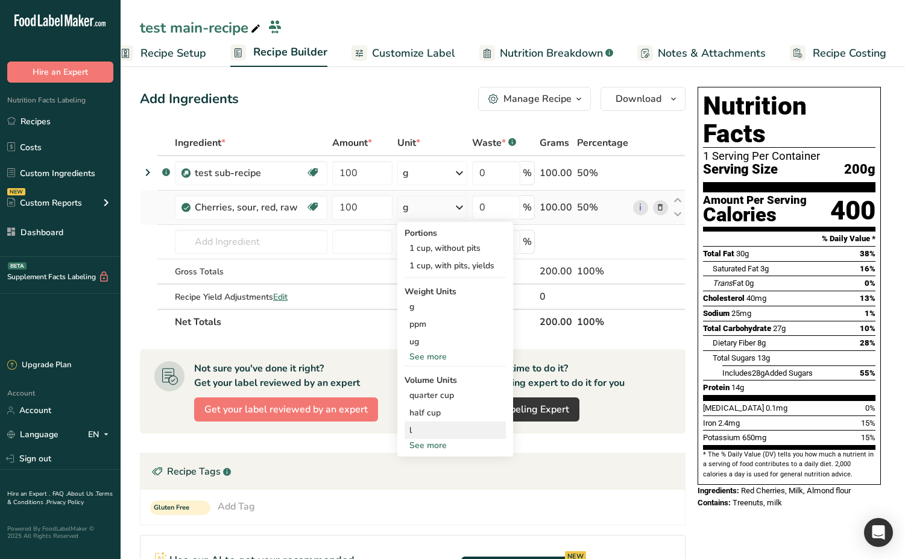
click at [433, 427] on div "l" at bounding box center [455, 430] width 92 height 13
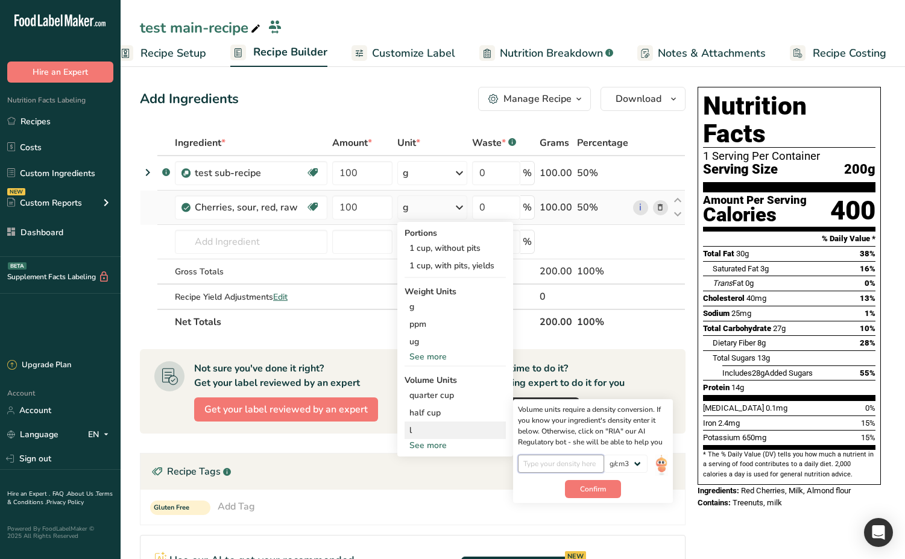
click at [556, 456] on input "number" at bounding box center [561, 464] width 86 height 18
type input "1"
click at [588, 487] on span "Confirm" at bounding box center [593, 489] width 26 height 11
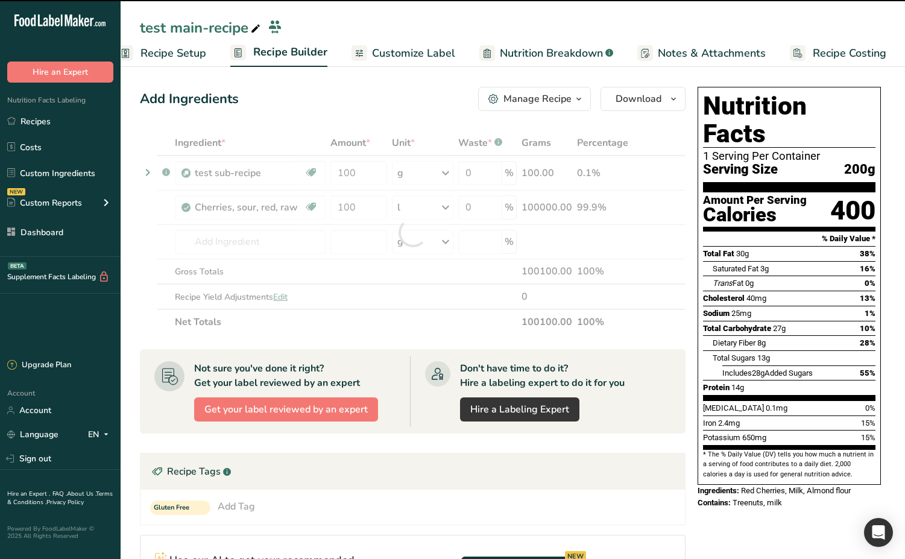
click at [361, 206] on div at bounding box center [413, 232] width 546 height 204
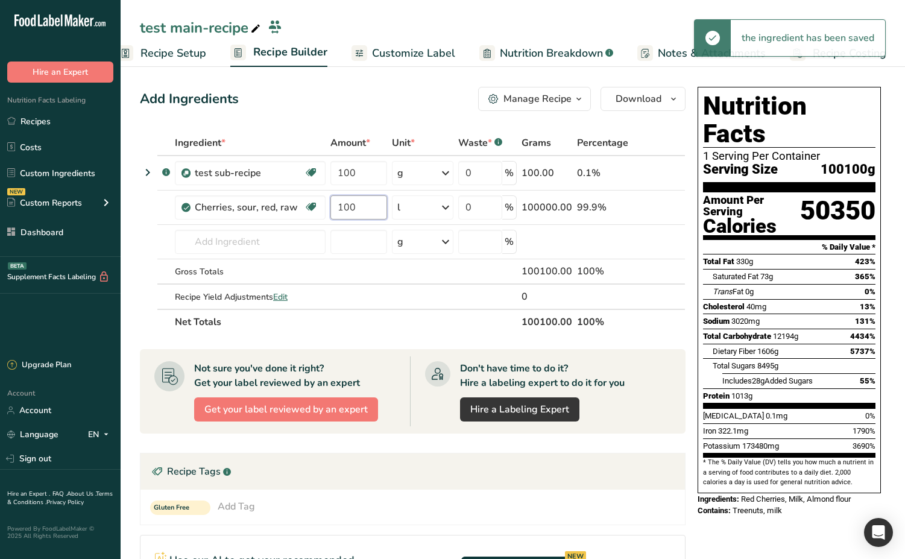
click at [361, 206] on input "100" at bounding box center [358, 207] width 57 height 24
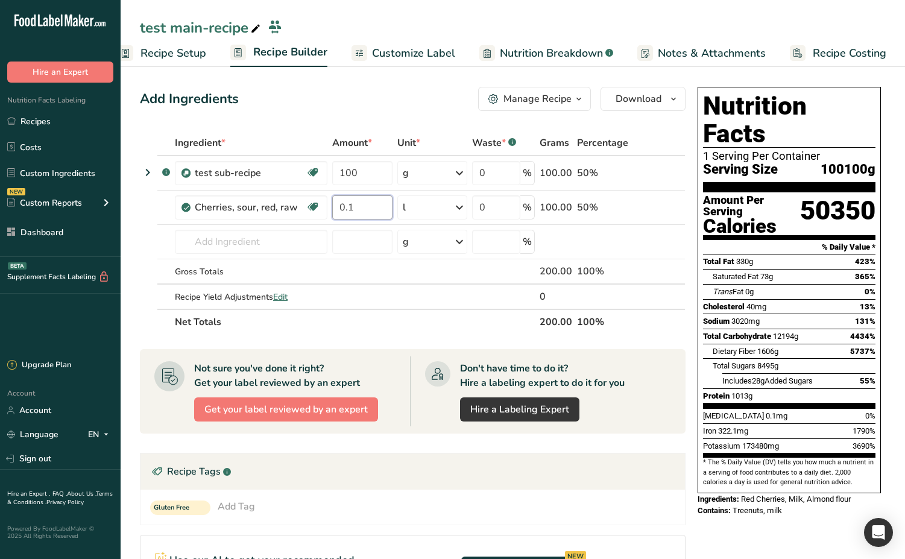
type input "0.1"
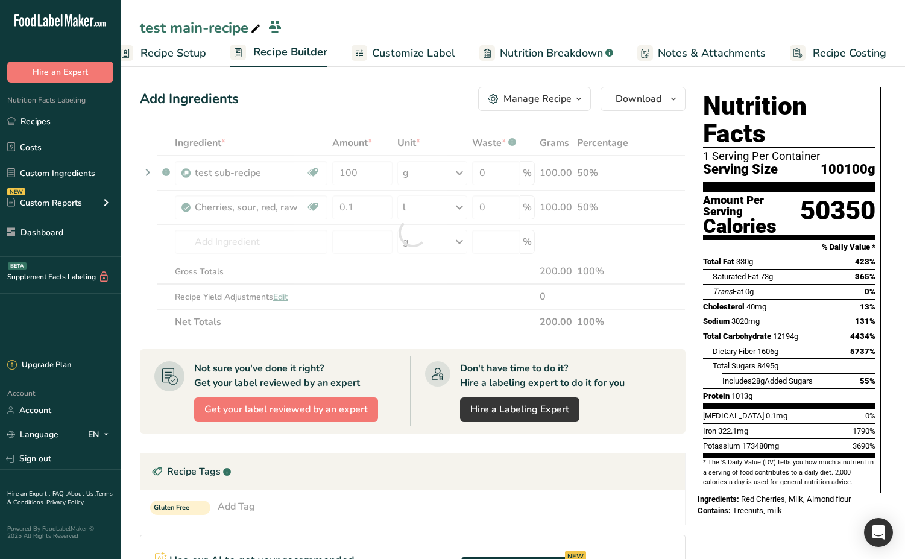
click at [361, 124] on div "Add Ingredients Manage Recipe Delete Recipe Duplicate Recipe Scale Recipe Save …" at bounding box center [416, 467] width 553 height 771
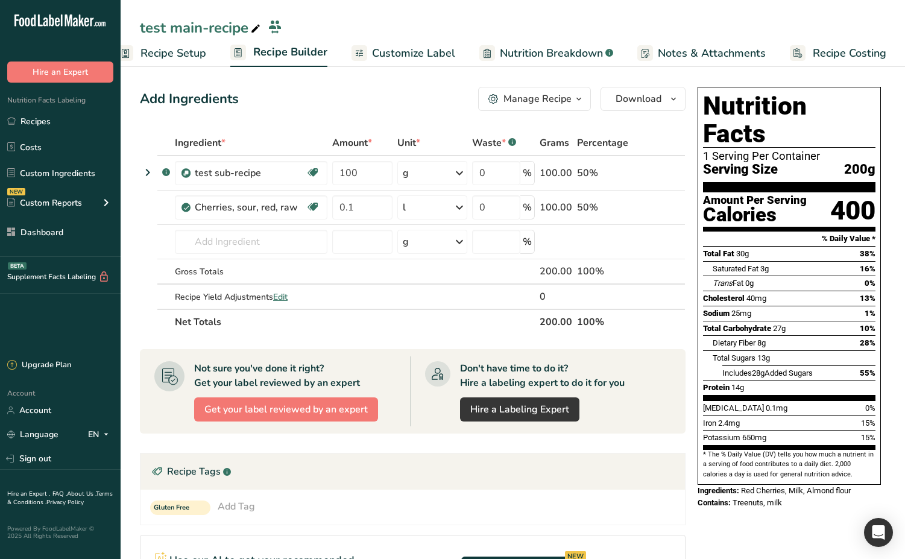
click at [519, 57] on span "Nutrition Breakdown" at bounding box center [551, 53] width 103 height 16
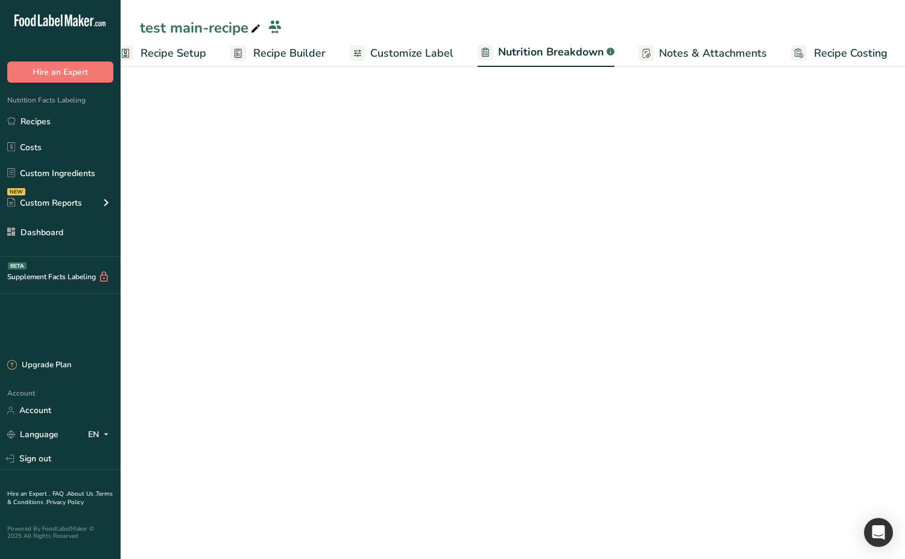
scroll to position [0, 24]
select select "Calories"
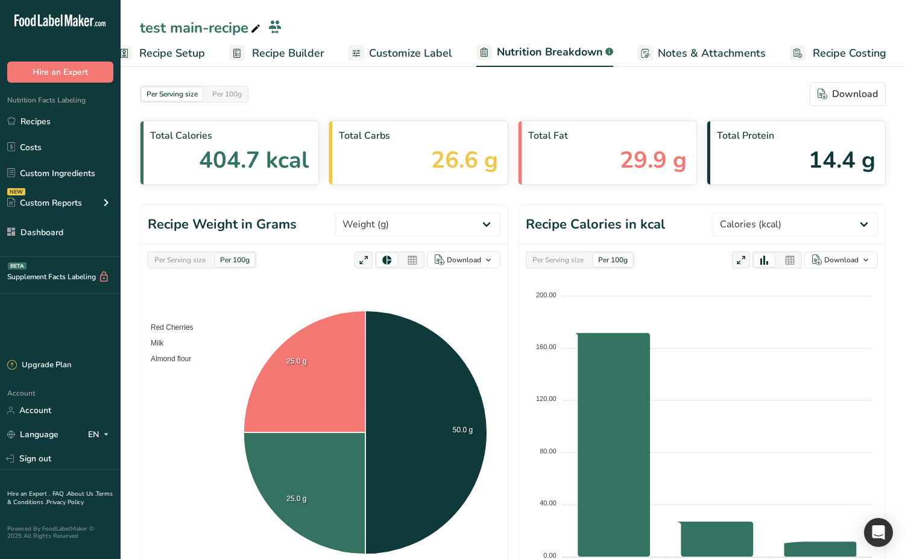
scroll to position [387, 0]
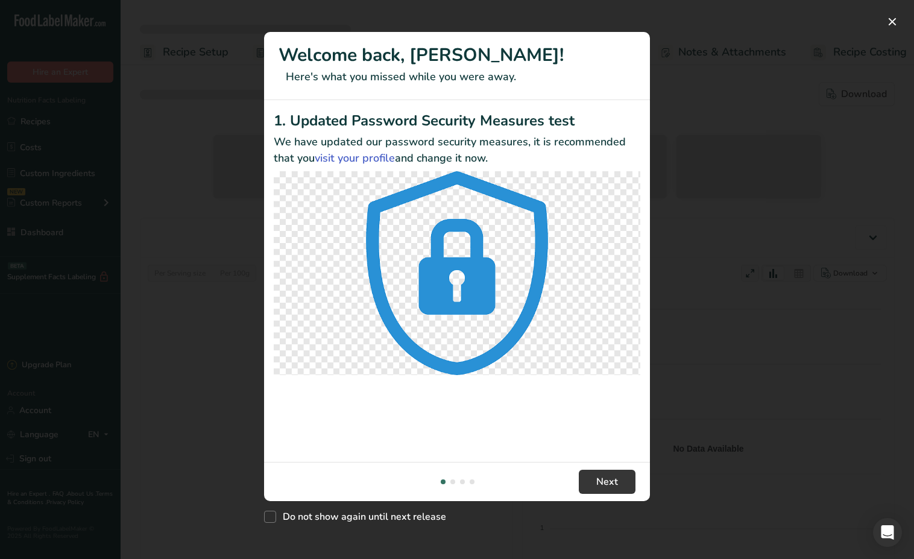
click at [225, 309] on div "New Features" at bounding box center [457, 279] width 914 height 559
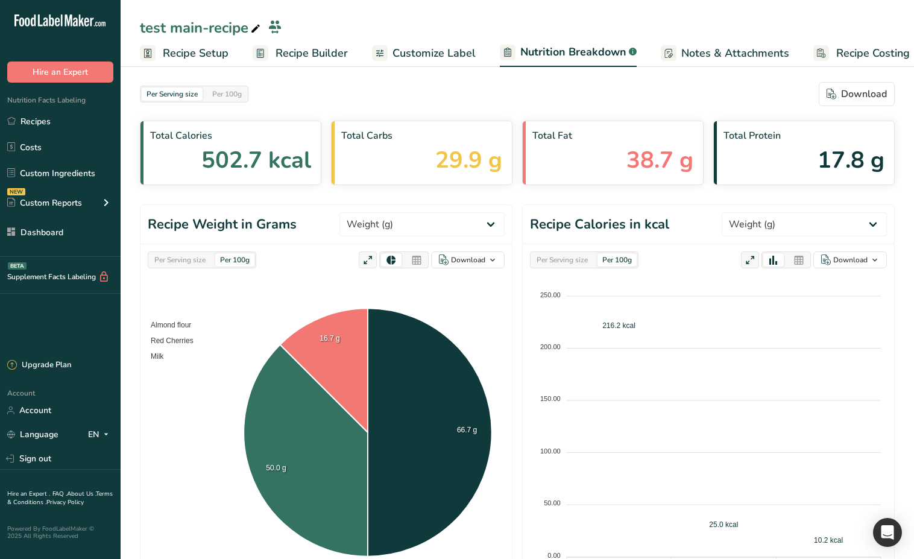
select select "Calories"
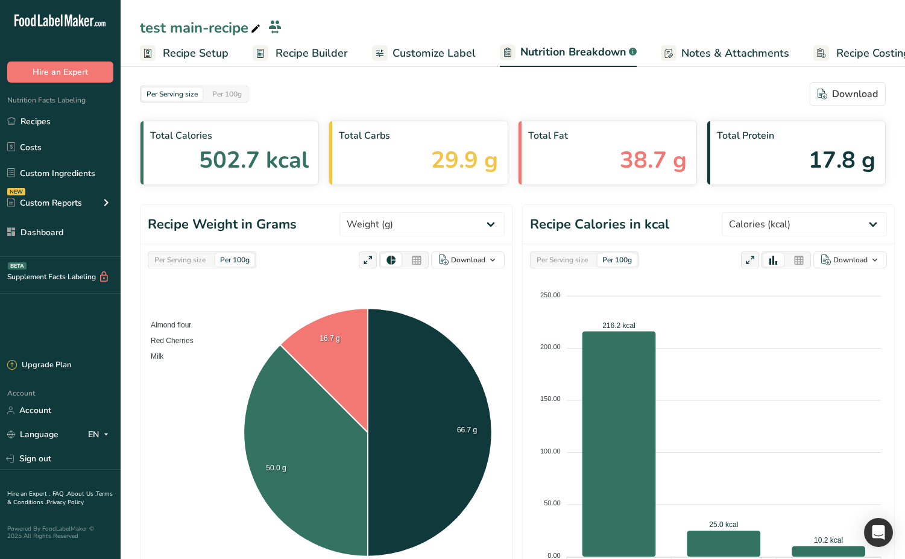
click at [315, 53] on span "Recipe Builder" at bounding box center [312, 53] width 72 height 16
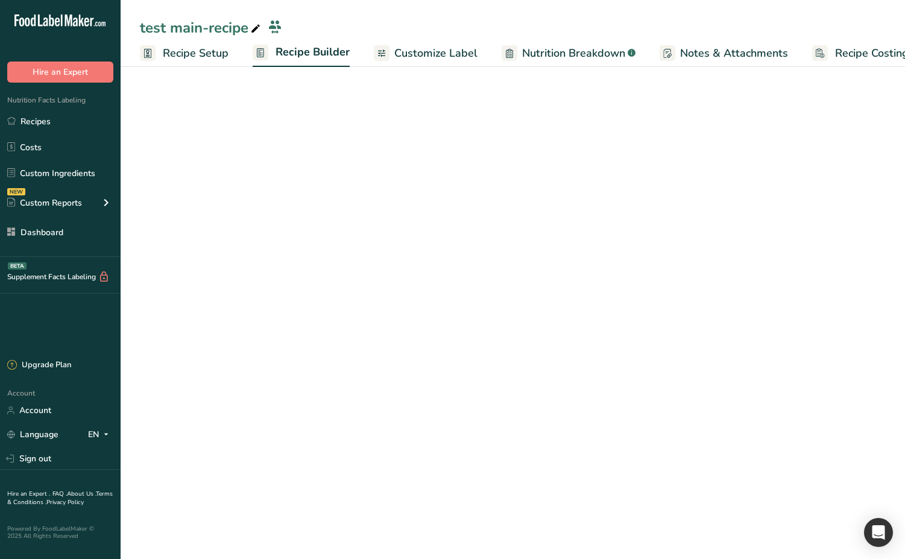
scroll to position [0, 22]
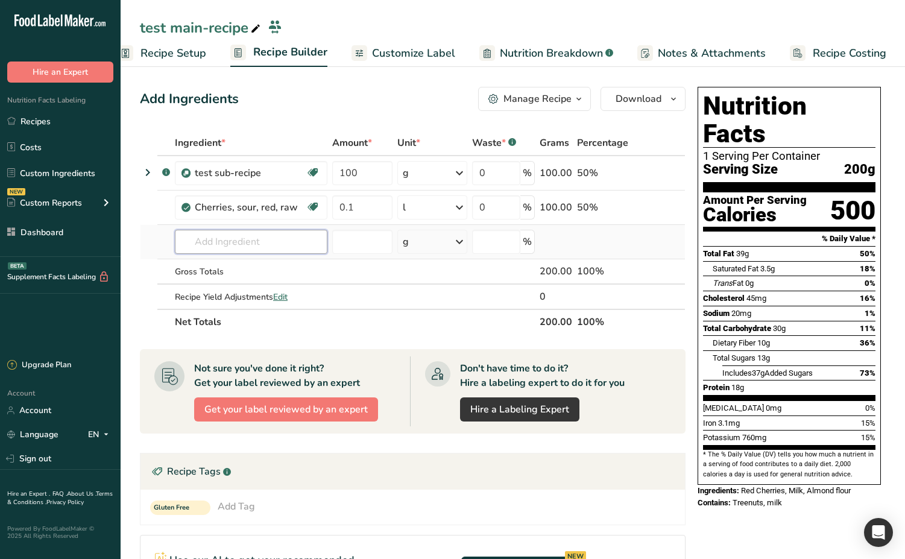
click at [255, 248] on input "text" at bounding box center [251, 242] width 153 height 24
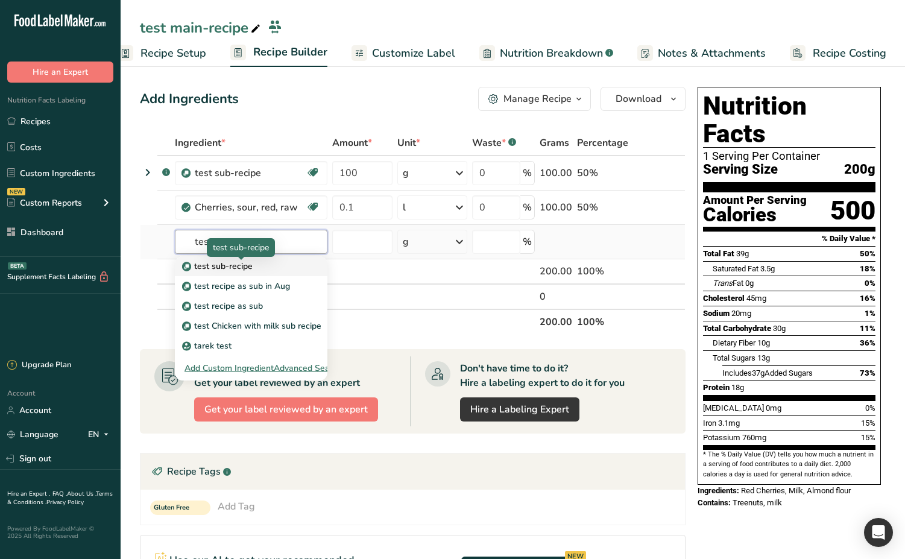
type input "test s"
click at [260, 267] on div "test sub-recipe" at bounding box center [242, 266] width 114 height 13
type input "test sub-recipe"
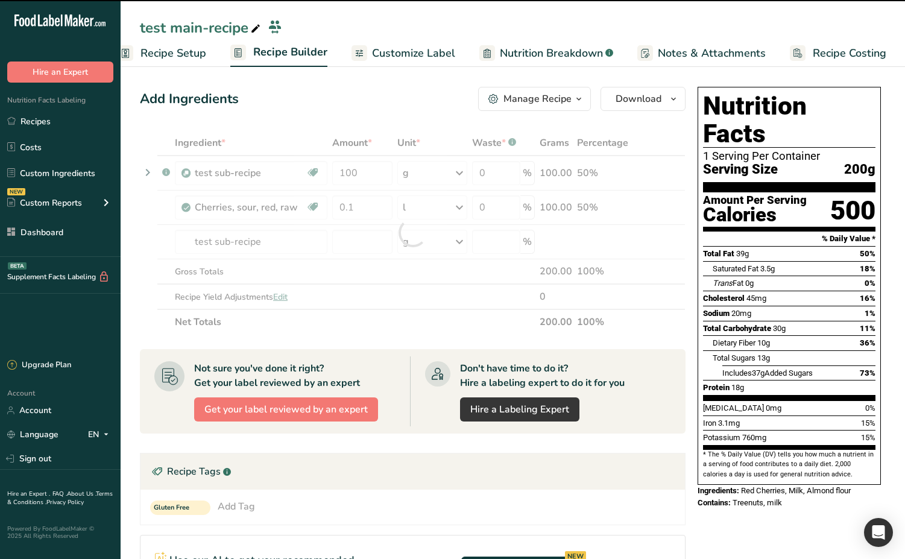
click at [356, 239] on div at bounding box center [413, 232] width 546 height 204
type input "0"
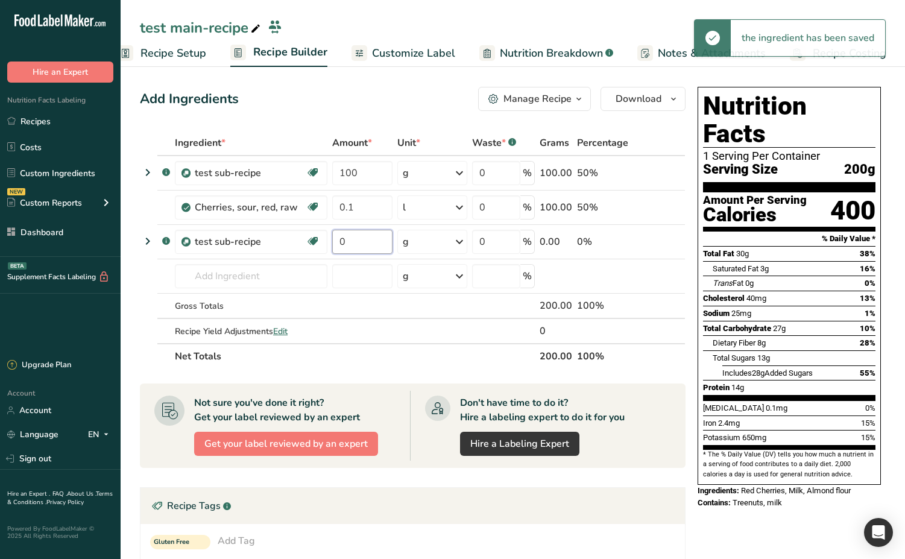
click at [356, 239] on input "0" at bounding box center [362, 242] width 60 height 24
type input "100"
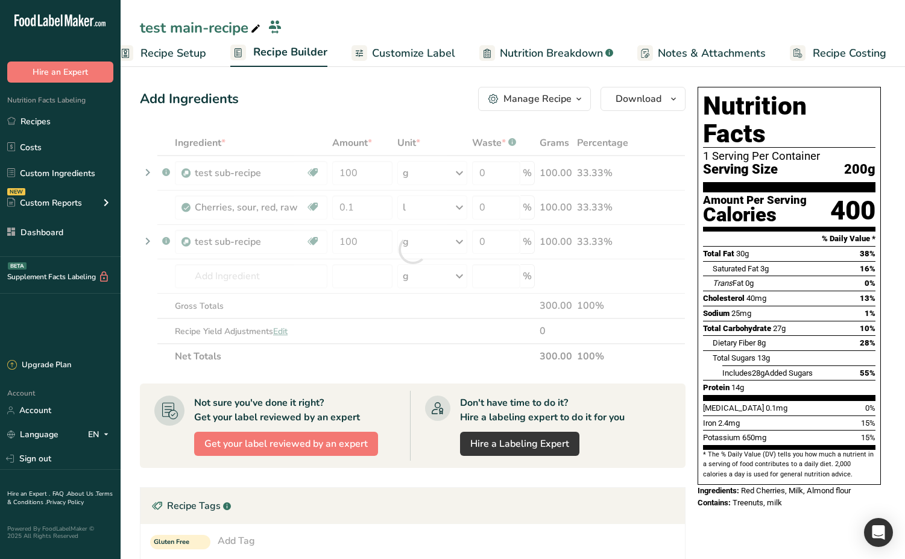
click at [364, 122] on div "Add Ingredients Manage Recipe Delete Recipe Duplicate Recipe Scale Recipe Save …" at bounding box center [416, 472] width 553 height 780
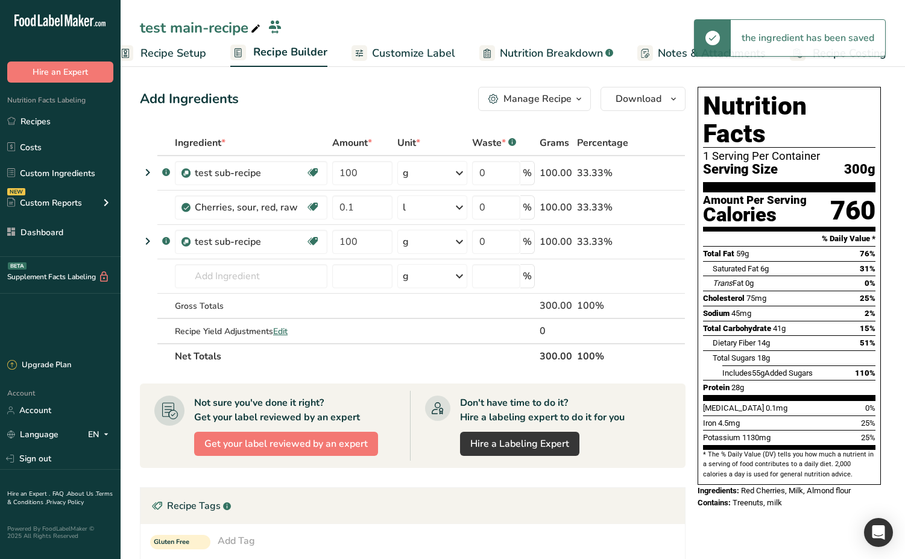
click at [541, 50] on span "Nutrition Breakdown" at bounding box center [551, 53] width 103 height 16
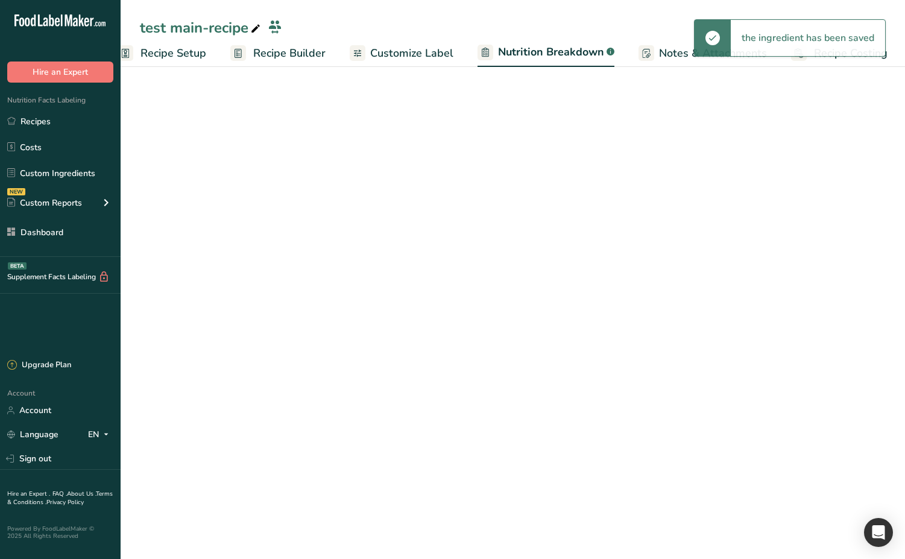
scroll to position [0, 24]
select select "Calories"
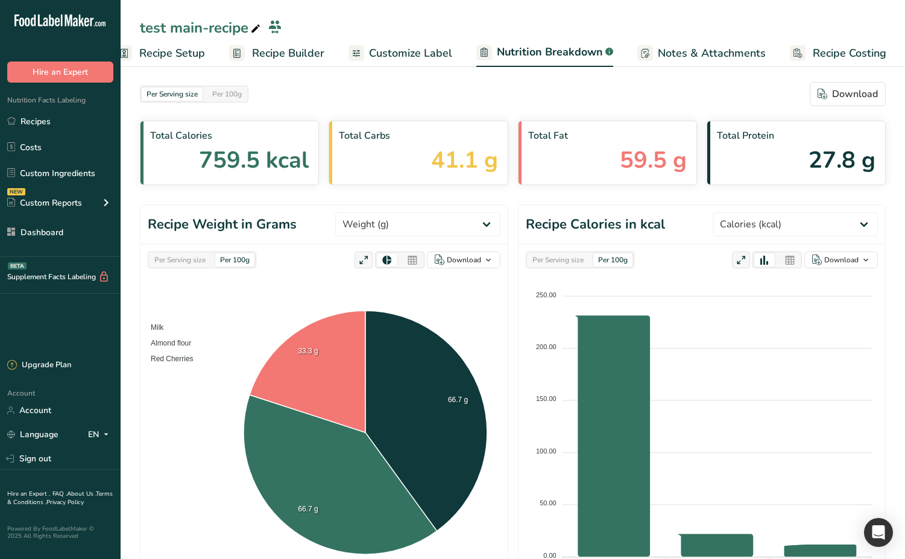
scroll to position [409, 0]
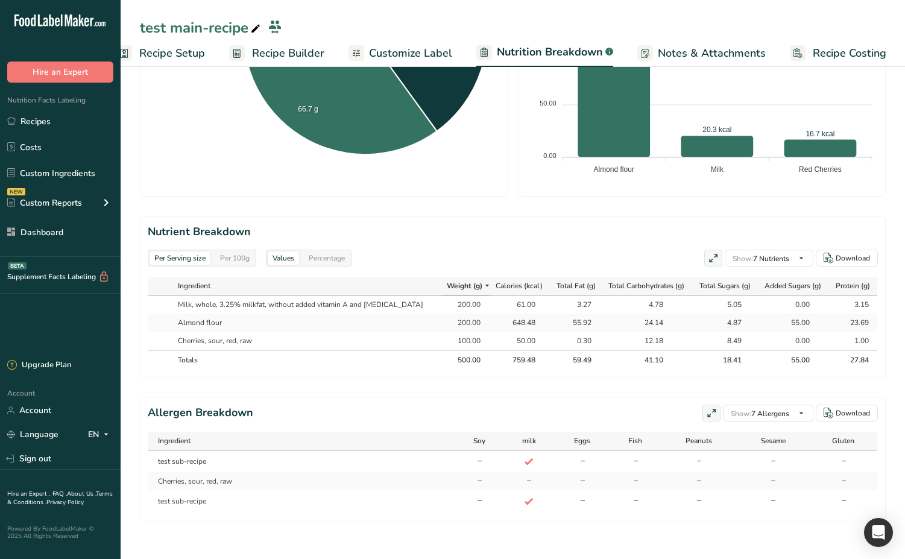
click at [311, 63] on link "Recipe Builder" at bounding box center [276, 53] width 95 height 27
